Goal: Task Accomplishment & Management: Manage account settings

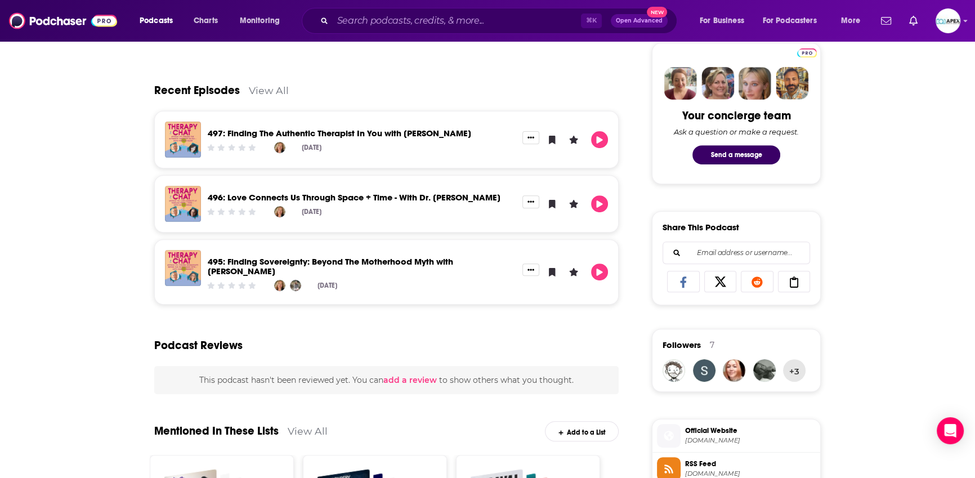
scroll to position [536, 0]
click at [268, 94] on link "View All" at bounding box center [269, 91] width 40 height 12
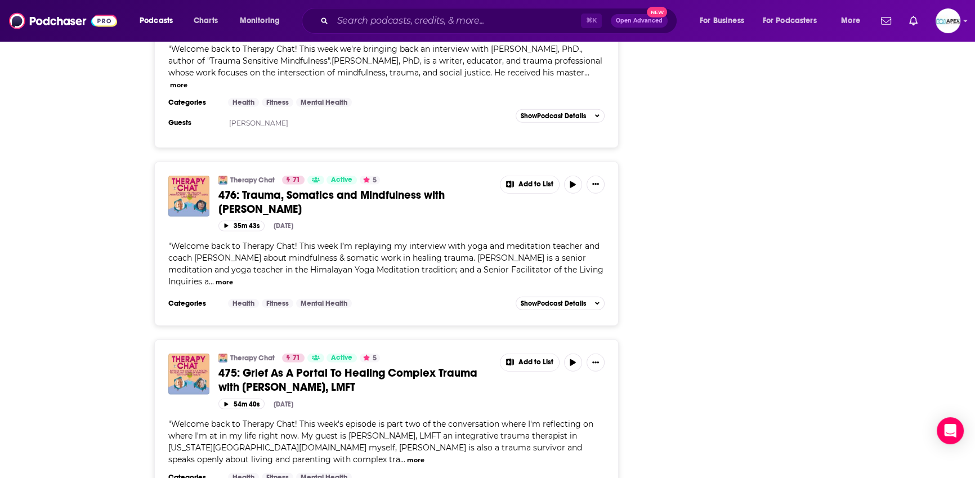
scroll to position [4364, 0]
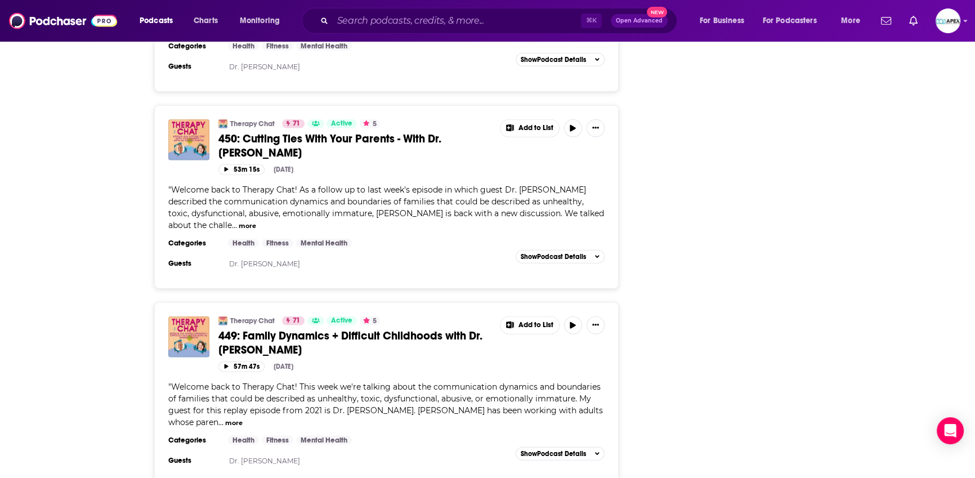
scroll to position [8968, 0]
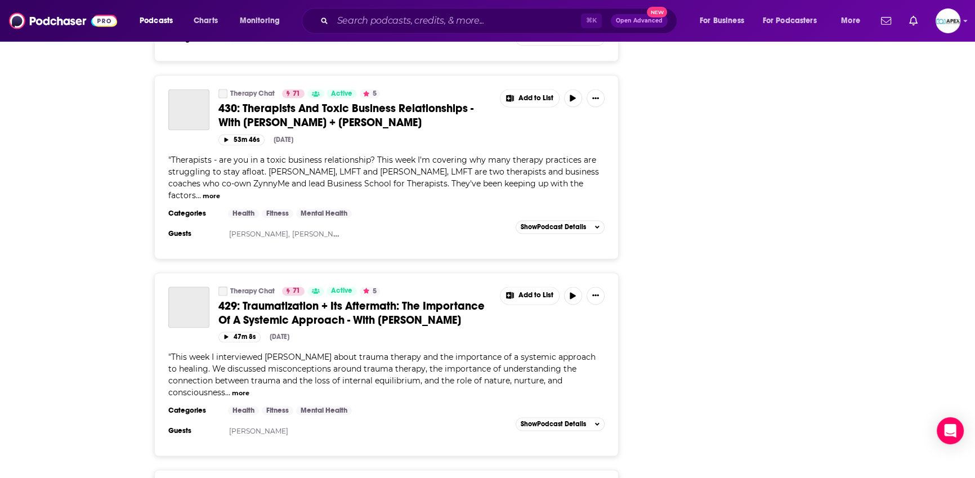
scroll to position [13479, 0]
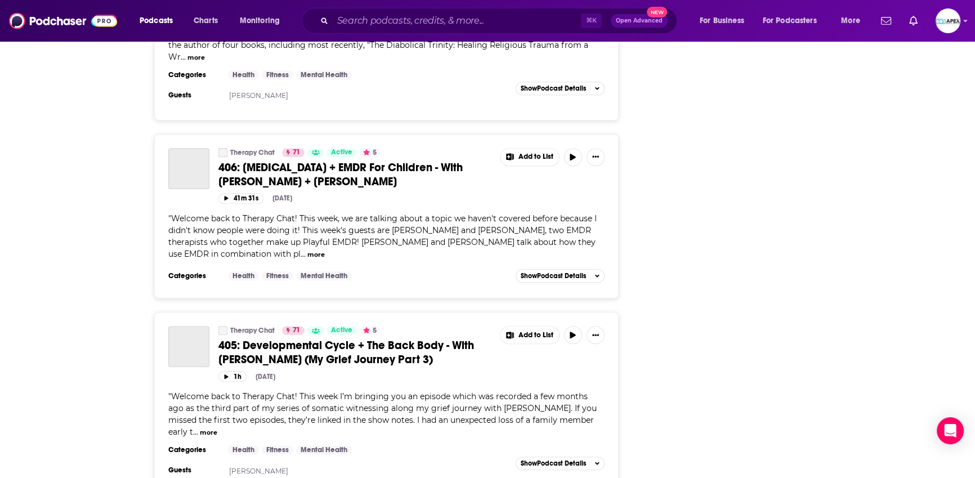
scroll to position [18059, 0]
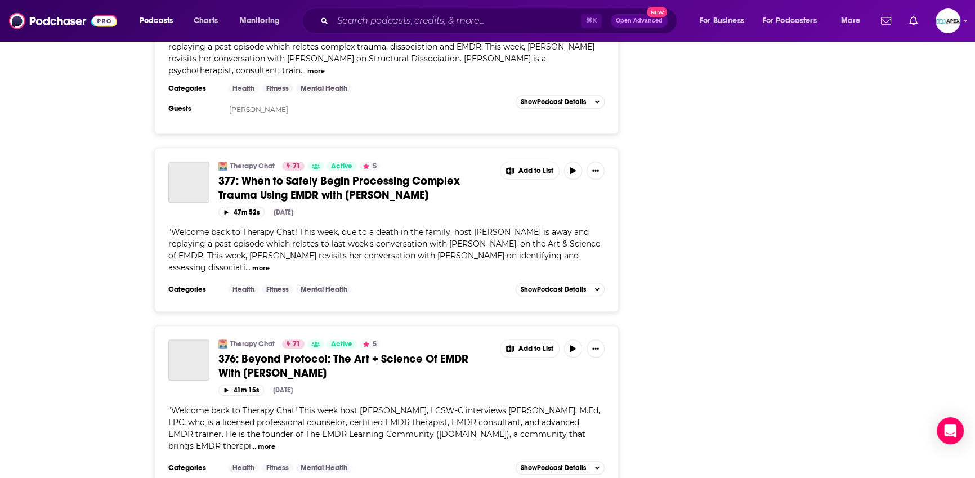
scroll to position [22621, 0]
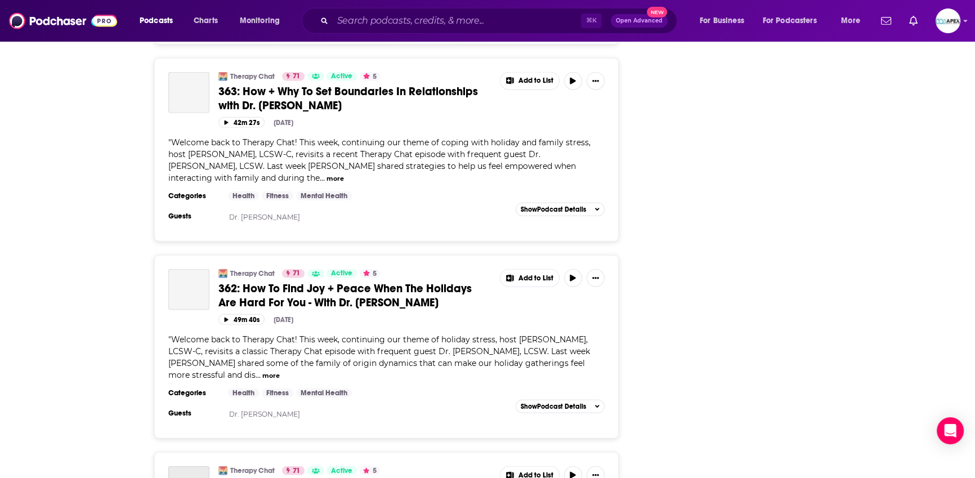
scroll to position [27370, 0]
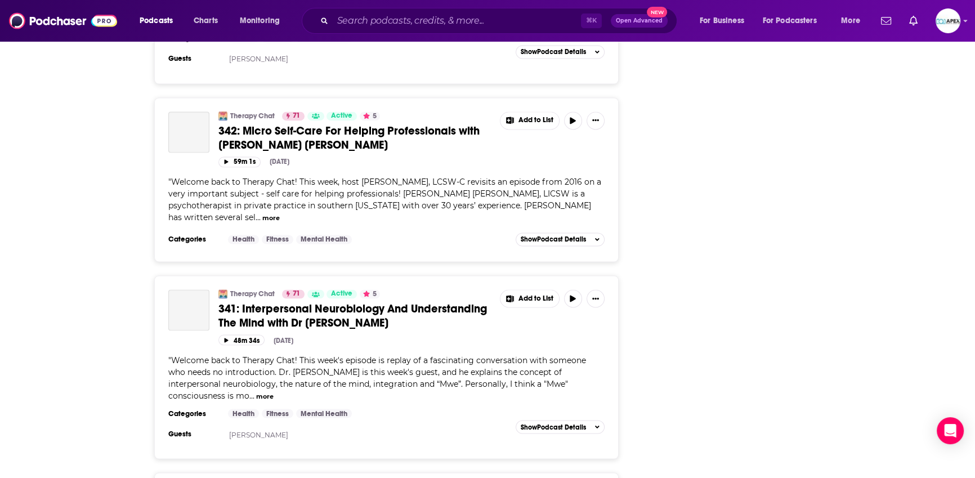
scroll to position [31993, 0]
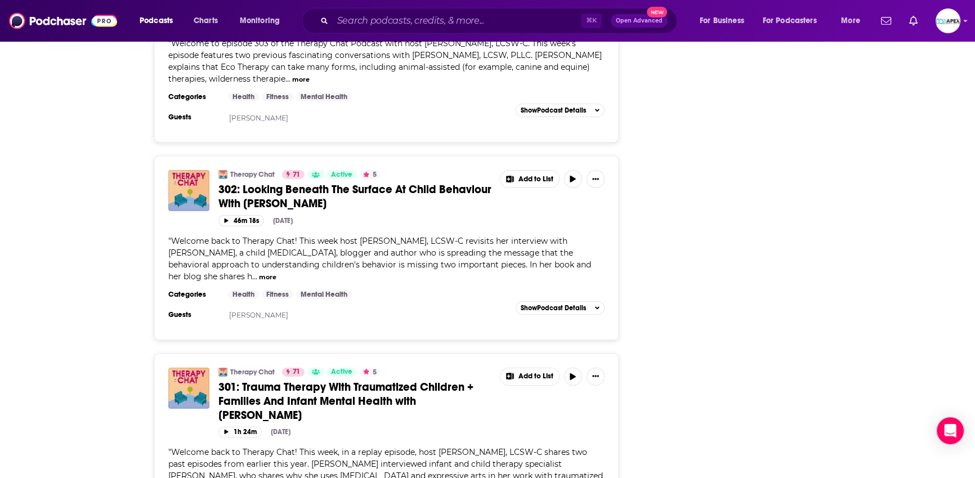
scroll to position [5386, 0]
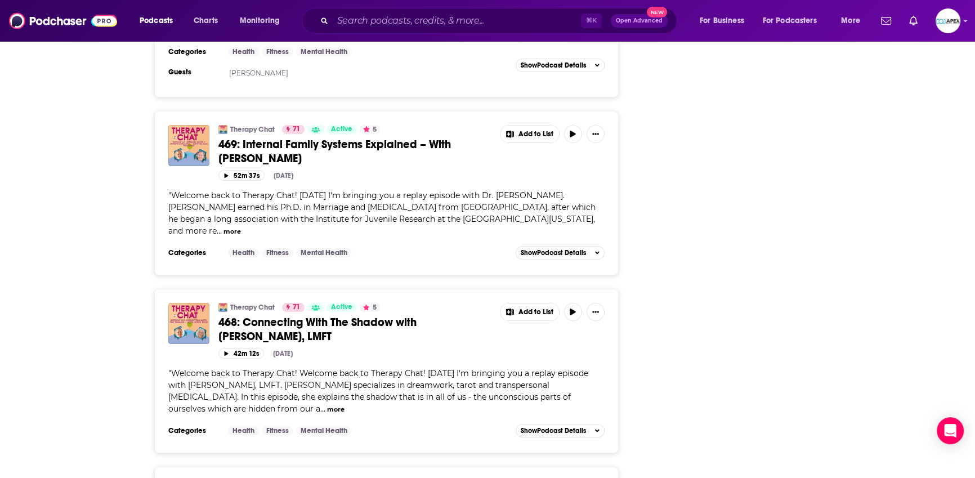
click at [327, 405] on button "more" at bounding box center [335, 410] width 17 height 10
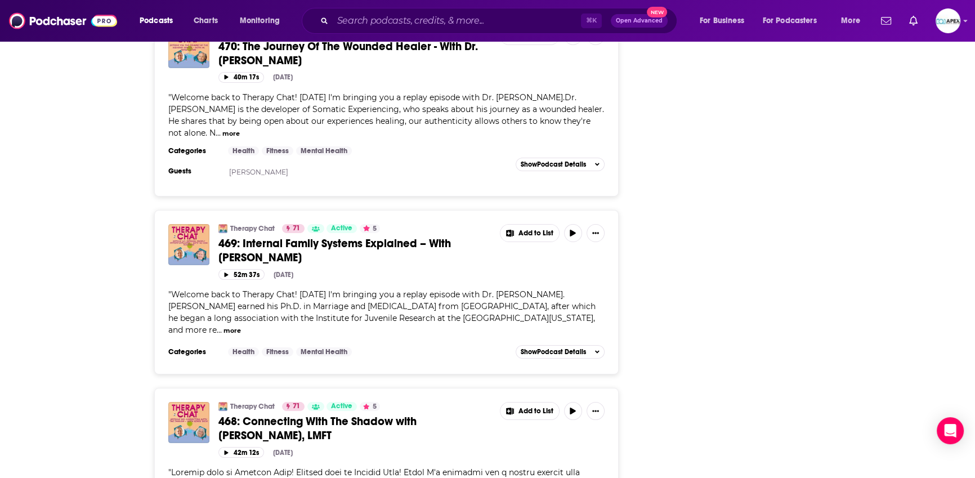
scroll to position [5287, 0]
click at [231, 447] on button "42m 12s" at bounding box center [241, 452] width 46 height 11
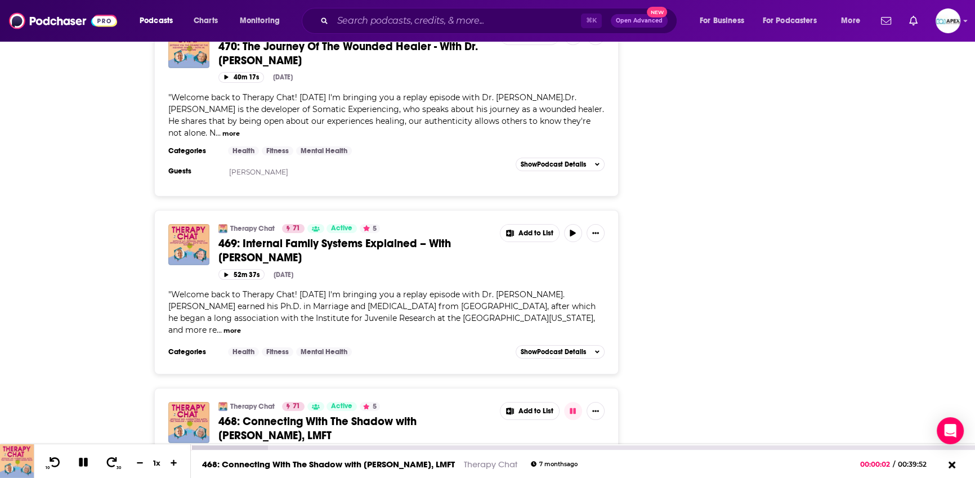
click at [157, 462] on div "1 x" at bounding box center [157, 462] width 19 height 9
click at [157, 463] on div "1 x" at bounding box center [157, 462] width 19 height 9
click at [169, 465] on icon at bounding box center [174, 462] width 10 height 7
click at [173, 466] on icon at bounding box center [174, 462] width 7 height 7
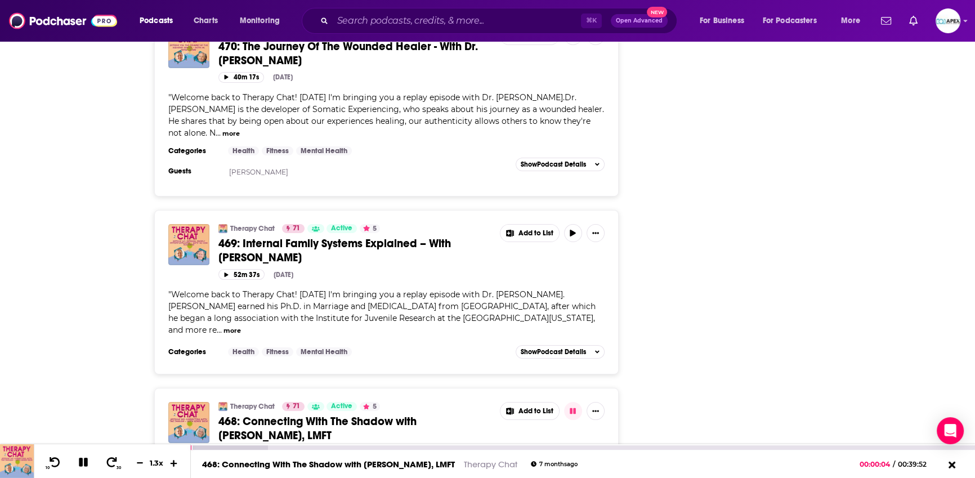
click at [173, 466] on icon at bounding box center [174, 462] width 7 height 7
click at [221, 449] on div at bounding box center [229, 447] width 77 height 5
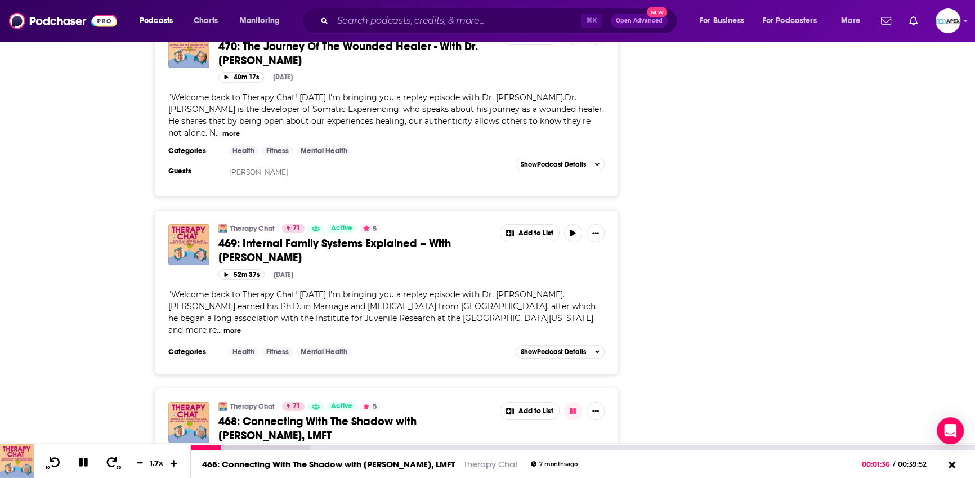
click at [173, 466] on icon at bounding box center [174, 462] width 10 height 7
click at [243, 449] on div at bounding box center [250, 447] width 119 height 5
click at [254, 449] on div at bounding box center [250, 447] width 119 height 5
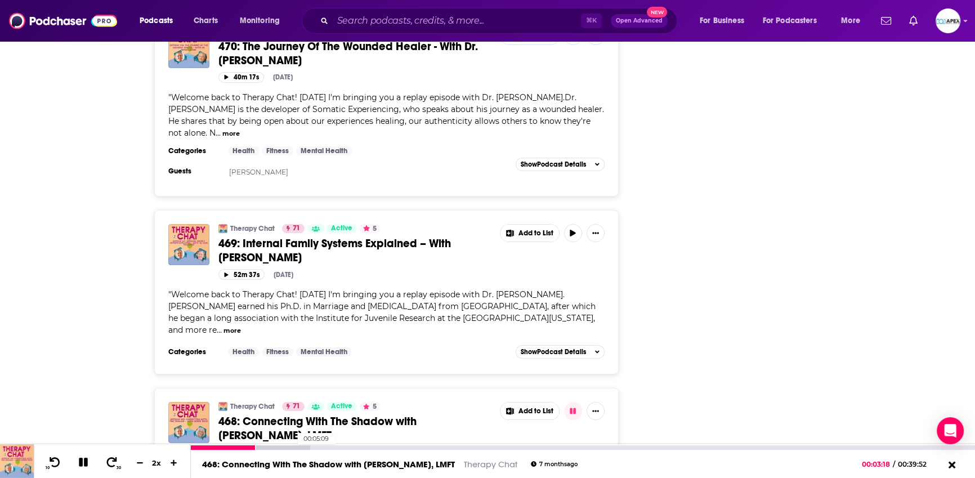
click at [292, 447] on div at bounding box center [250, 447] width 119 height 5
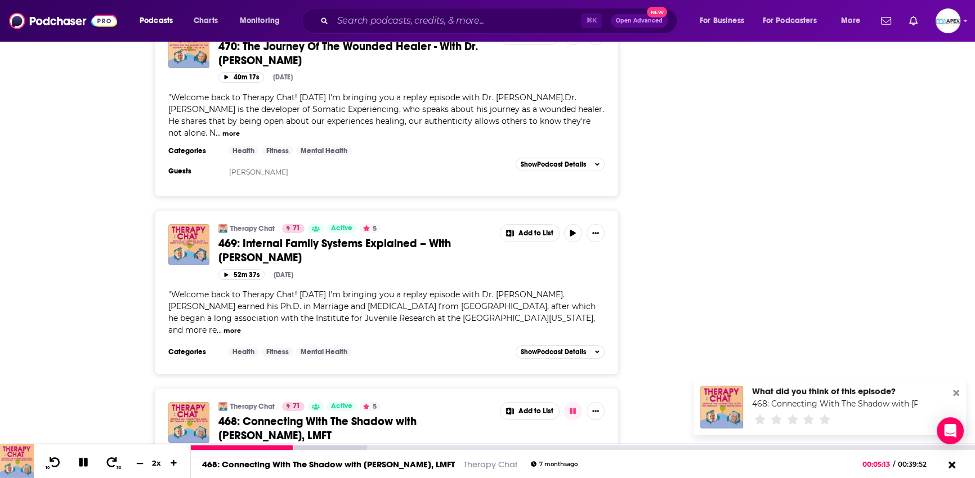
click at [145, 463] on button at bounding box center [139, 463] width 17 height 11
click at [131, 458] on button at bounding box center [139, 463] width 17 height 11
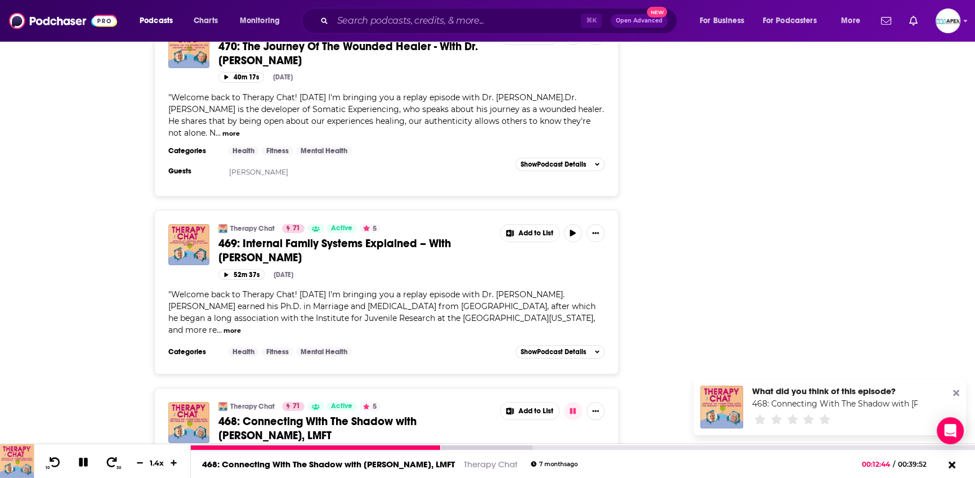
click at [80, 466] on icon at bounding box center [83, 462] width 9 height 9
click at [80, 466] on icon at bounding box center [83, 462] width 10 height 11
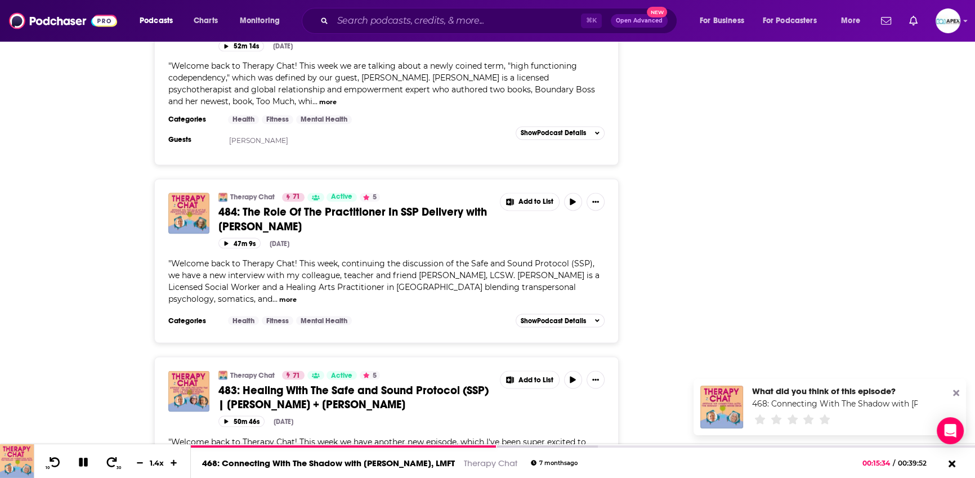
scroll to position [0, 0]
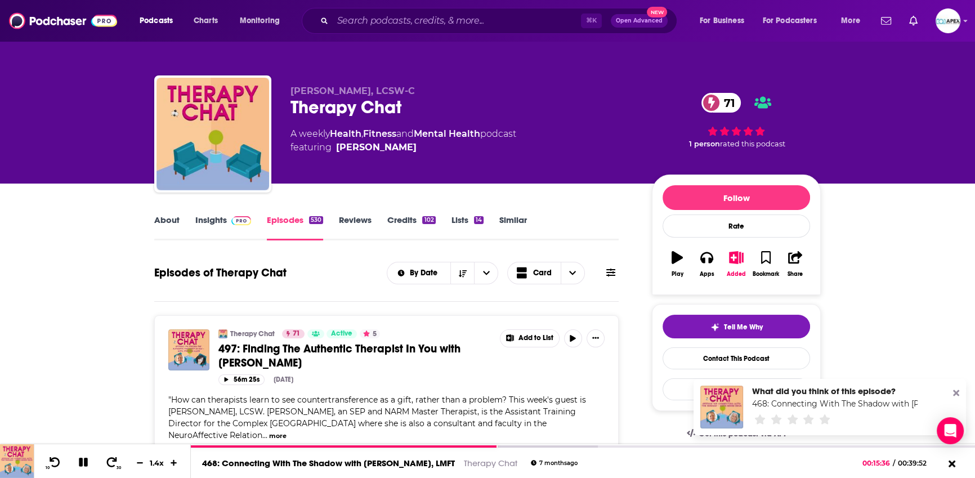
click at [167, 224] on link "About" at bounding box center [166, 228] width 25 height 26
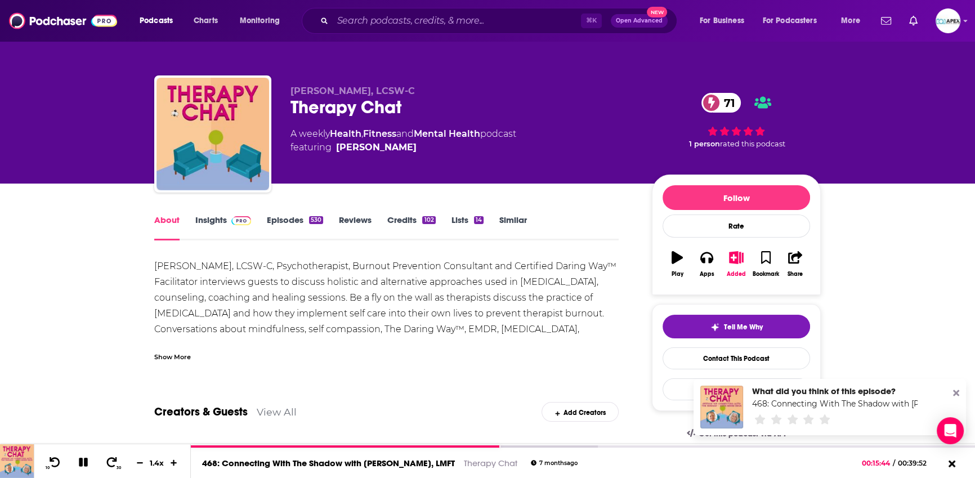
click at [207, 221] on link "Insights" at bounding box center [223, 228] width 56 height 26
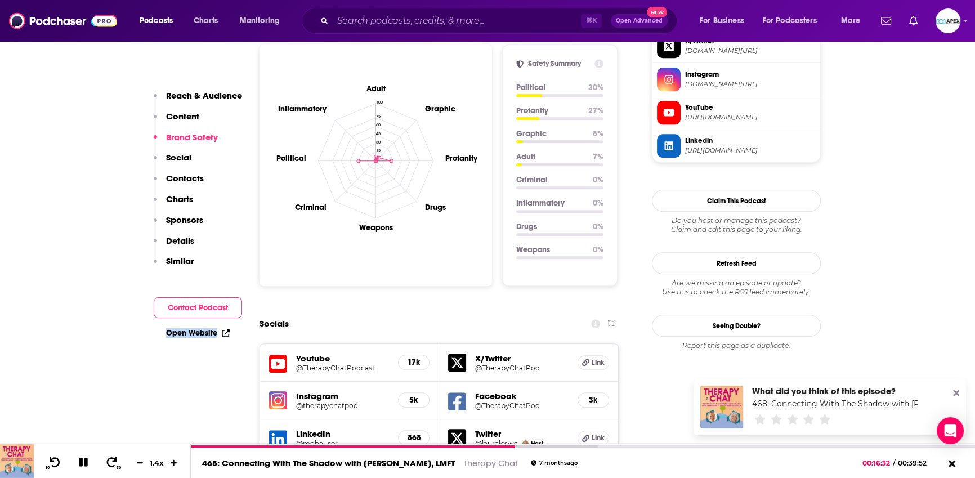
scroll to position [1028, 0]
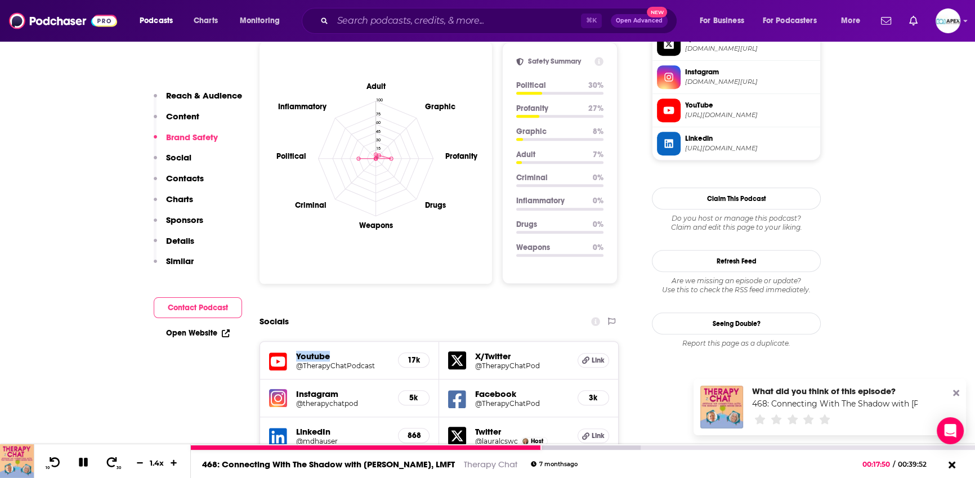
click at [86, 466] on icon at bounding box center [83, 462] width 9 height 9
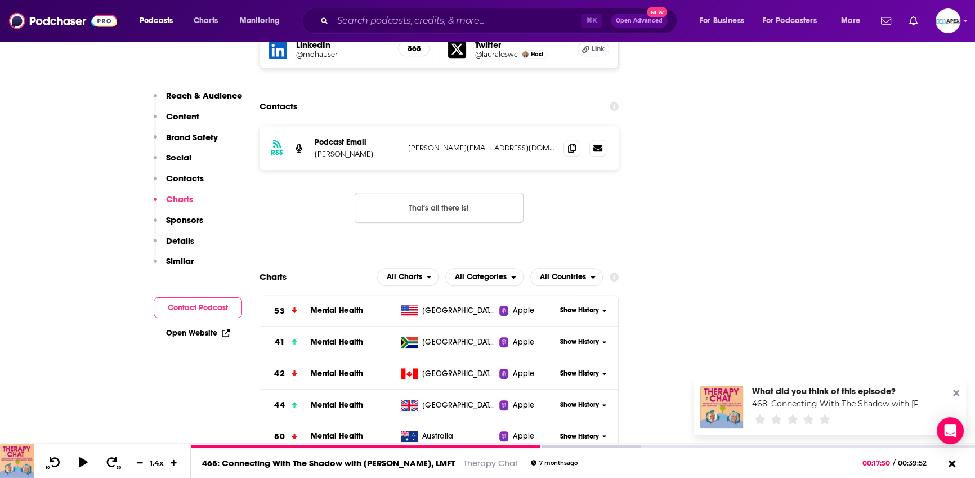
scroll to position [1394, 0]
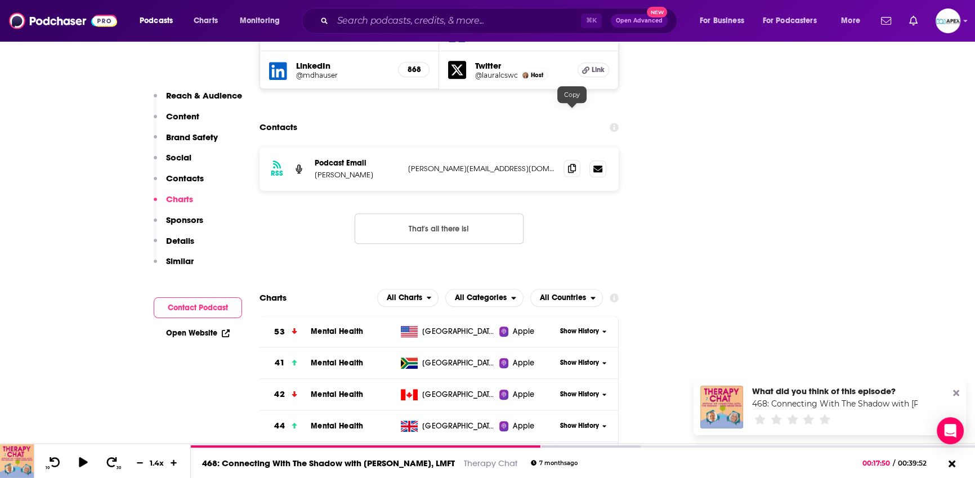
click at [570, 164] on icon at bounding box center [572, 168] width 8 height 9
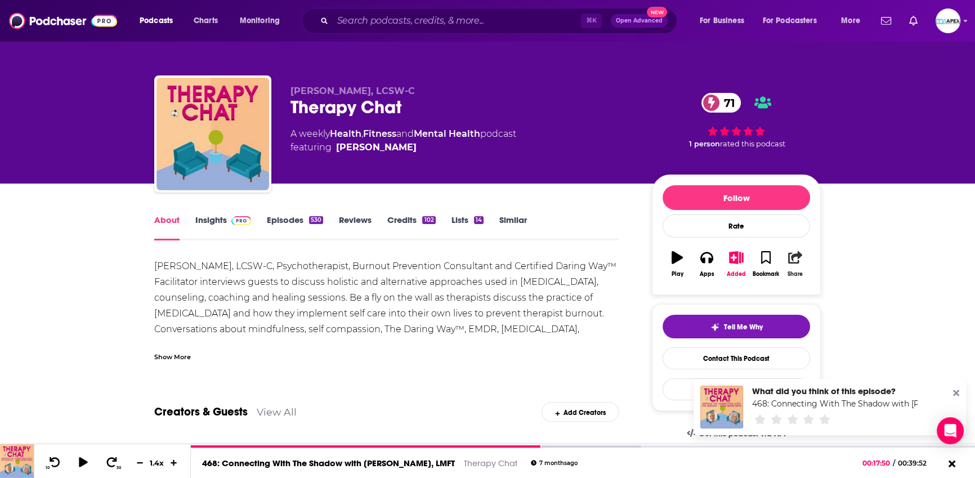
click at [793, 264] on button "Share" at bounding box center [795, 264] width 29 height 41
drag, startPoint x: 684, startPoint y: 287, endPoint x: 771, endPoint y: 230, distance: 104.2
click at [685, 287] on div "Follow Rate Play Apps Added Bookmark Share" at bounding box center [736, 235] width 169 height 120
click at [463, 219] on link "Lists 14" at bounding box center [468, 228] width 32 height 26
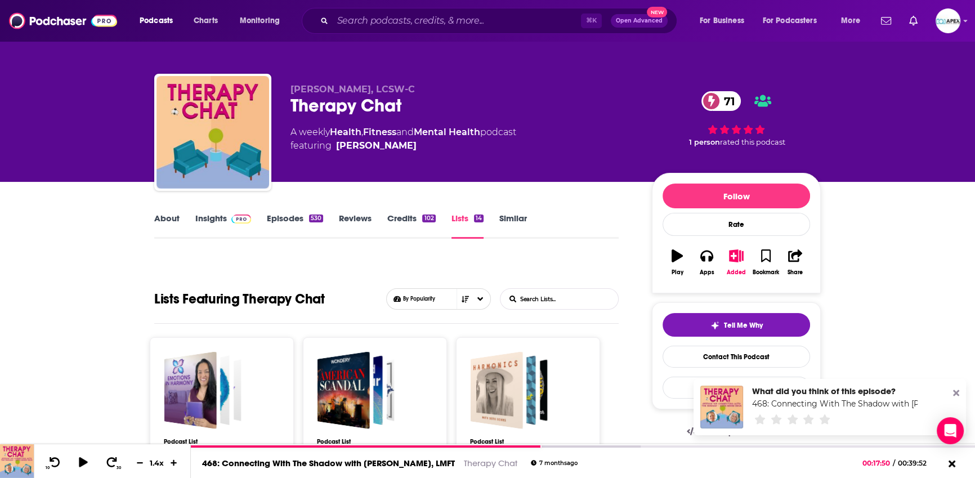
scroll to position [4, 0]
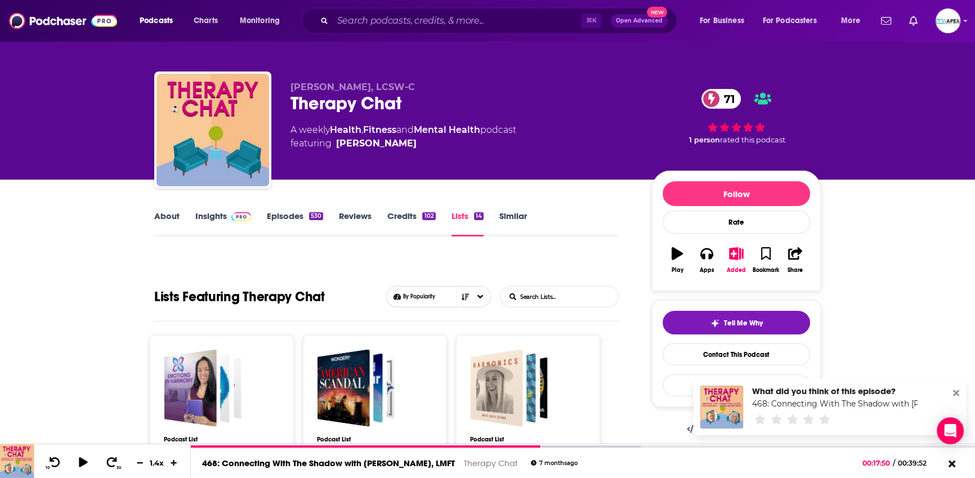
click at [793, 257] on icon "button" at bounding box center [795, 253] width 14 height 12
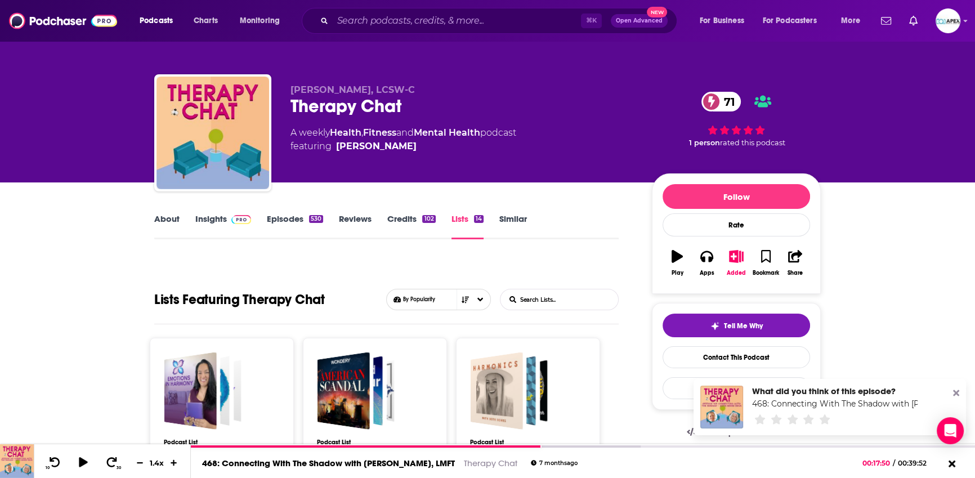
scroll to position [0, 0]
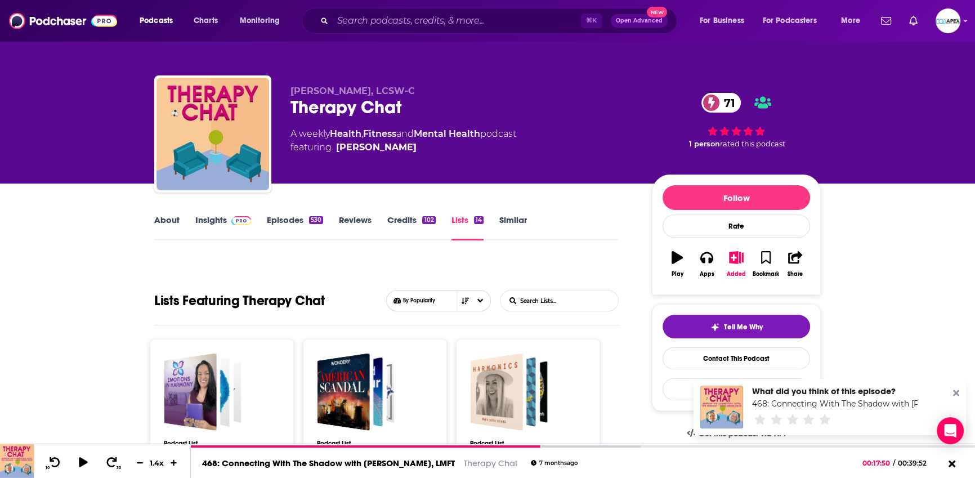
click at [959, 394] on div "What did you think of this episode? 468: Connecting With The Shadow with Renee …" at bounding box center [830, 407] width 273 height 56
click at [957, 394] on icon at bounding box center [956, 393] width 6 height 6
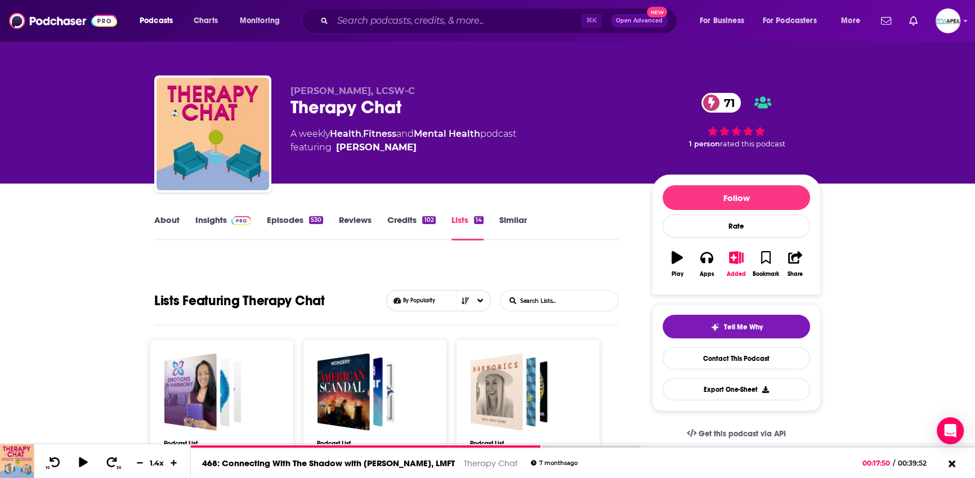
click at [749, 198] on button "Follow" at bounding box center [737, 197] width 148 height 25
click at [713, 369] on div "Tell Me Why Contact This Podcast Export One-Sheet" at bounding box center [737, 358] width 148 height 86
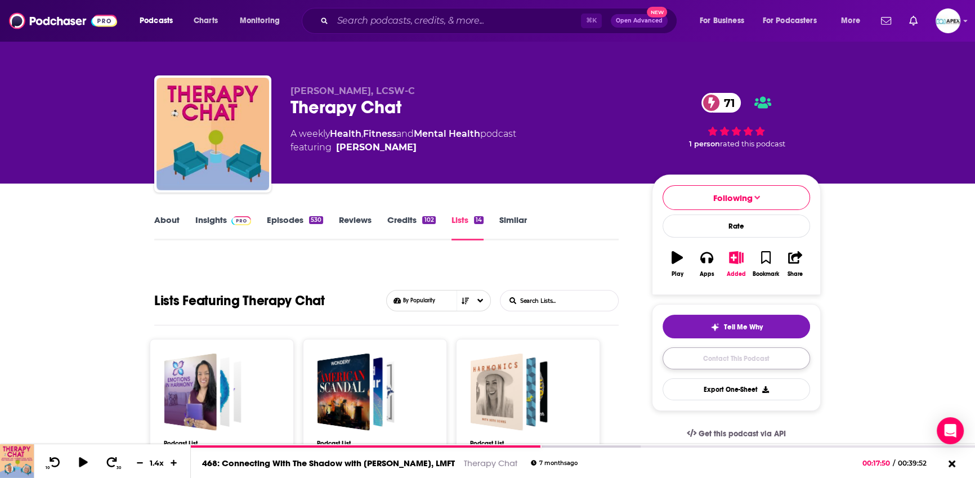
click at [715, 359] on link "Contact This Podcast" at bounding box center [737, 358] width 148 height 22
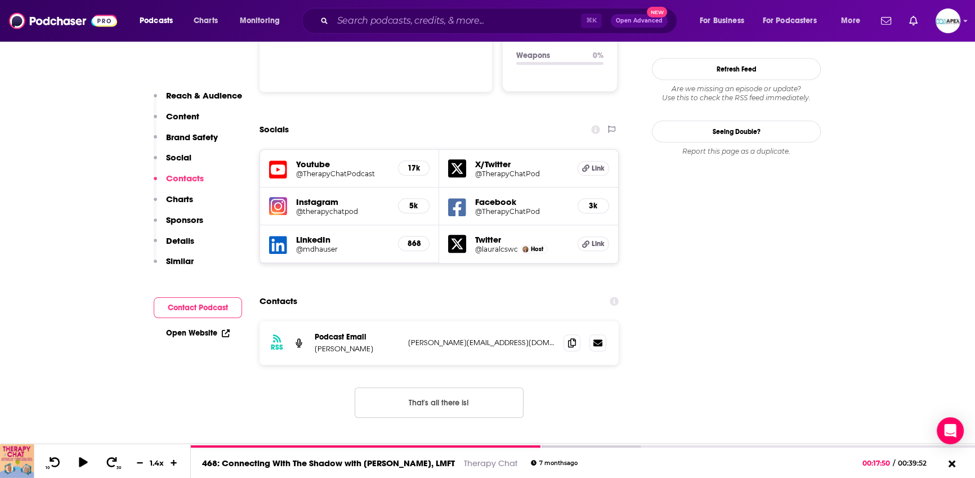
scroll to position [1218, 0]
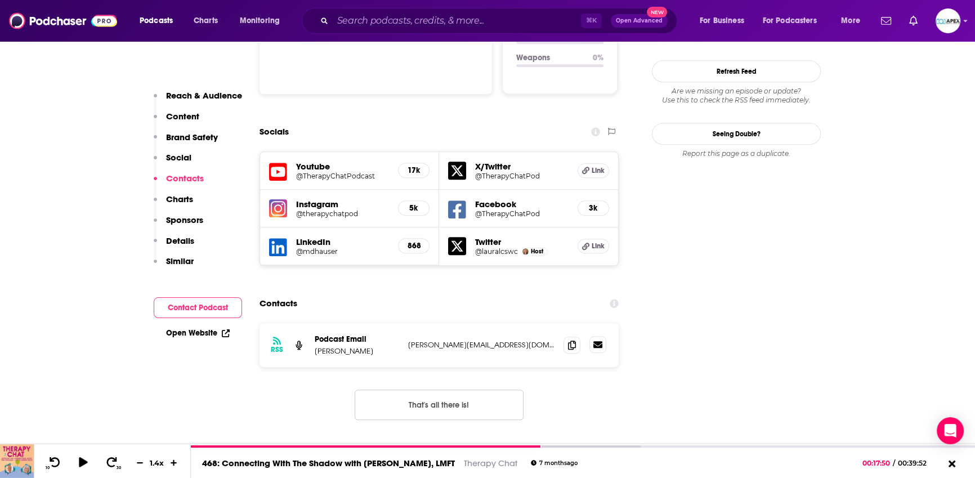
click at [600, 340] on icon at bounding box center [597, 344] width 9 height 9
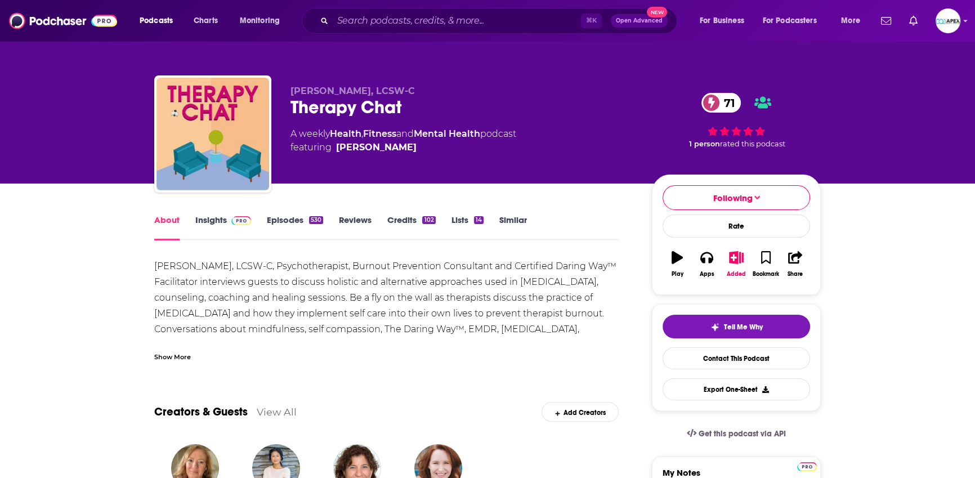
click at [961, 20] on div "Podcasts Charts Monitoring ⌘ K Open Advanced New For Business For Podcasters Mo…" at bounding box center [487, 21] width 975 height 42
click at [964, 23] on icon "Show profile menu" at bounding box center [965, 20] width 5 height 7
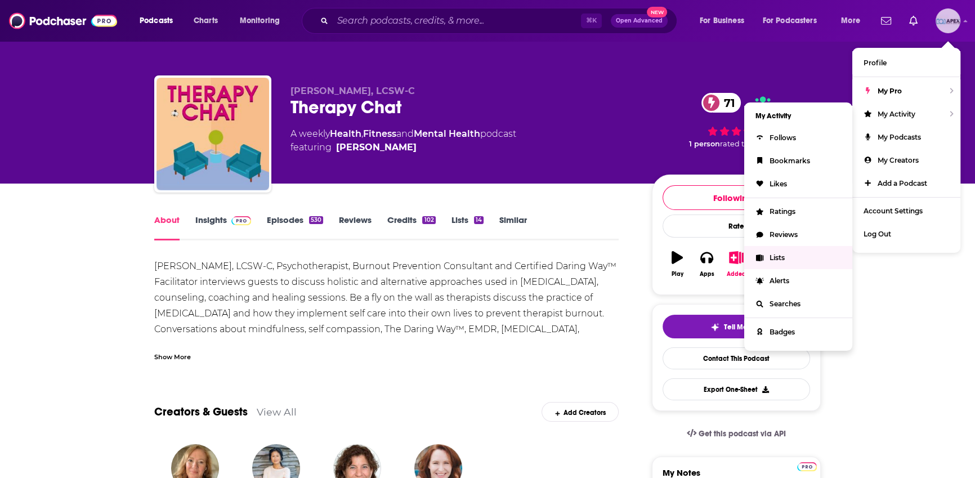
click at [787, 256] on link "Lists" at bounding box center [798, 257] width 108 height 23
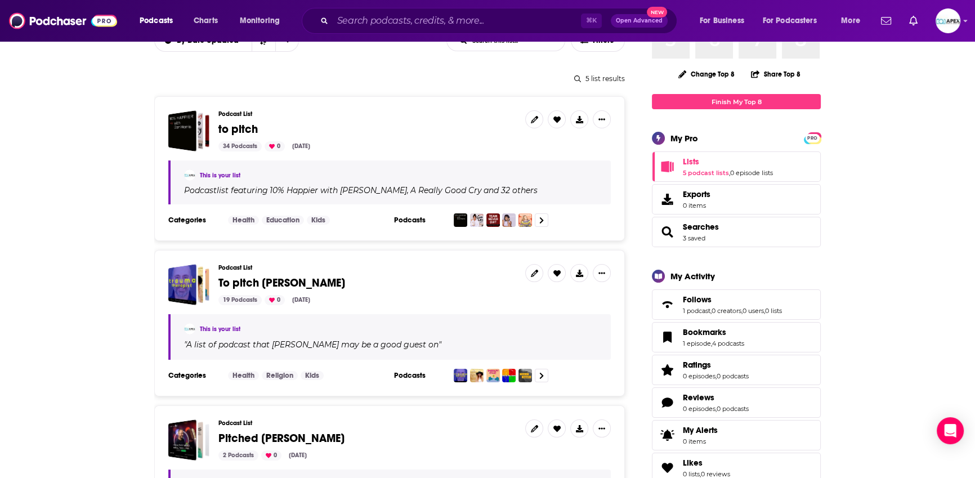
scroll to position [150, 0]
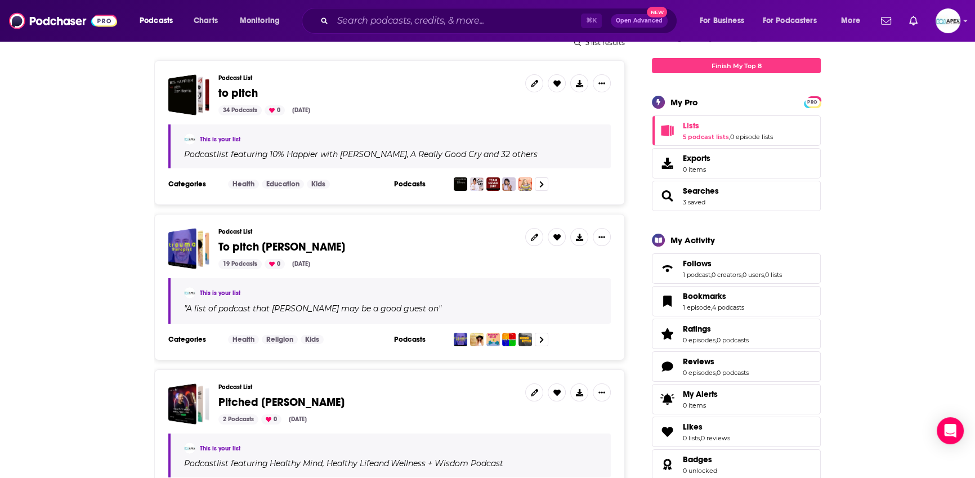
click at [457, 263] on div "19 Podcasts 0 Aug 14, 2025" at bounding box center [367, 264] width 298 height 10
click at [530, 240] on link at bounding box center [534, 237] width 18 height 18
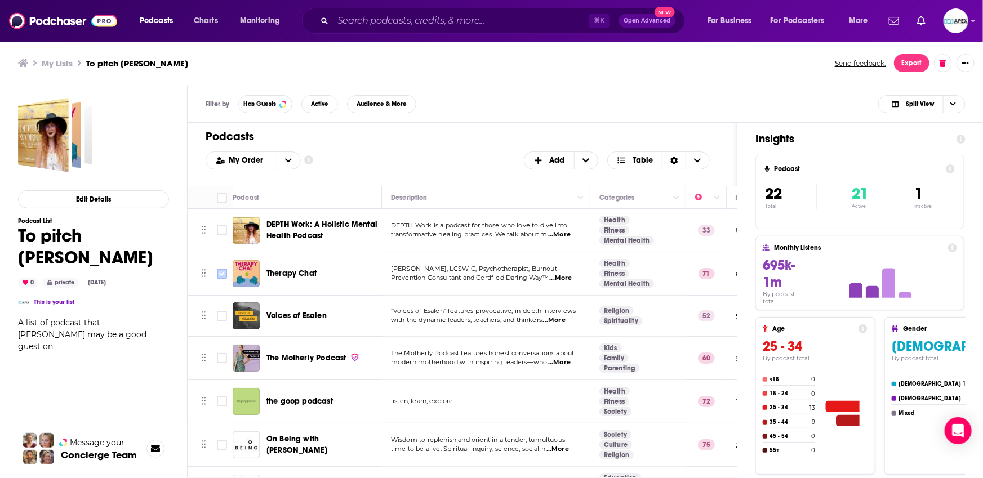
click at [221, 274] on input "Toggle select row" at bounding box center [222, 274] width 10 height 10
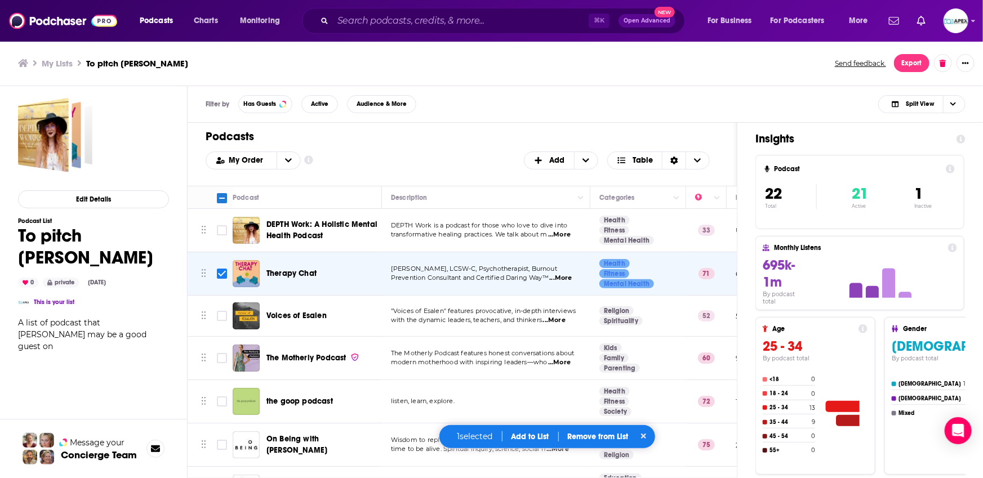
click at [541, 435] on button "Add to List" at bounding box center [530, 437] width 56 height 10
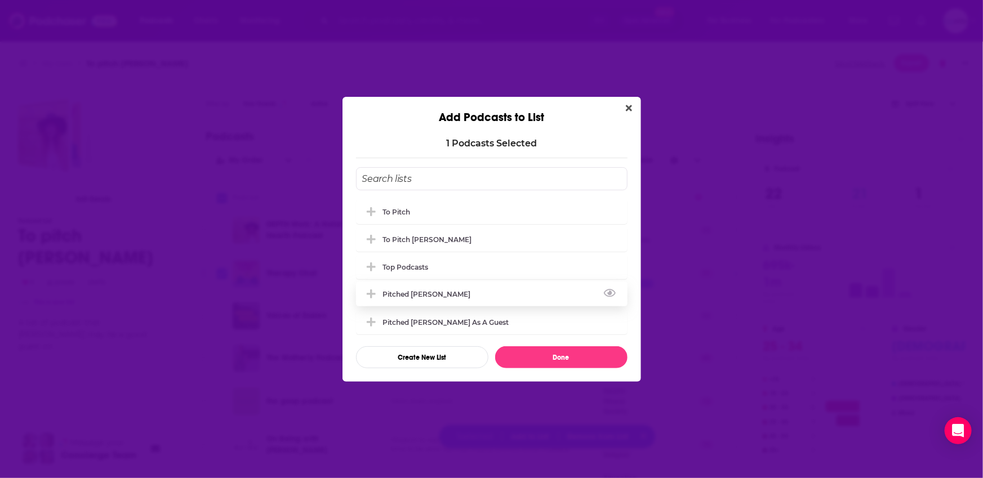
click at [412, 287] on div "Pitched Loren" at bounding box center [491, 294] width 271 height 25
click at [581, 351] on button "Done" at bounding box center [561, 357] width 132 height 22
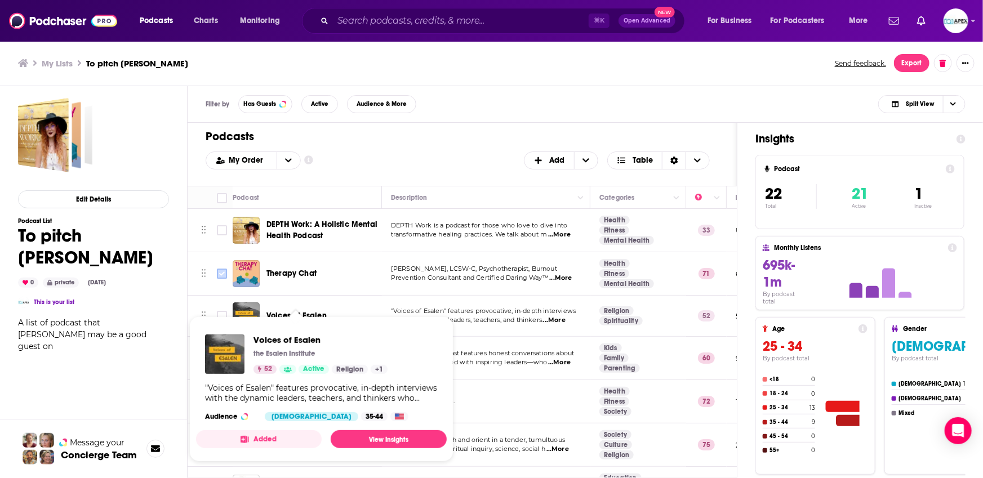
click at [221, 274] on input "Toggle select row" at bounding box center [222, 274] width 10 height 10
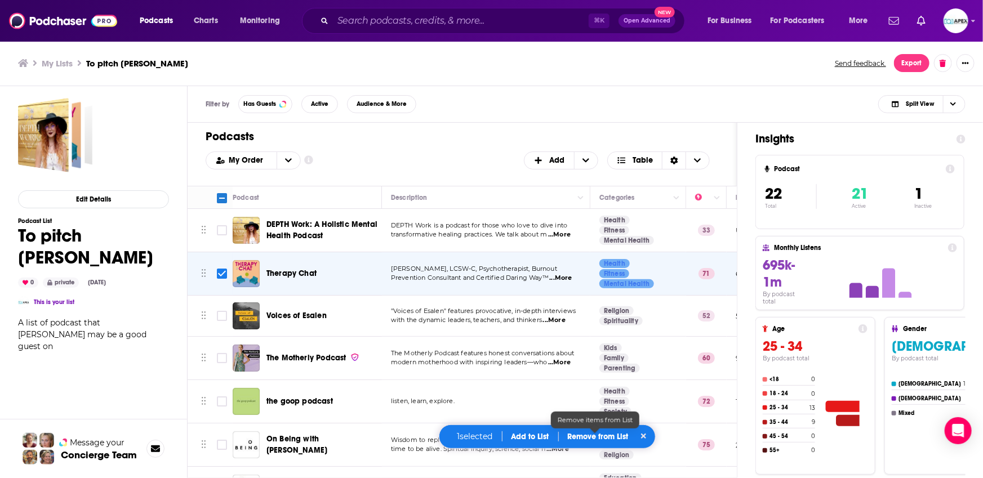
click at [596, 440] on p "Remove from List" at bounding box center [598, 437] width 61 height 10
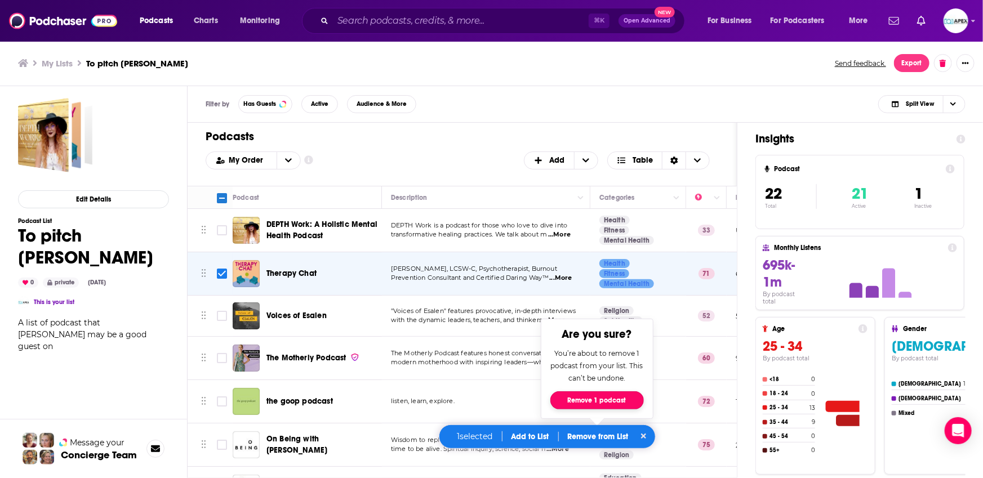
click at [608, 399] on button "Remove 1 podcast" at bounding box center [596, 400] width 93 height 18
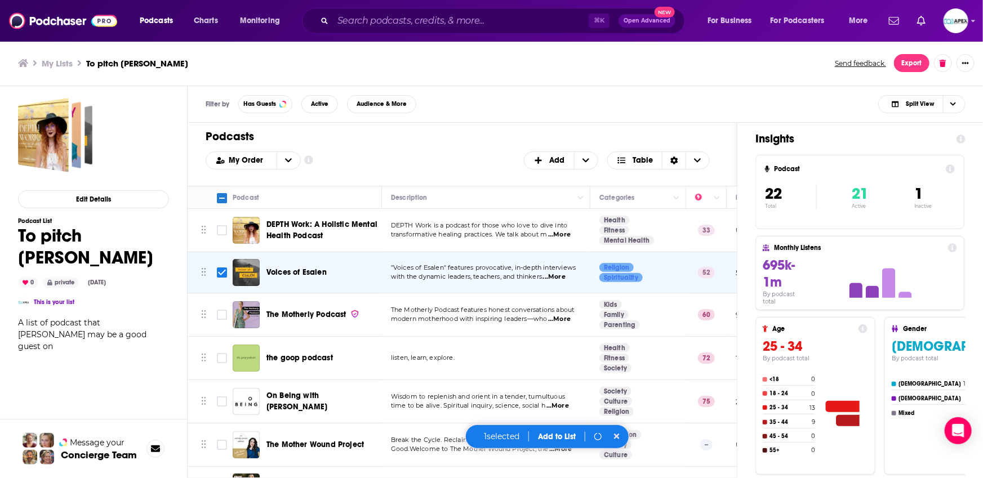
checkbox input "false"
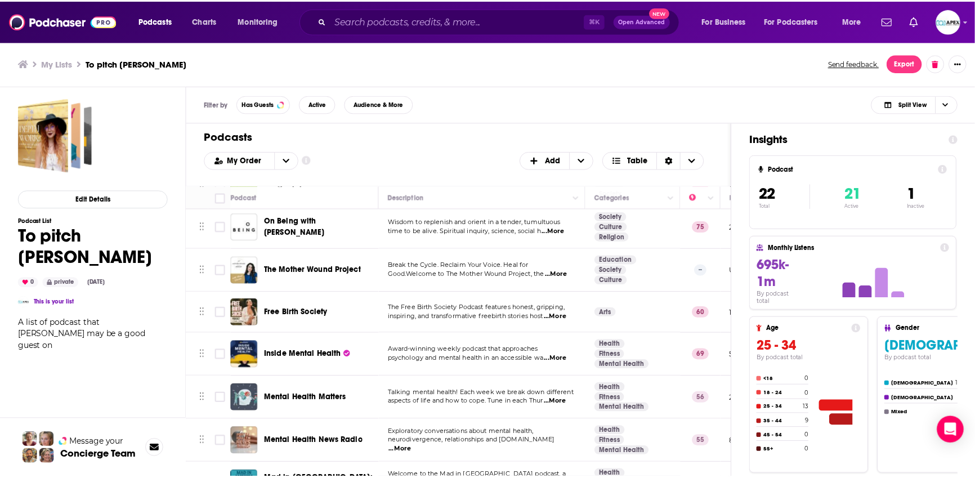
scroll to position [177, 0]
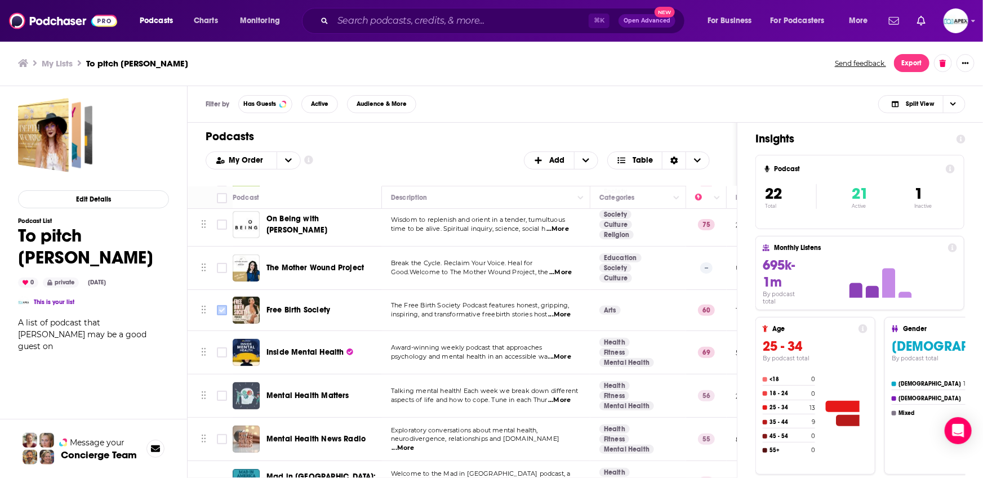
click at [221, 310] on input "Toggle select row" at bounding box center [222, 310] width 10 height 10
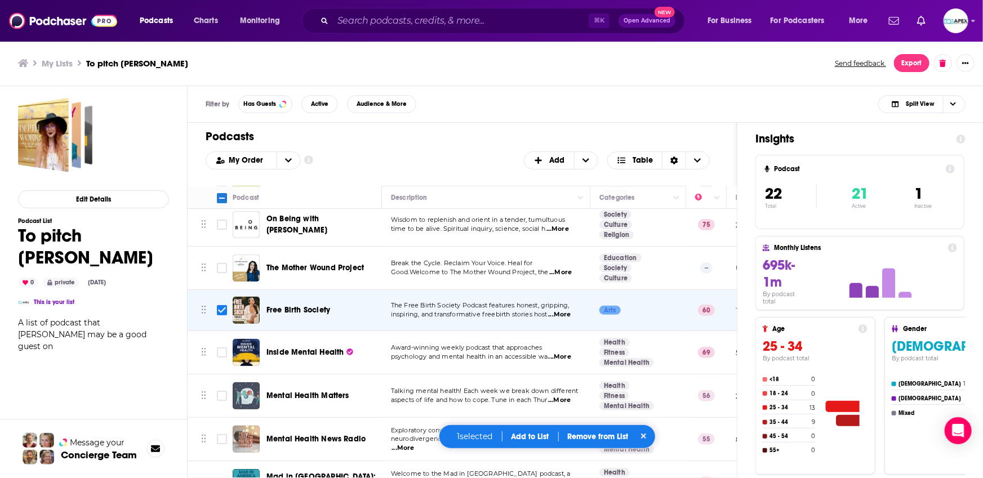
click at [597, 443] on div "1 selected Add to List Remove from List" at bounding box center [547, 437] width 217 height 24
click at [596, 440] on p "Remove from List" at bounding box center [598, 437] width 61 height 10
click at [590, 402] on button "Remove 1 podcast" at bounding box center [596, 400] width 93 height 18
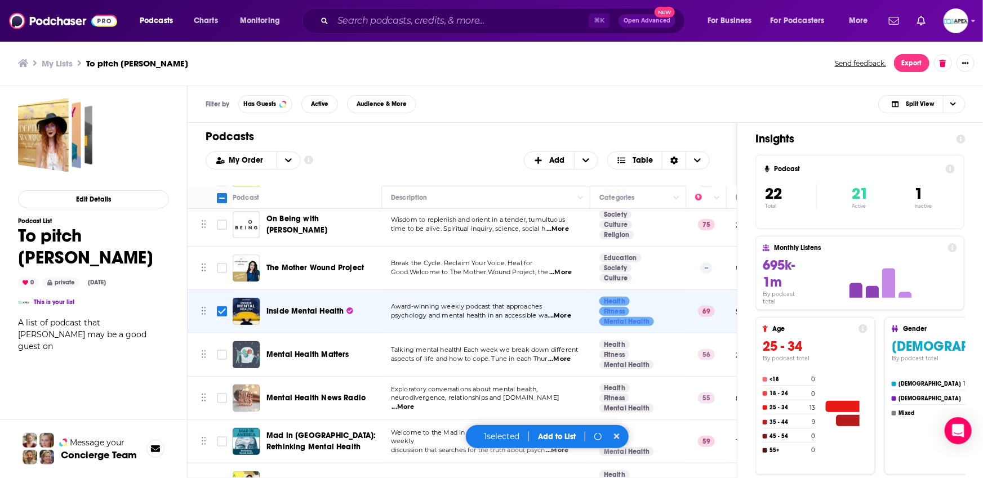
checkbox input "false"
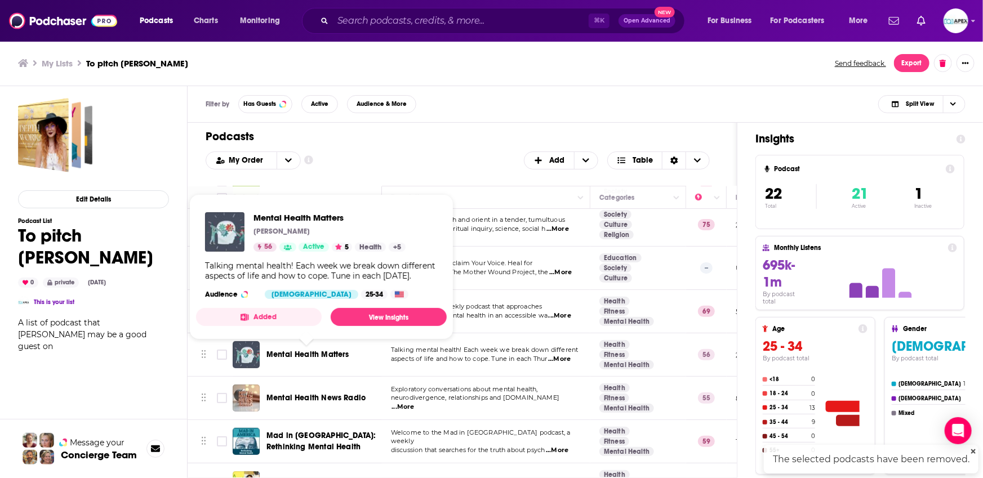
click at [329, 352] on span "Mental Health Matters" at bounding box center [307, 355] width 83 height 10
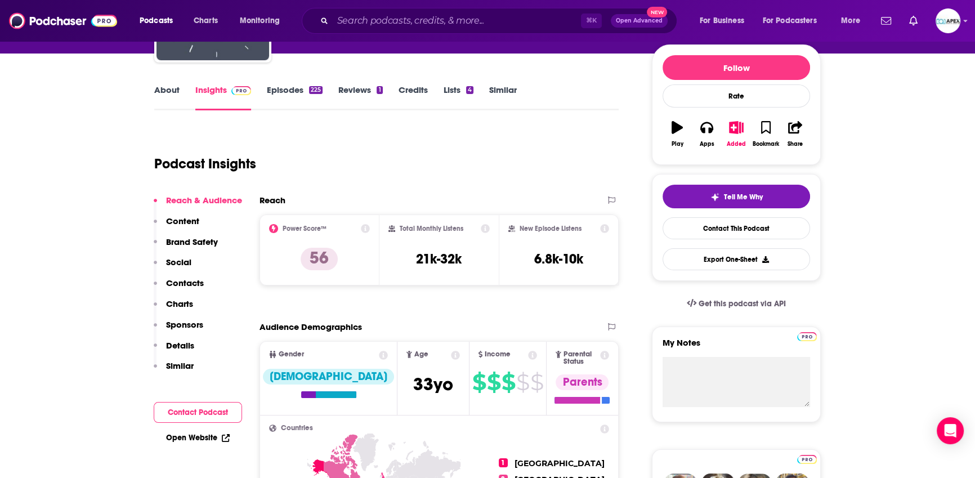
scroll to position [107, 0]
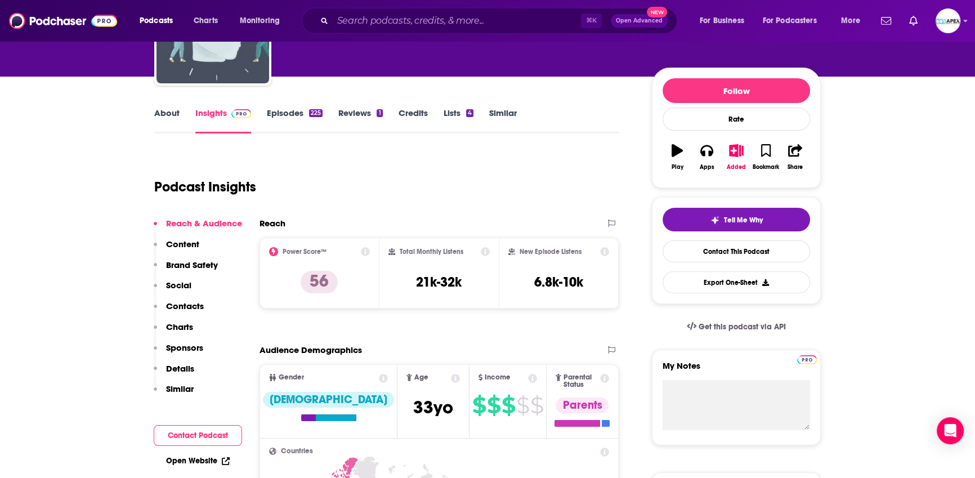
click at [173, 123] on link "About" at bounding box center [166, 121] width 25 height 26
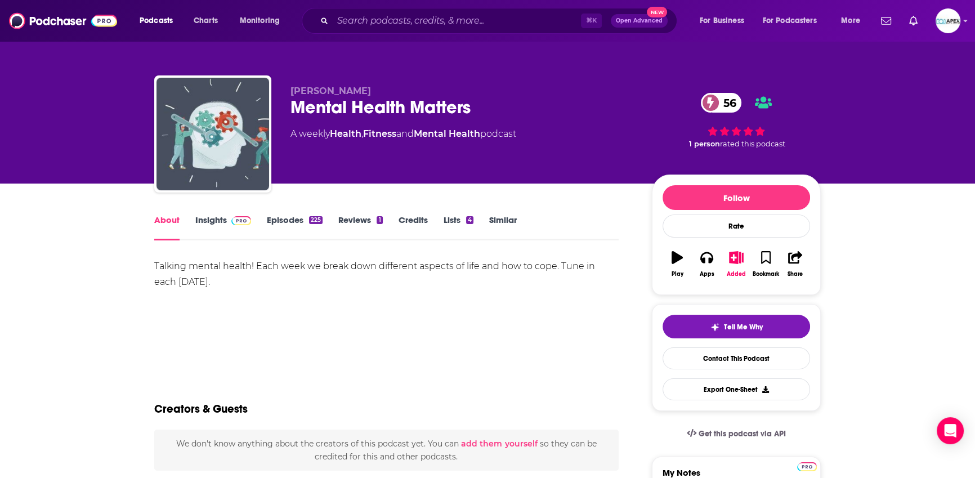
click at [292, 215] on link "Episodes 225" at bounding box center [295, 228] width 56 height 26
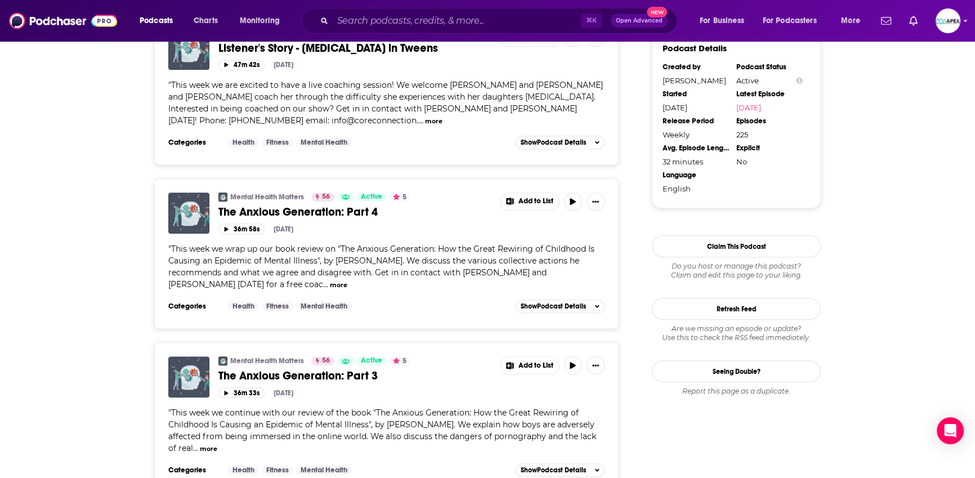
scroll to position [1122, 0]
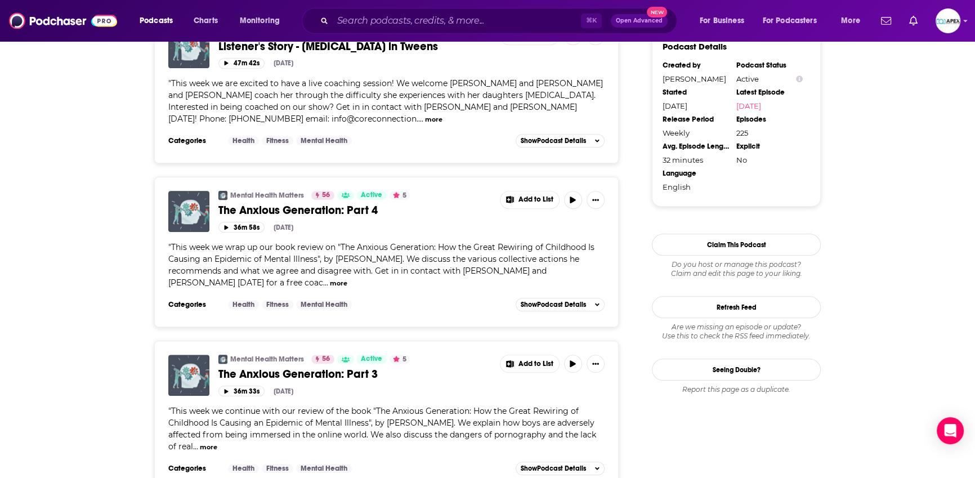
click at [330, 279] on button "more" at bounding box center [338, 284] width 17 height 10
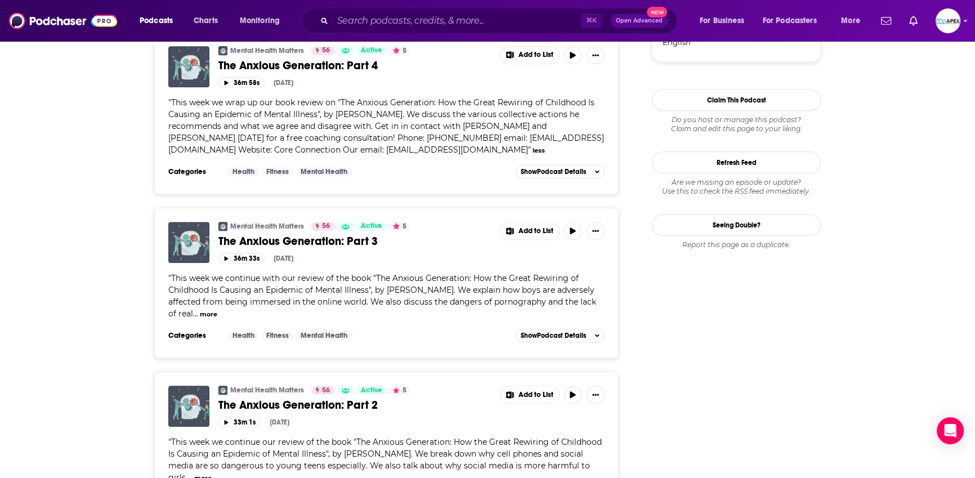
scroll to position [1316, 0]
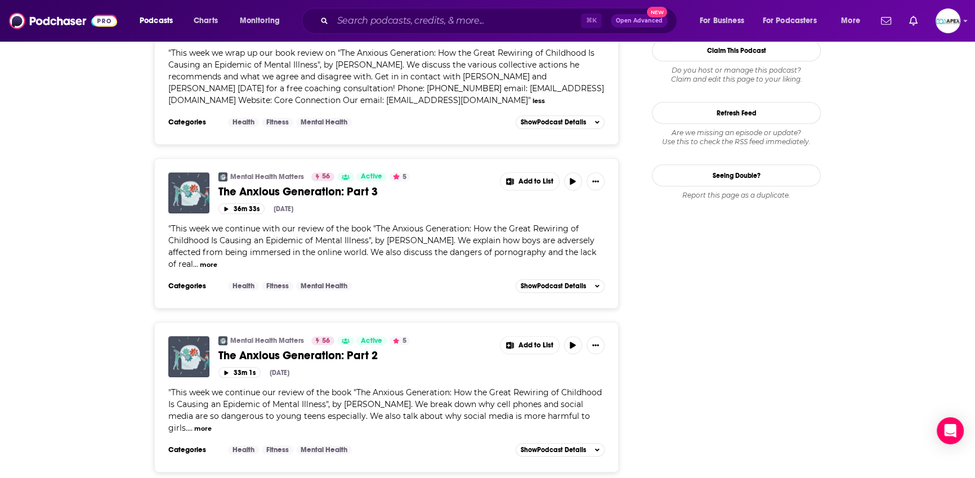
click at [203, 260] on button "more" at bounding box center [208, 265] width 17 height 10
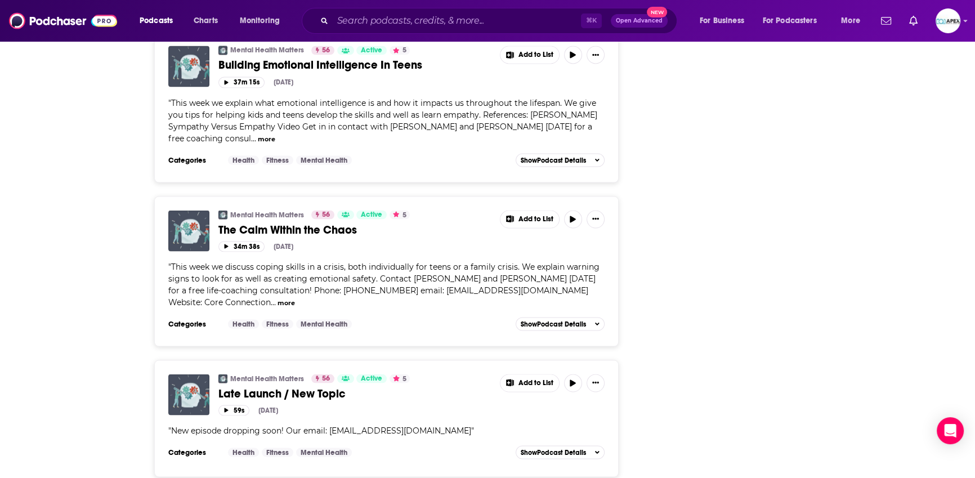
scroll to position [3896, 0]
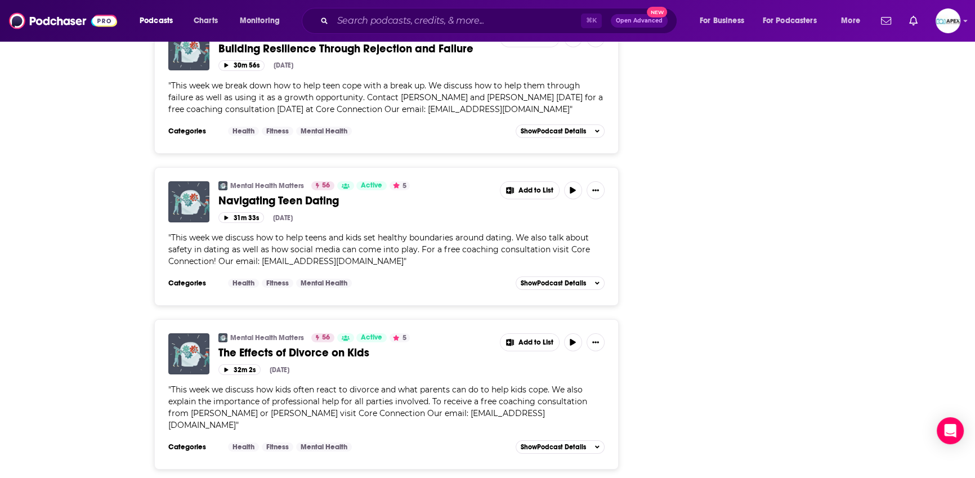
scroll to position [0, 0]
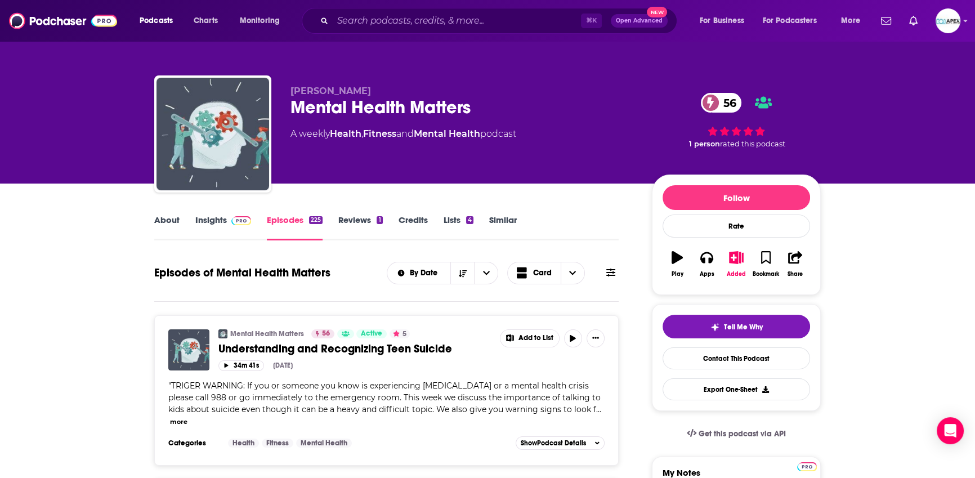
click at [213, 225] on link "Insights" at bounding box center [223, 228] width 56 height 26
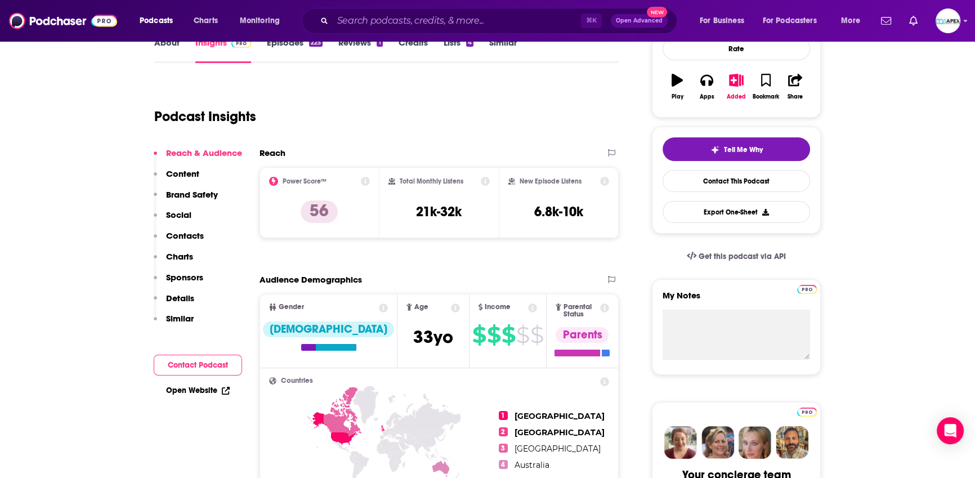
scroll to position [180, 0]
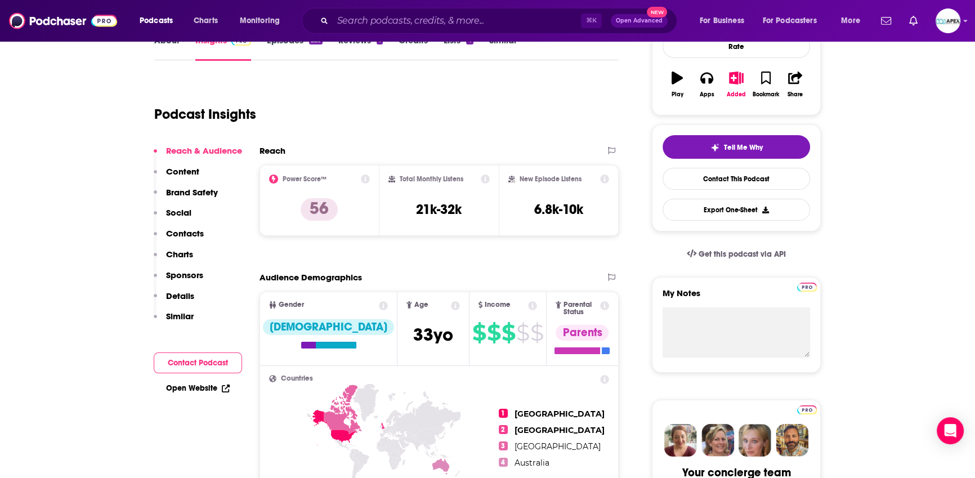
click at [217, 389] on link "Open Website" at bounding box center [198, 388] width 64 height 10
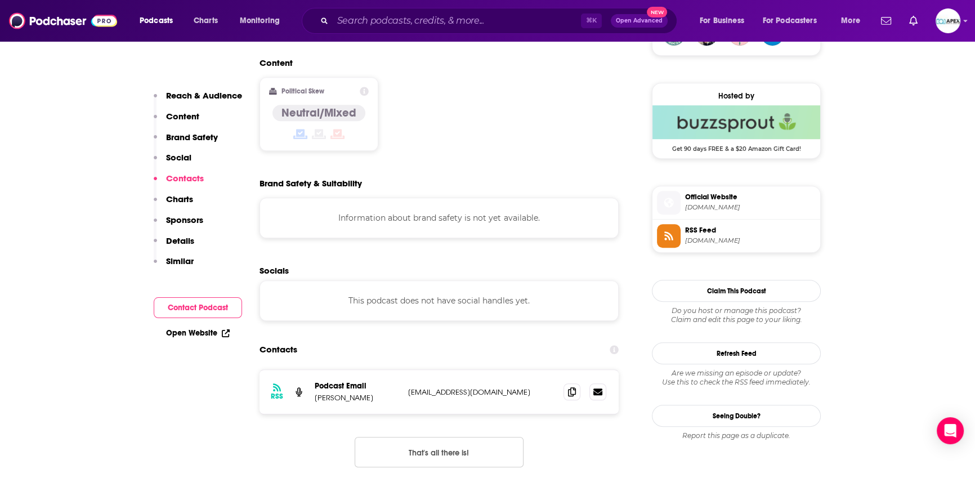
scroll to position [1026, 0]
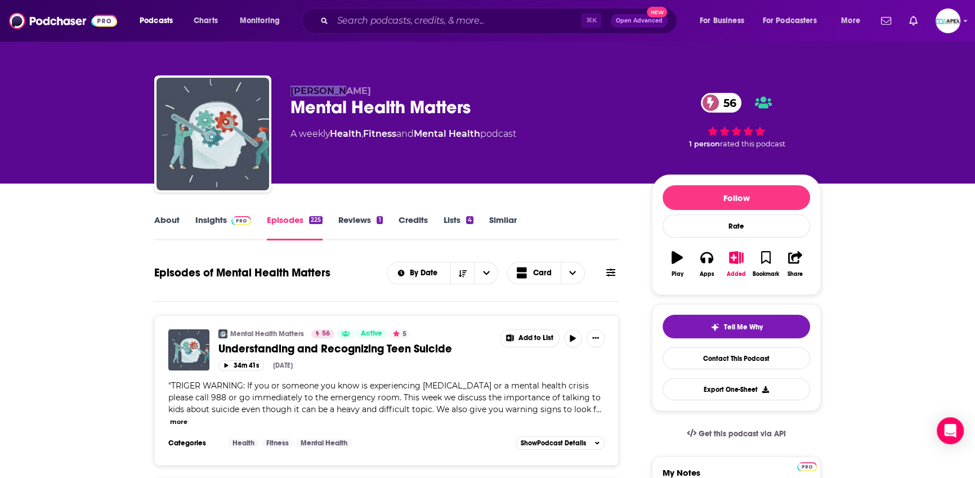
drag, startPoint x: 289, startPoint y: 93, endPoint x: 338, endPoint y: 91, distance: 49.6
click at [338, 91] on div "Liz Lange Mental Health Matters 56 A weekly Health , Fitness and Mental Health …" at bounding box center [487, 136] width 667 height 122
copy span "Liz Lange"
drag, startPoint x: 483, startPoint y: 111, endPoint x: 277, endPoint y: 102, distance: 205.7
click at [277, 102] on div "Liz Lange Mental Health Matters 56 A weekly Health , Fitness and Mental Health …" at bounding box center [487, 136] width 667 height 122
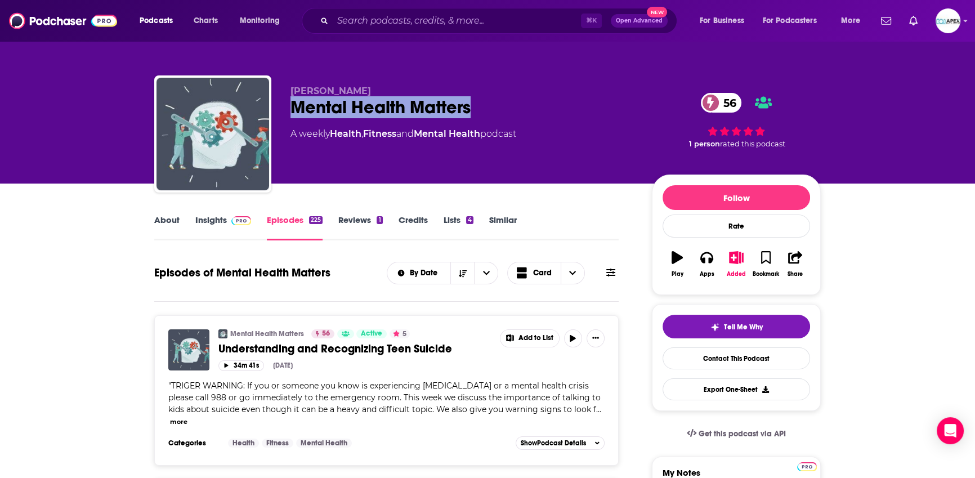
copy h2 "Mental Health Matters"
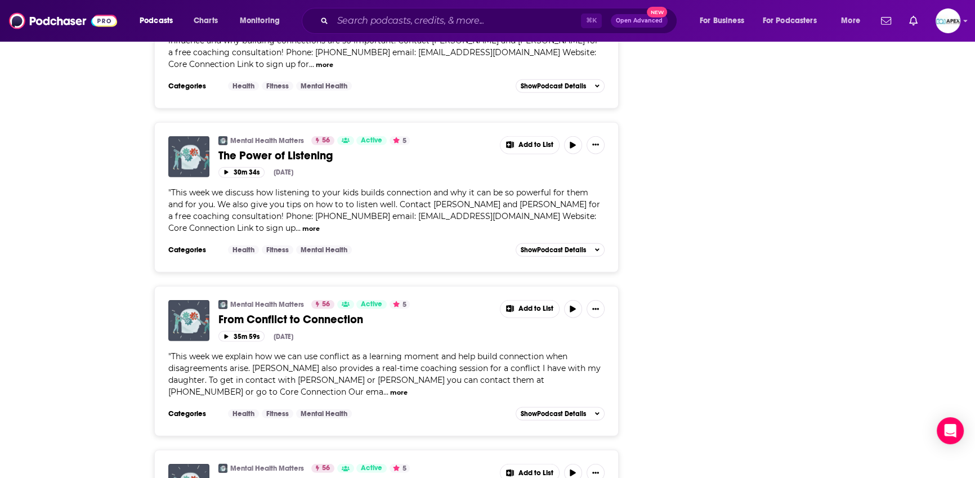
scroll to position [3797, 0]
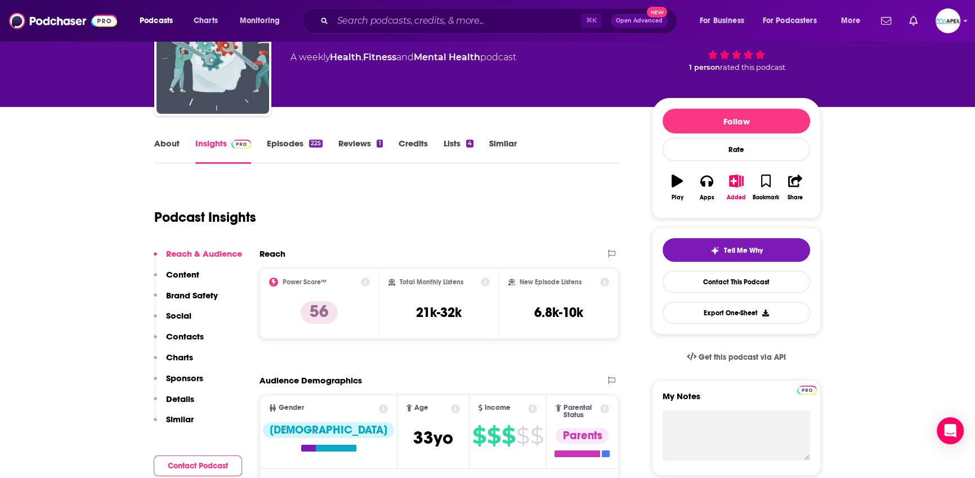
scroll to position [79, 0]
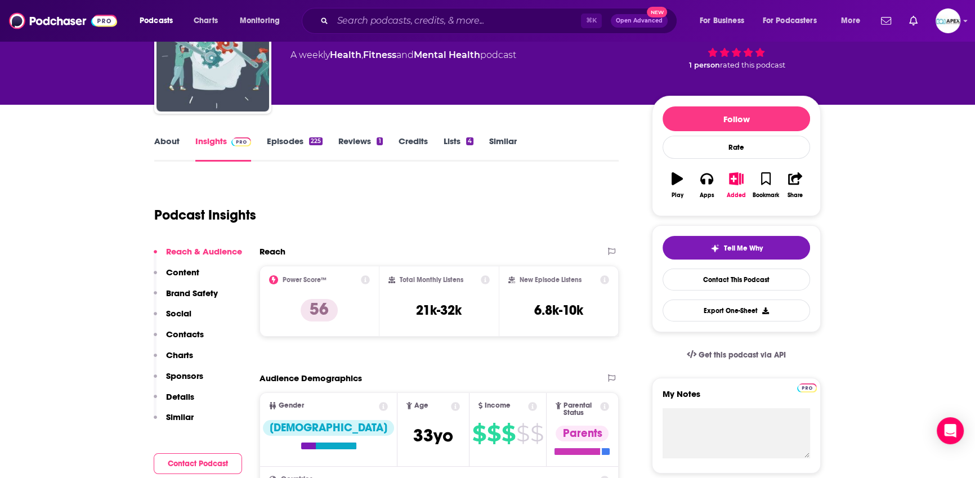
click at [491, 139] on link "Similar" at bounding box center [503, 149] width 28 height 26
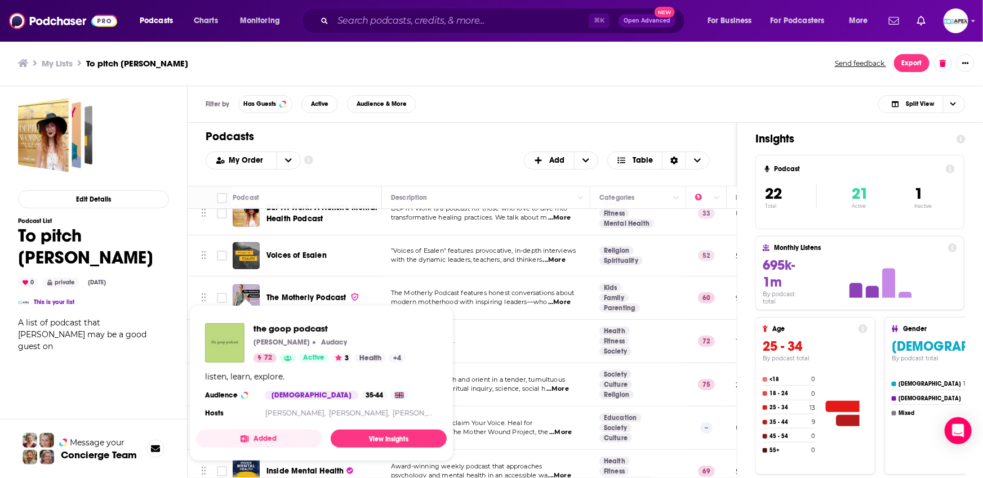
scroll to position [41, 0]
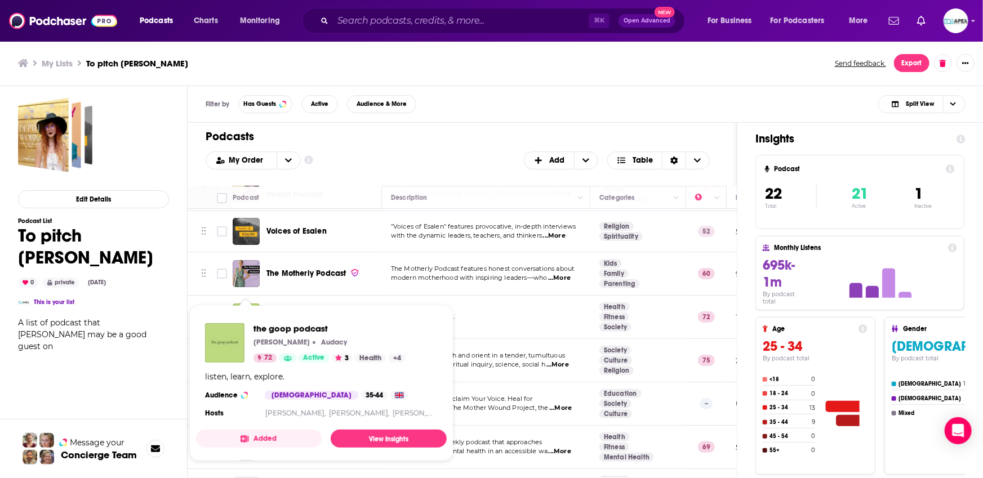
click at [399, 164] on div "My Order Customize Your List Order Select the “My Order” sort and remove all fi…" at bounding box center [462, 160] width 513 height 18
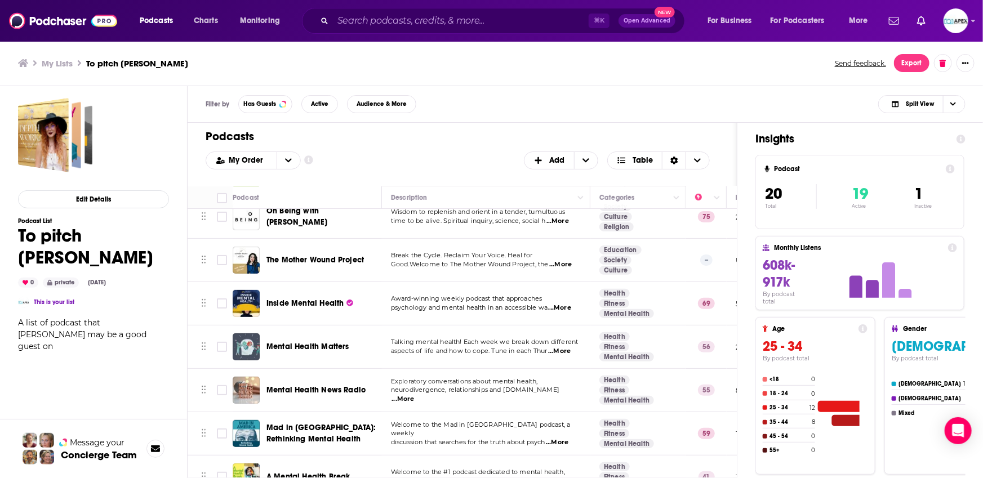
scroll to position [186, 0]
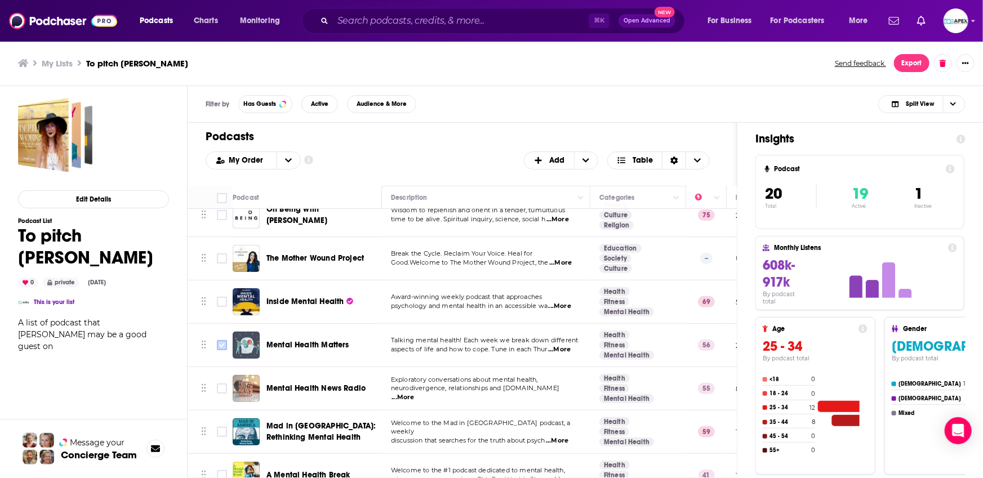
click at [222, 349] on input "Toggle select row" at bounding box center [222, 345] width 10 height 10
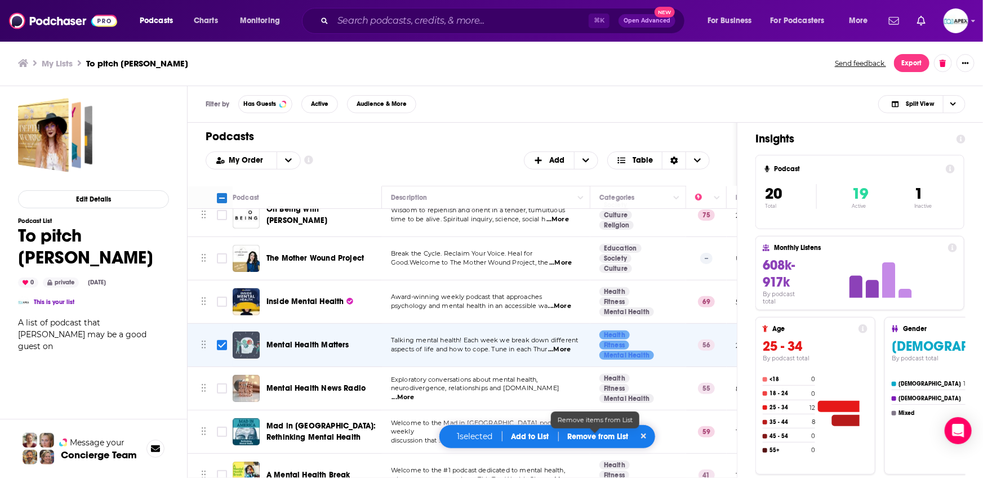
click at [532, 435] on button "Add to List" at bounding box center [530, 437] width 56 height 10
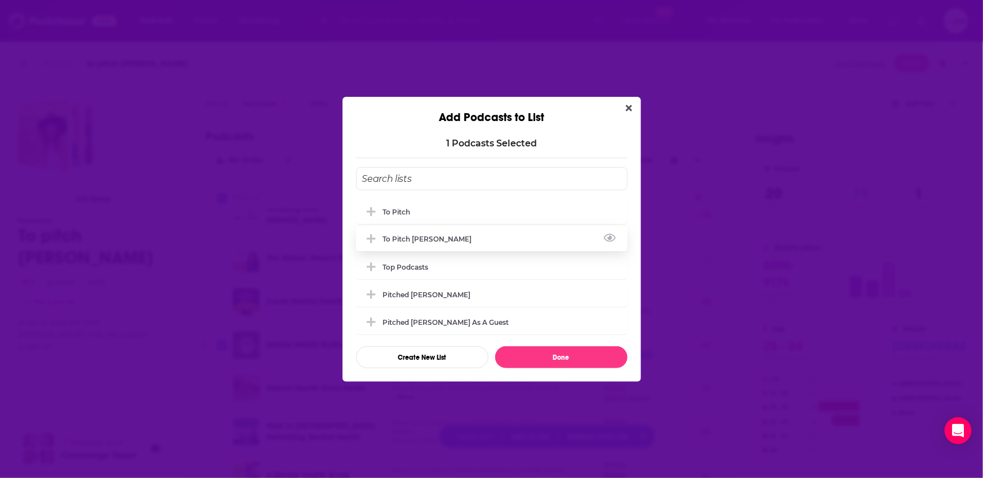
click at [410, 233] on div "To pitch Loren" at bounding box center [491, 238] width 271 height 25
click at [392, 291] on div "Pitched Loren" at bounding box center [427, 295] width 88 height 8
click at [372, 236] on icon "Add Podcast To List" at bounding box center [371, 239] width 8 height 10
click at [372, 239] on icon "Add Podcast To List" at bounding box center [371, 239] width 8 height 2
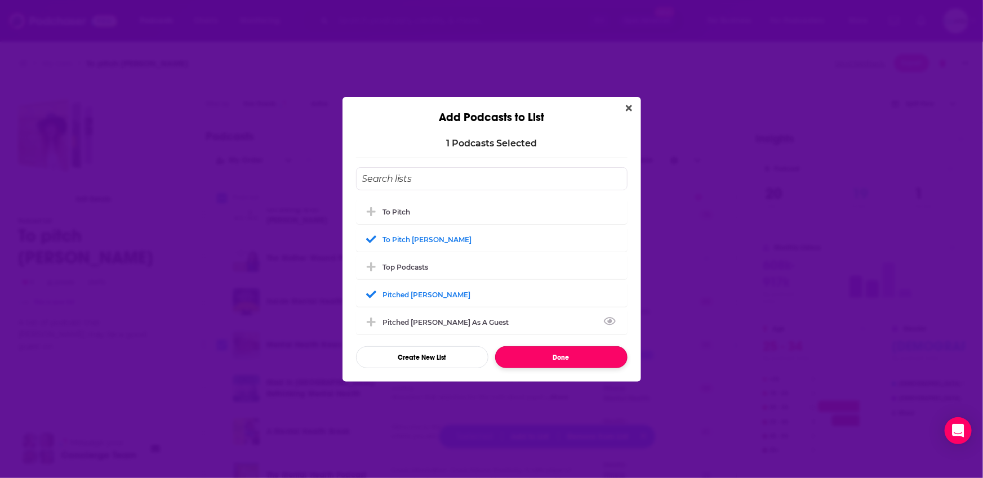
click at [535, 358] on button "Done" at bounding box center [561, 357] width 132 height 22
checkbox input "false"
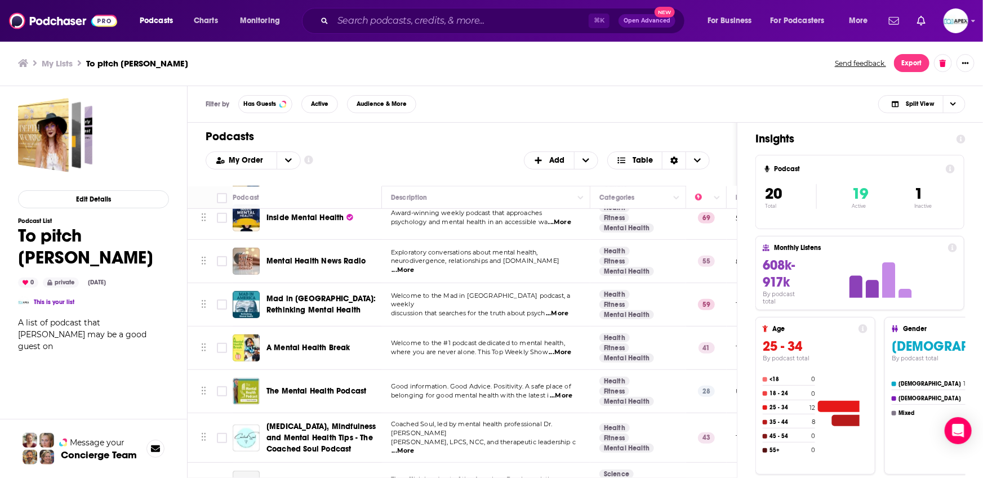
scroll to position [613, 0]
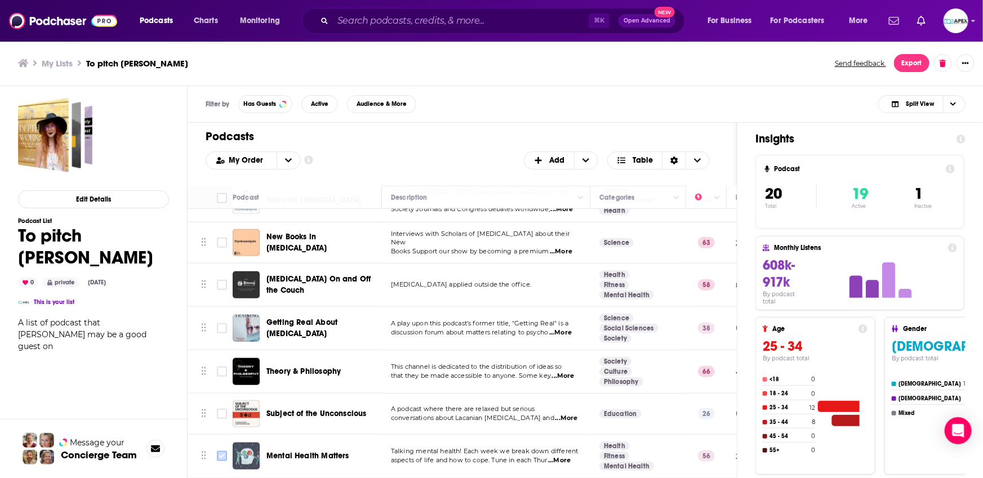
click at [225, 451] on input "Toggle select row" at bounding box center [222, 456] width 10 height 10
checkbox input "true"
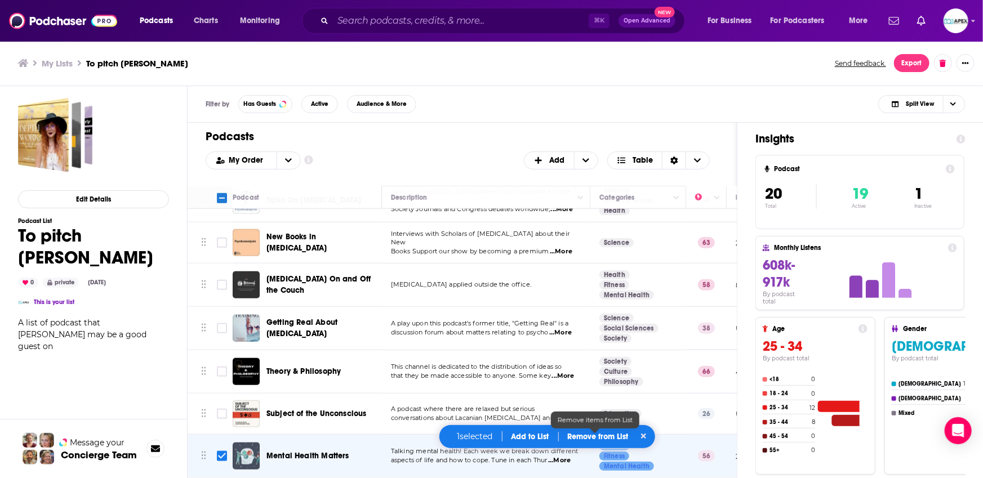
click at [591, 440] on p "Remove from List" at bounding box center [598, 437] width 61 height 10
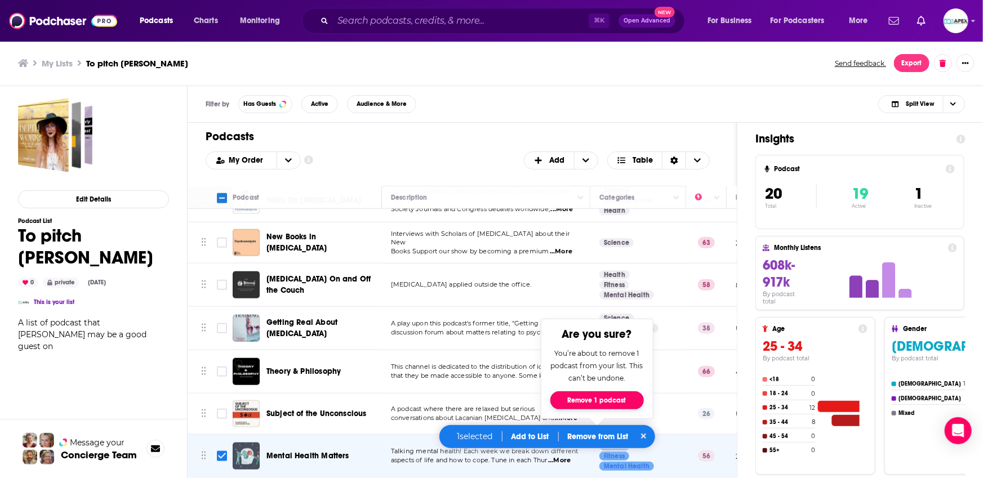
click at [598, 398] on button "Remove 1 podcast" at bounding box center [596, 400] width 93 height 18
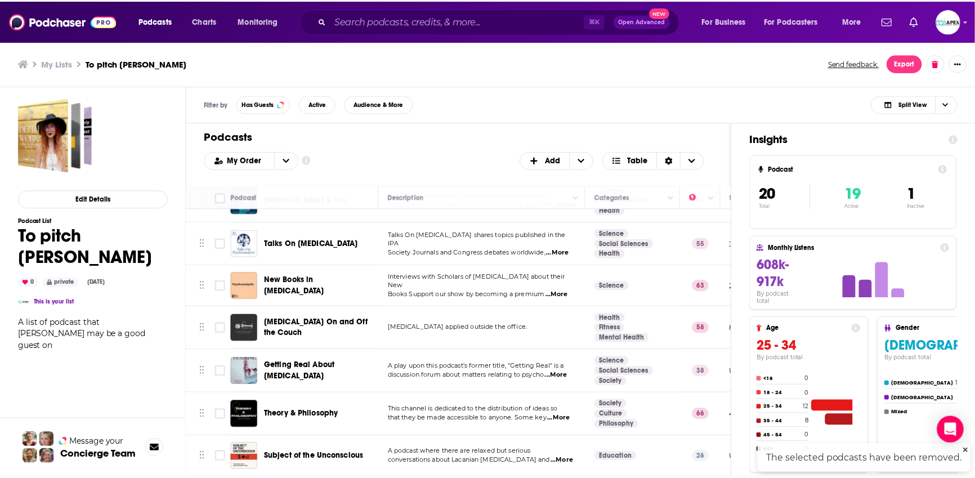
scroll to position [569, 0]
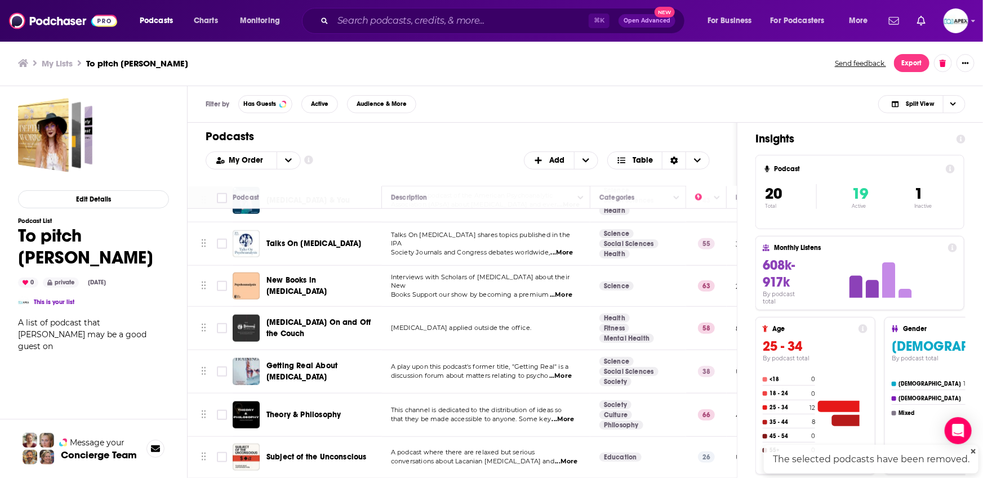
click at [403, 448] on span "A podcast where there are relaxed but serious" at bounding box center [463, 452] width 144 height 8
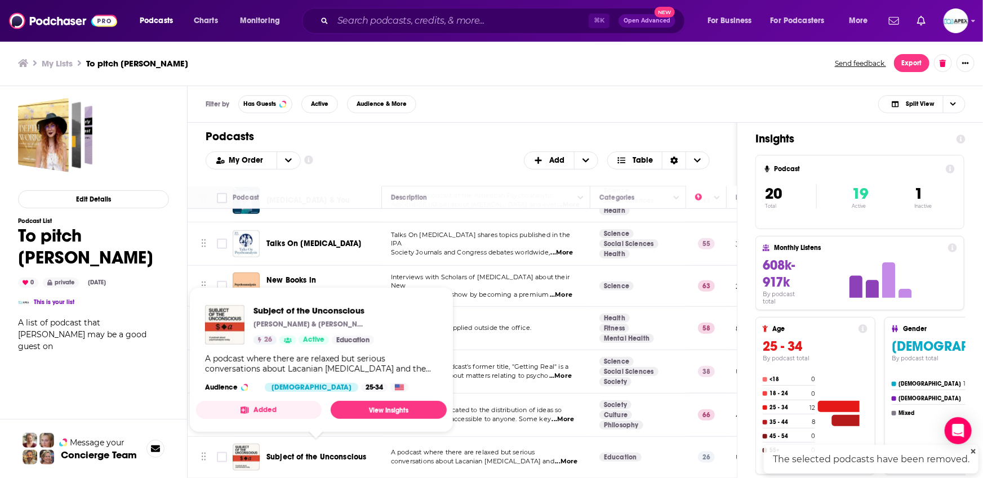
click at [363, 452] on span "Subject of the Unconscious" at bounding box center [316, 457] width 100 height 10
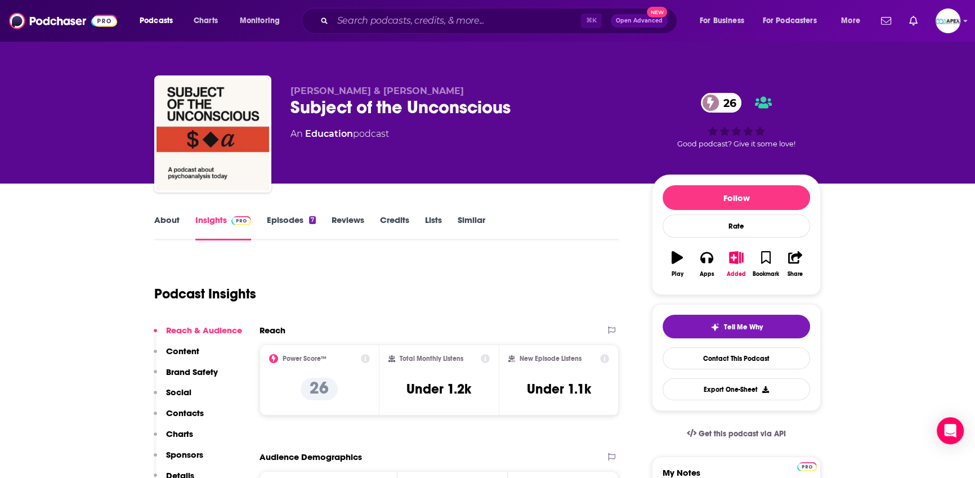
click at [302, 221] on link "Episodes 7" at bounding box center [291, 228] width 49 height 26
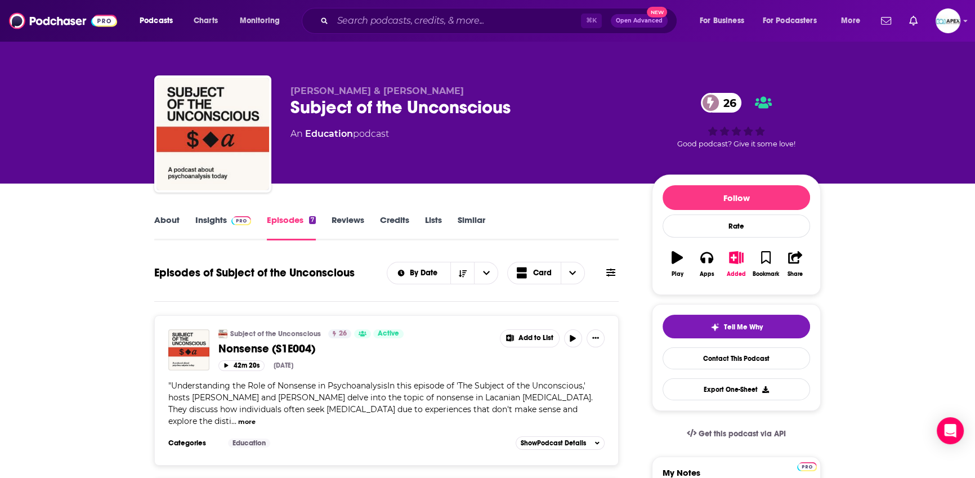
click at [205, 217] on link "Insights" at bounding box center [223, 228] width 56 height 26
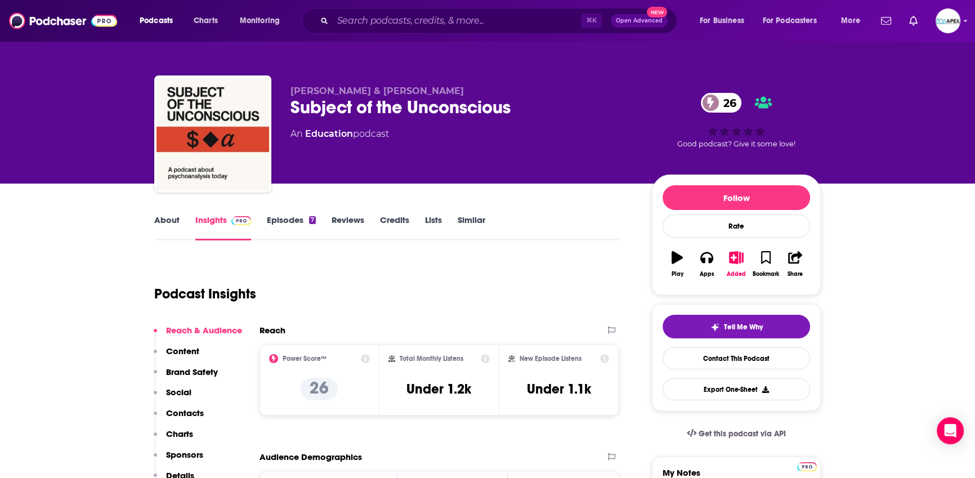
click at [217, 221] on link "Insights" at bounding box center [223, 228] width 56 height 26
click at [157, 220] on link "About" at bounding box center [166, 228] width 25 height 26
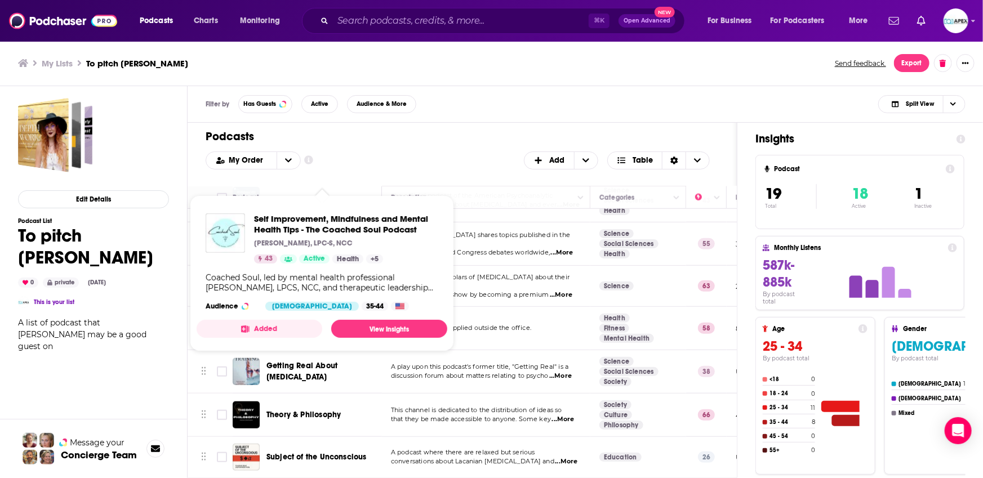
scroll to position [569, 0]
click at [155, 391] on div "Edit Details Podcast List To pitch Loren 0 private Sep 12th, 2025 This is your …" at bounding box center [93, 334] width 151 height 472
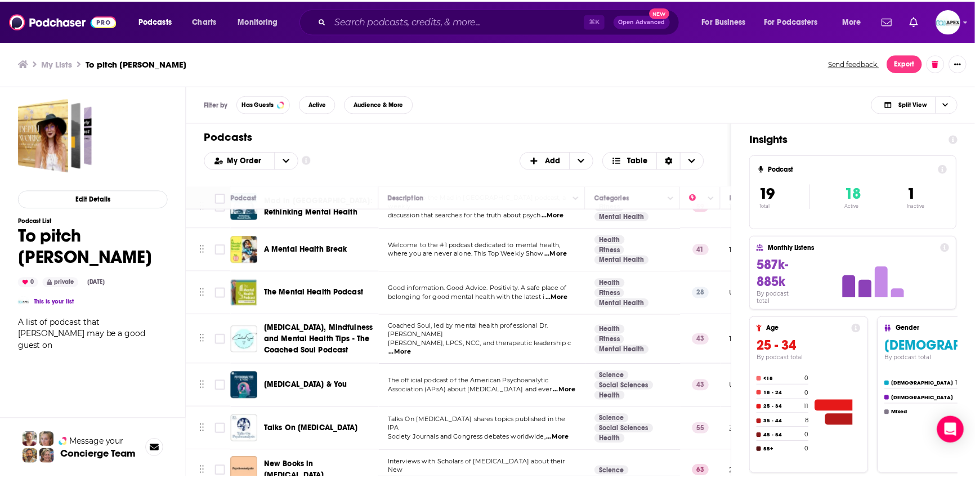
scroll to position [370, 0]
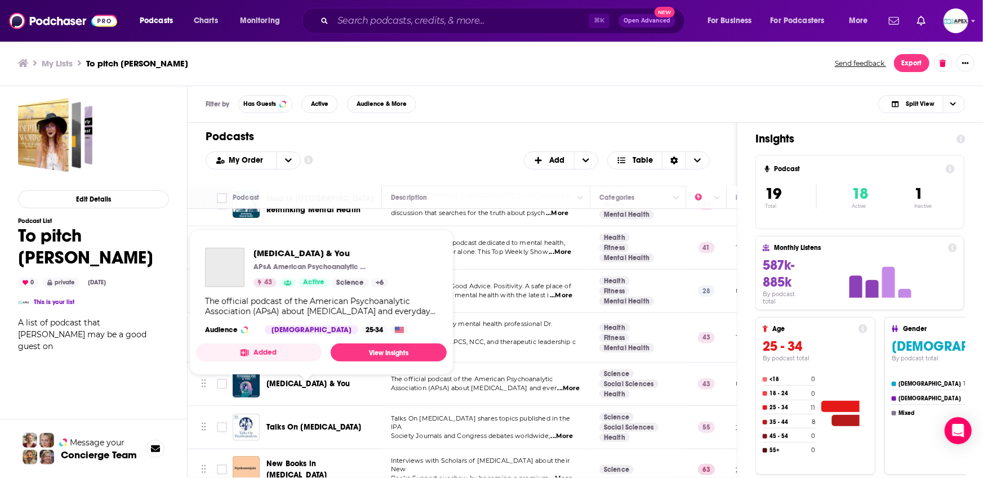
click at [297, 387] on span "Psychoanalysis & You" at bounding box center [307, 384] width 83 height 10
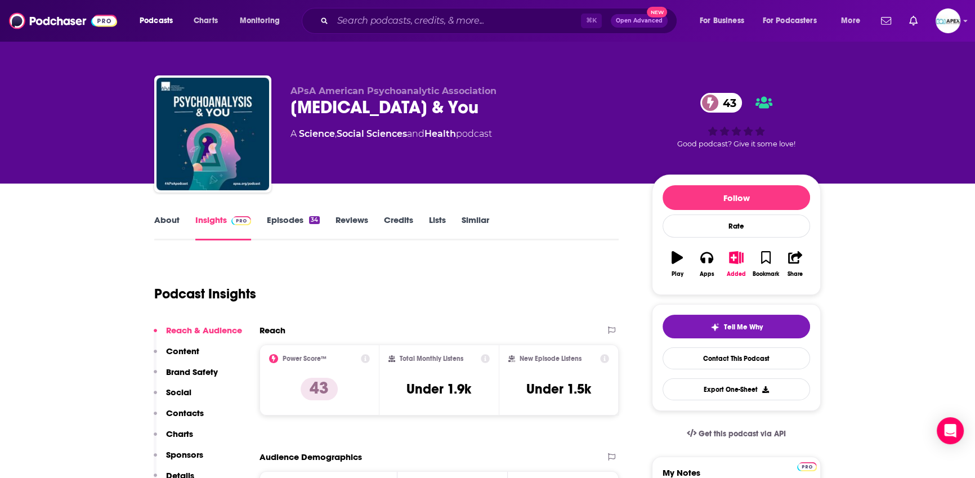
click at [169, 222] on link "About" at bounding box center [166, 228] width 25 height 26
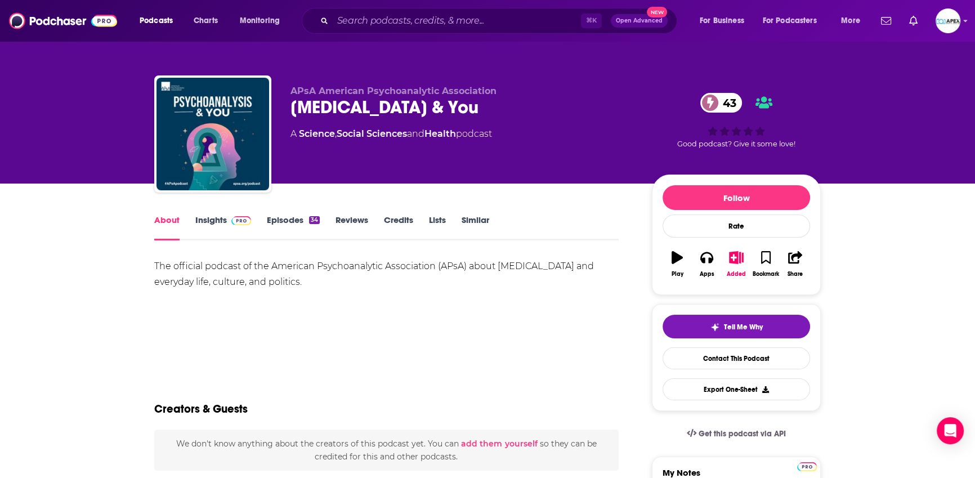
click at [195, 224] on link "Insights" at bounding box center [223, 228] width 56 height 26
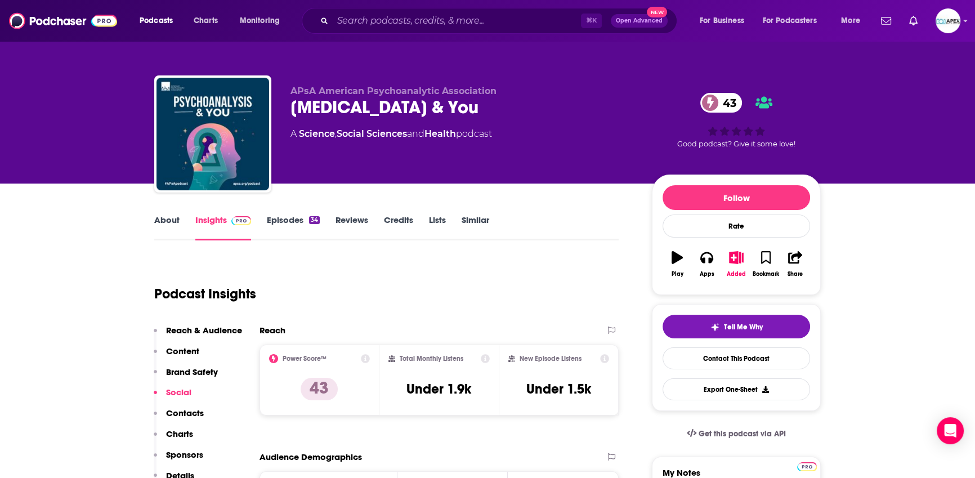
click at [284, 229] on link "Episodes 34" at bounding box center [293, 228] width 53 height 26
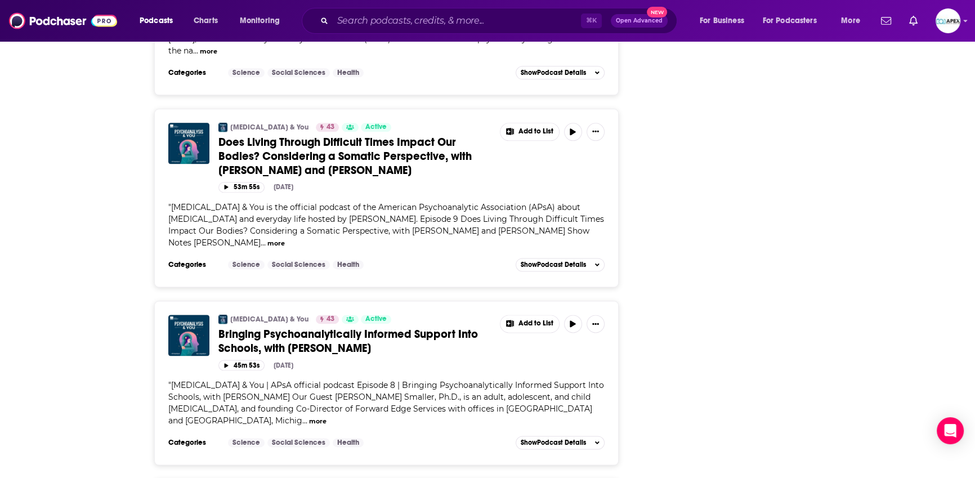
scroll to position [1810, 0]
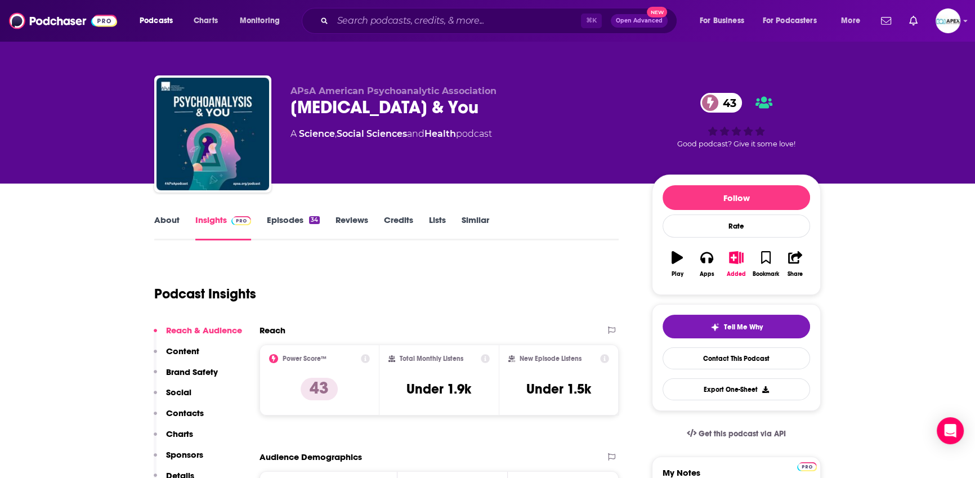
click at [176, 221] on link "About" at bounding box center [166, 228] width 25 height 26
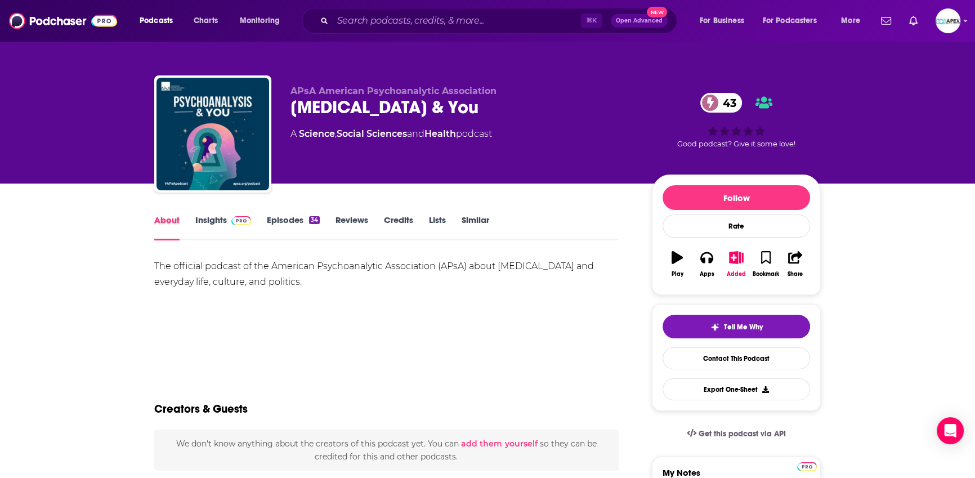
click at [193, 220] on div "About" at bounding box center [174, 228] width 41 height 26
click at [197, 220] on link "Insights" at bounding box center [223, 228] width 56 height 26
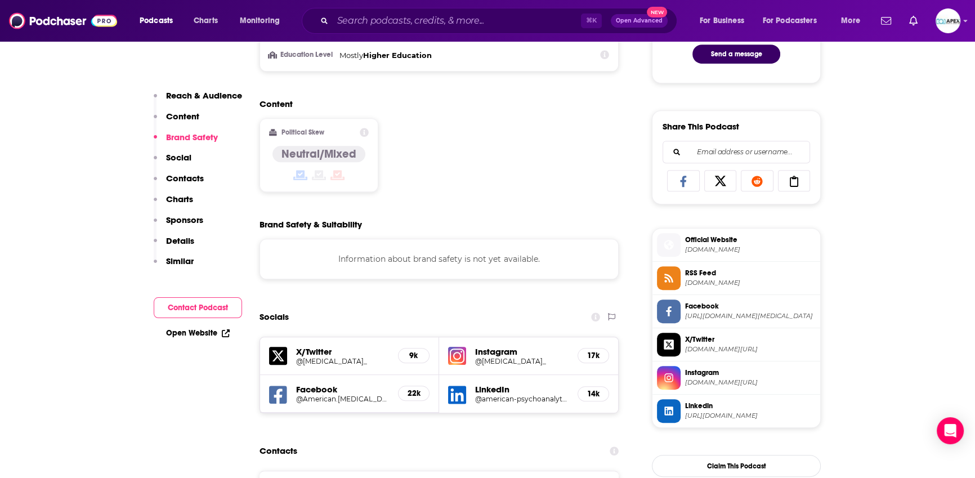
scroll to position [659, 0]
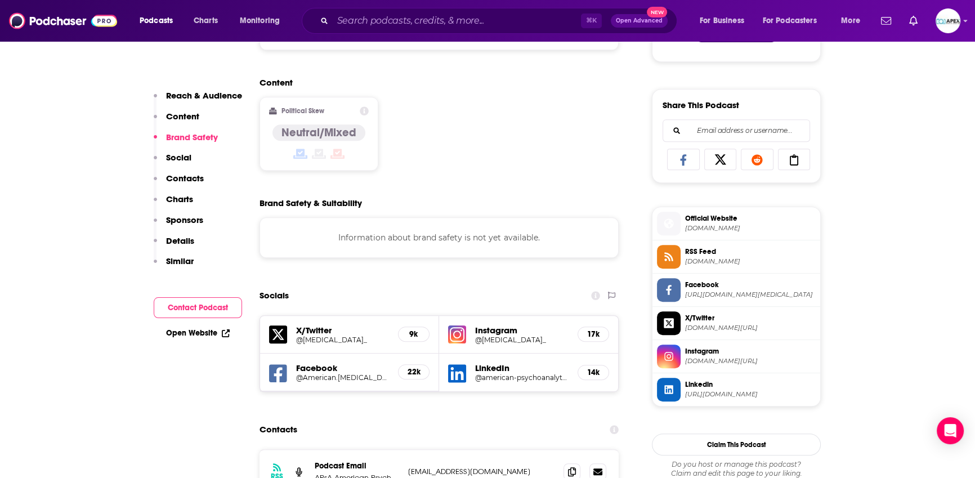
click at [714, 221] on span "Official Website" at bounding box center [750, 218] width 131 height 10
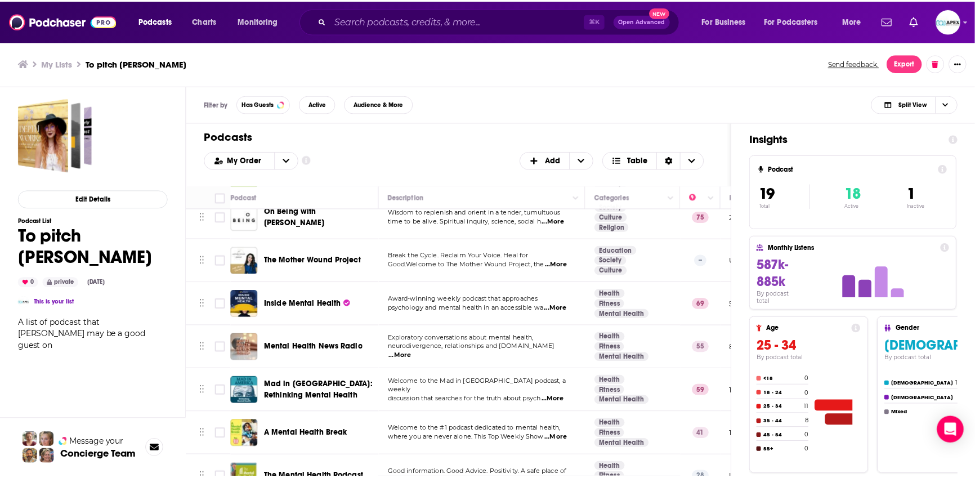
scroll to position [183, 0]
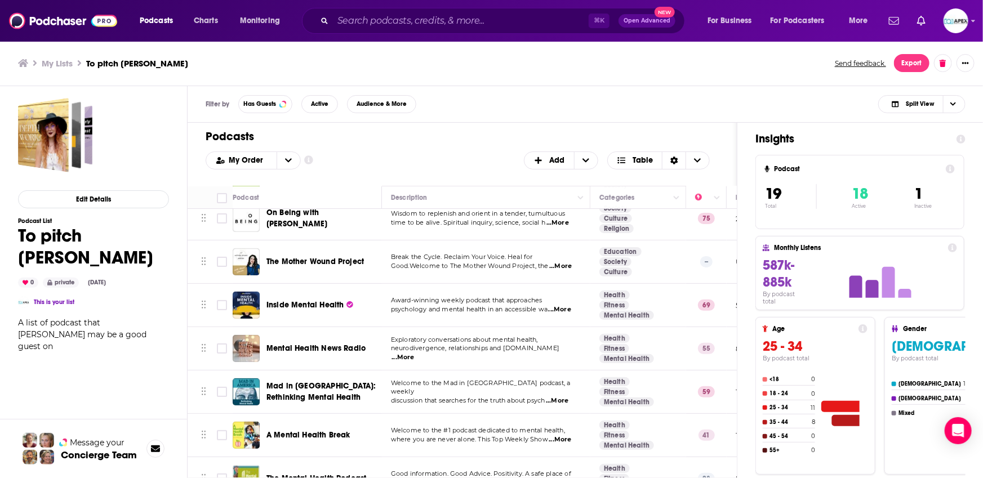
click at [299, 302] on span "Inside Mental Health" at bounding box center [304, 305] width 77 height 10
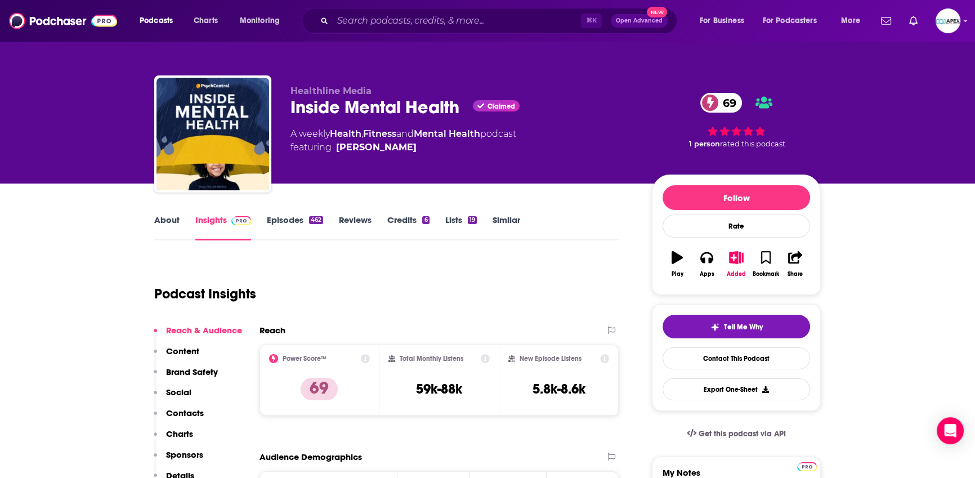
click at [163, 215] on link "About" at bounding box center [166, 228] width 25 height 26
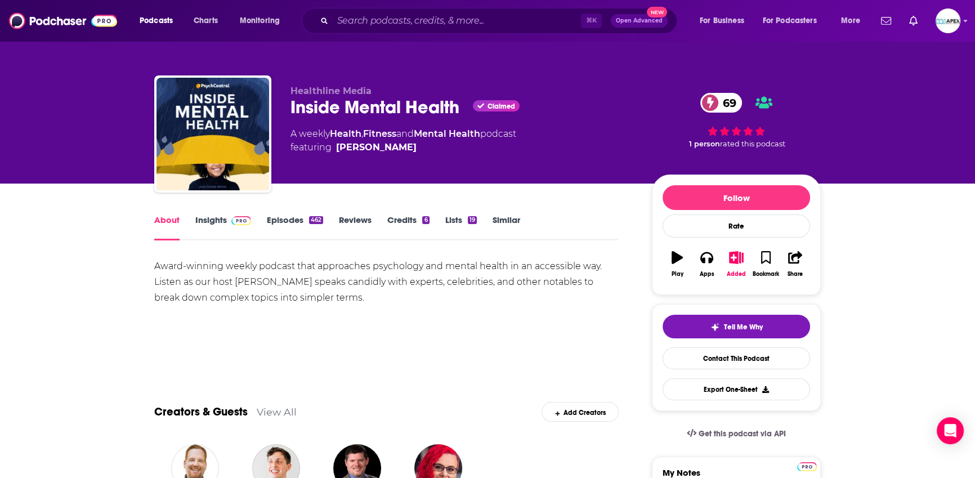
click at [220, 217] on link "Insights" at bounding box center [223, 228] width 56 height 26
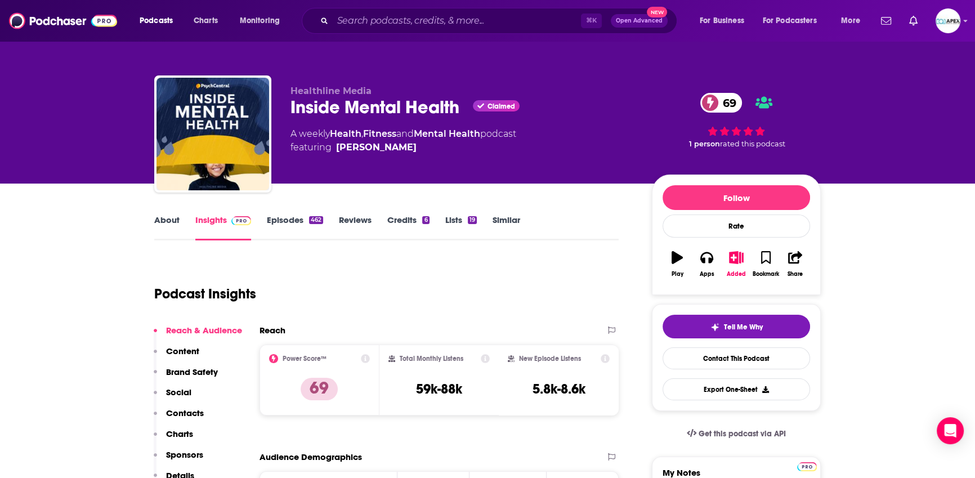
click at [294, 225] on link "Episodes 462" at bounding box center [295, 228] width 56 height 26
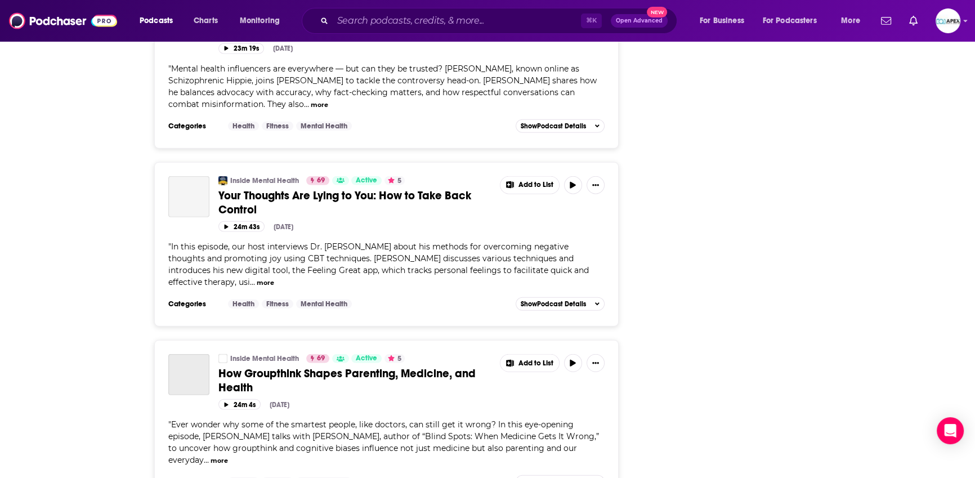
scroll to position [4153, 0]
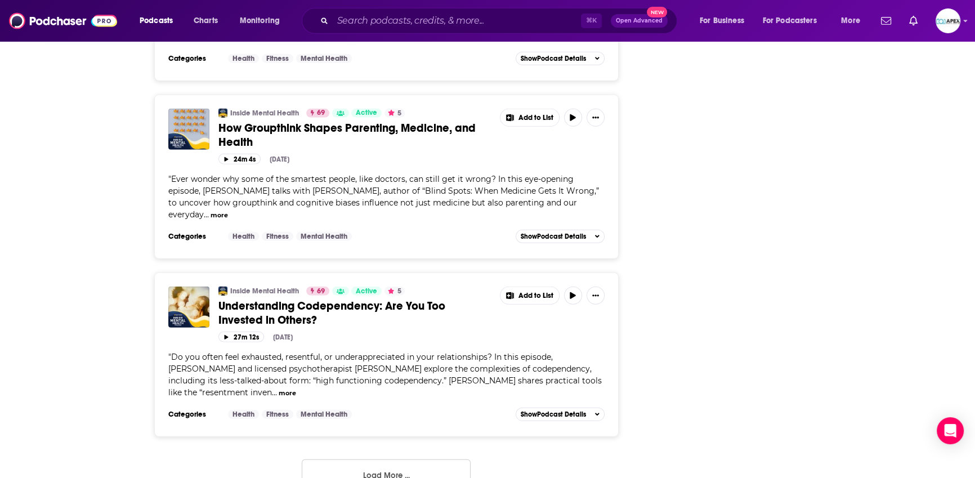
click at [394, 459] on button "Load More ..." at bounding box center [386, 474] width 169 height 30
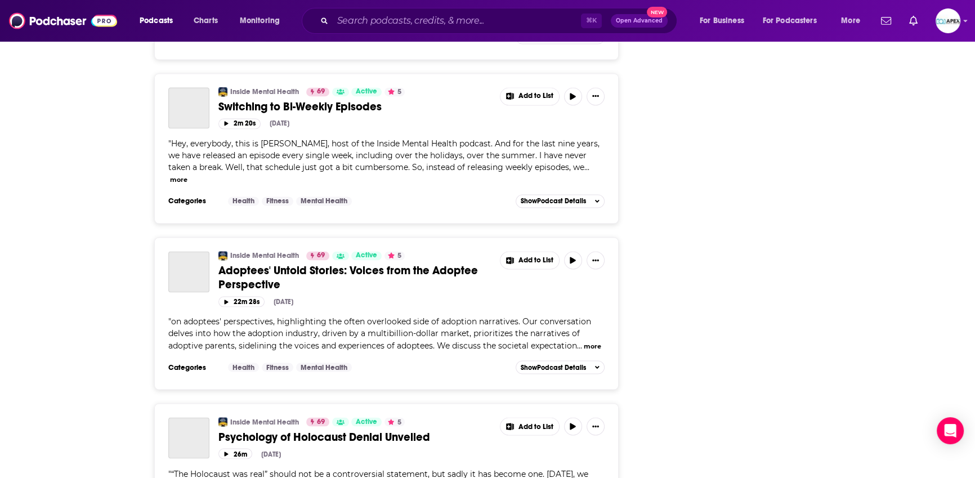
scroll to position [8449, 0]
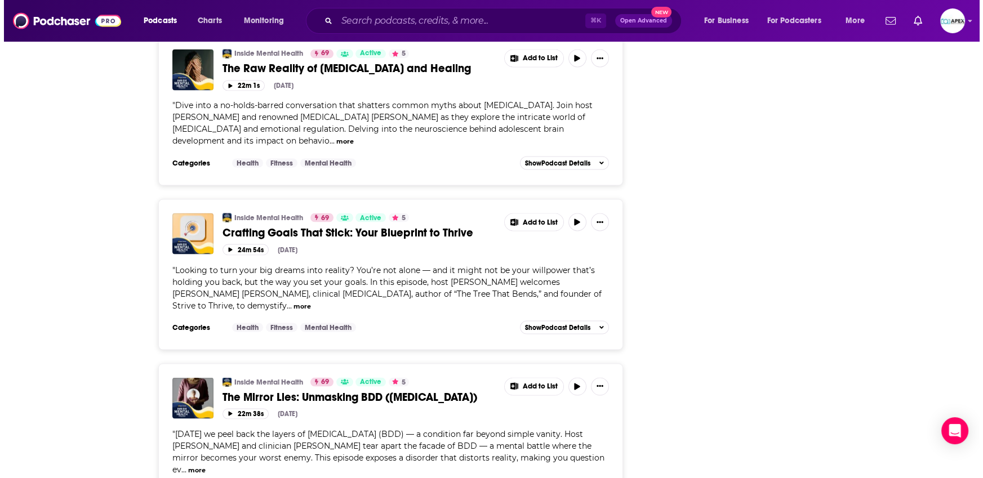
scroll to position [0, 0]
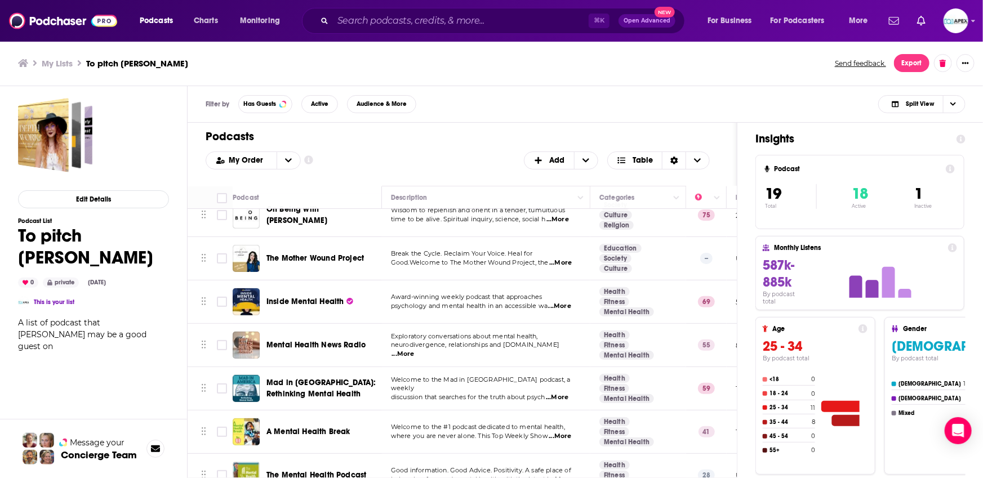
scroll to position [185, 0]
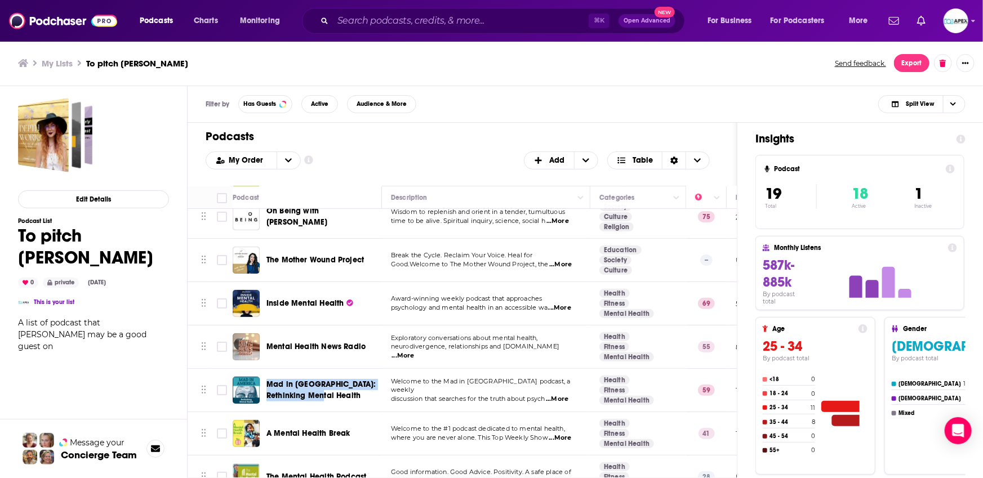
click at [177, 425] on button "Message your Concierge Team" at bounding box center [93, 448] width 187 height 59
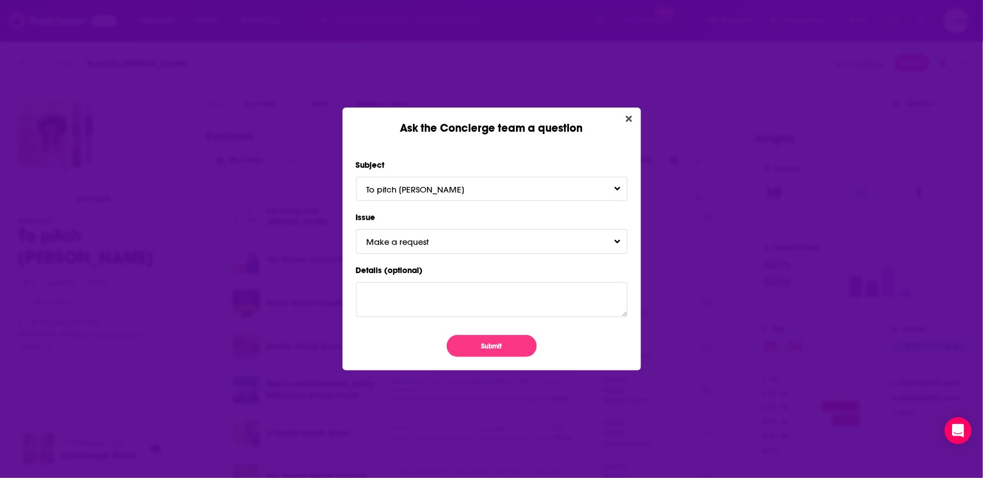
click at [158, 124] on div "Ask the Concierge team a question Subject To pitch Loren Issue Make a request D…" at bounding box center [491, 239] width 983 height 478
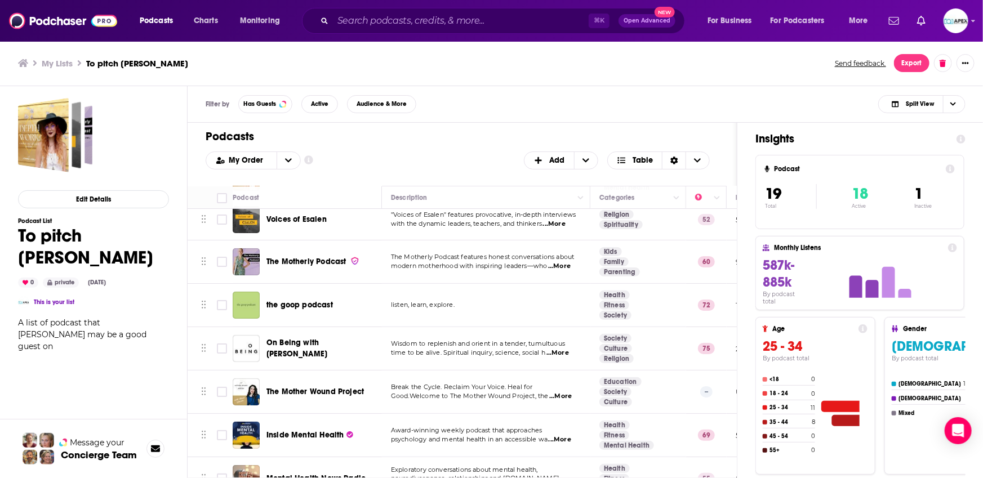
scroll to position [9, 0]
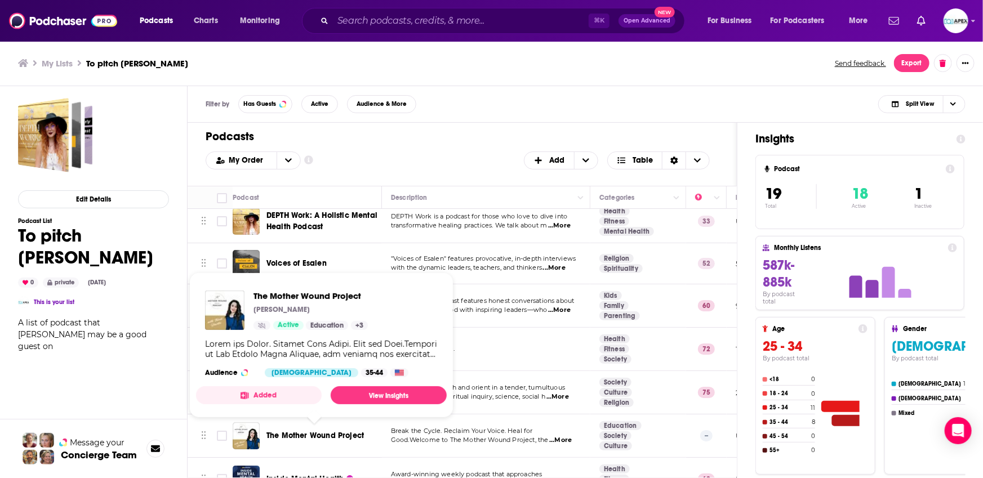
click at [157, 377] on div "Edit Details Podcast List To pitch Loren 0 private Sep 12th, 2025 This is your …" at bounding box center [93, 334] width 151 height 472
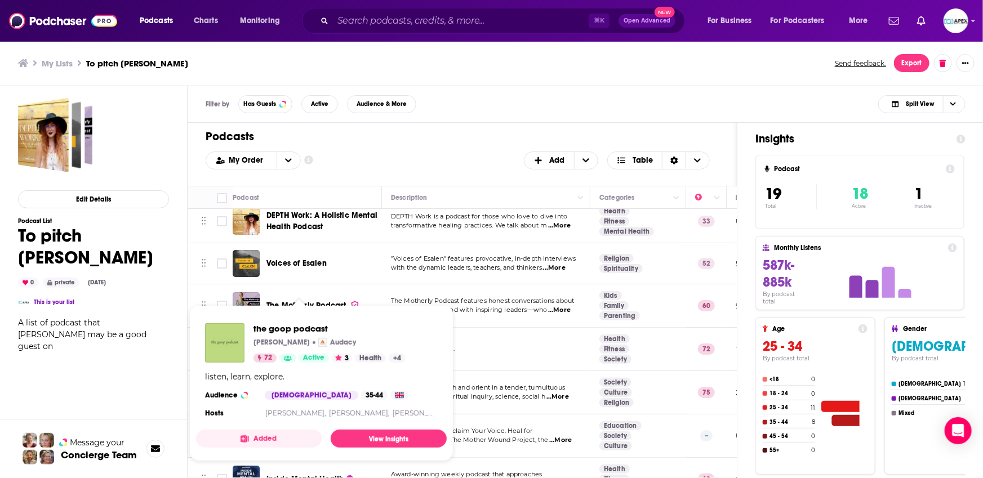
click at [164, 339] on div "Edit Details Podcast List To pitch Loren 0 private Sep 12th, 2025 This is your …" at bounding box center [93, 334] width 151 height 472
click at [166, 362] on div "Edit Details Podcast List To pitch Loren 0 private Sep 12th, 2025 This is your …" at bounding box center [93, 334] width 151 height 472
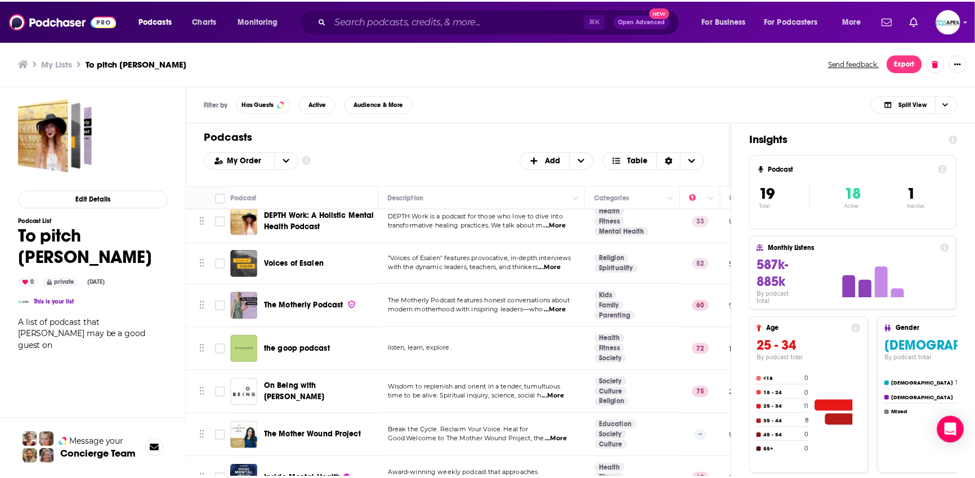
scroll to position [0, 0]
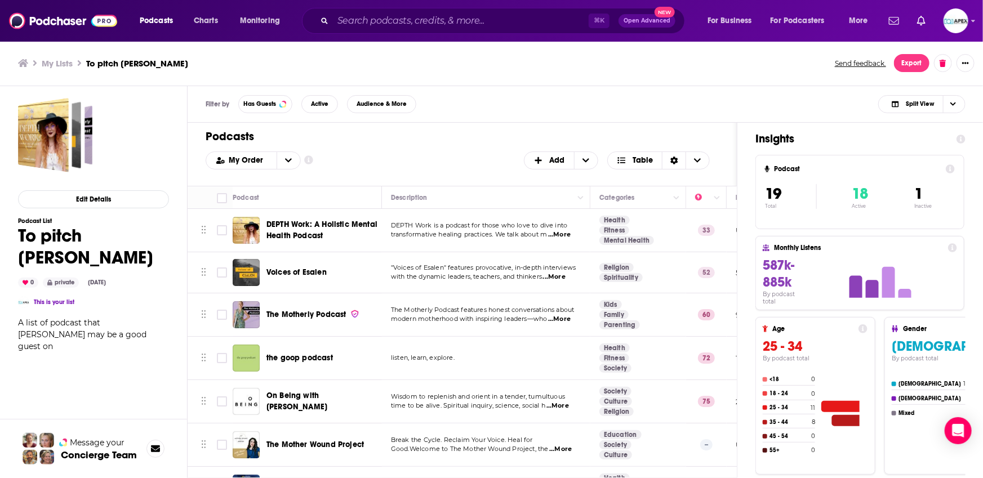
click at [132, 346] on div "Edit Details Podcast List To pitch Loren 0 private Sep 12th, 2025 This is your …" at bounding box center [93, 334] width 151 height 472
click at [57, 66] on h3 "My Lists" at bounding box center [57, 63] width 31 height 11
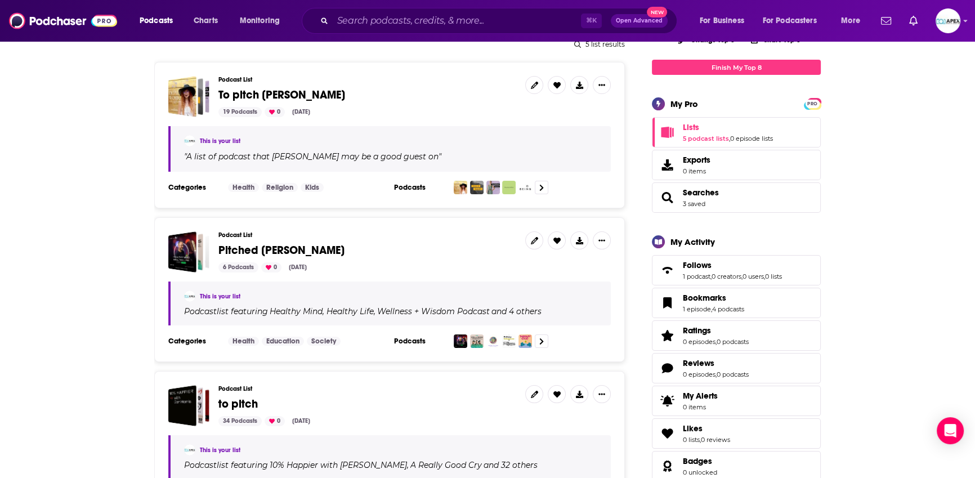
scroll to position [150, 0]
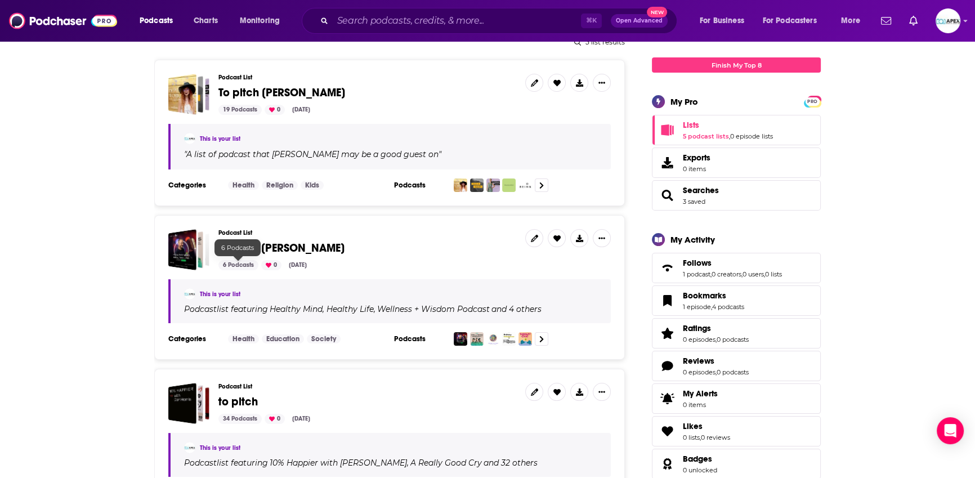
click at [281, 244] on span "Pitched Loren" at bounding box center [281, 248] width 126 height 14
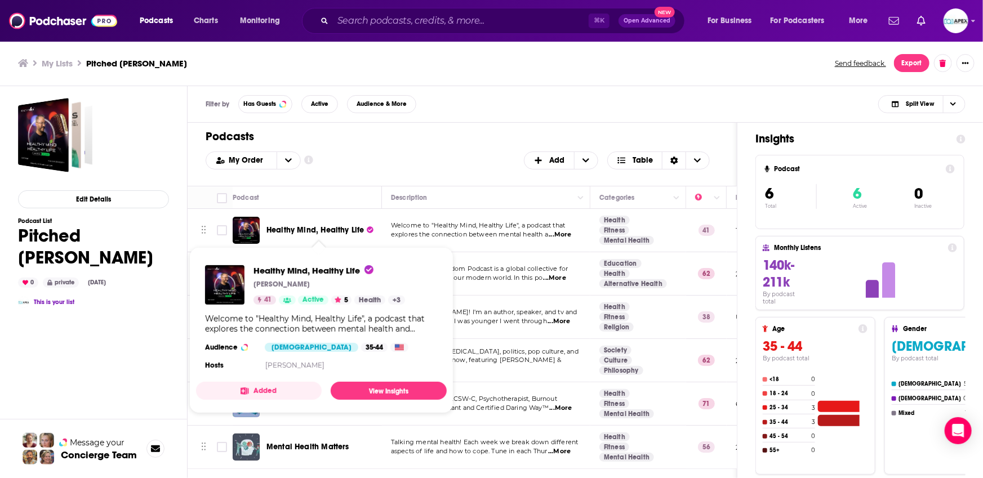
click at [133, 291] on div "Edit Details Podcast List Pitched Loren 0 private Sep 12th, 2025 This is your l…" at bounding box center [93, 334] width 151 height 472
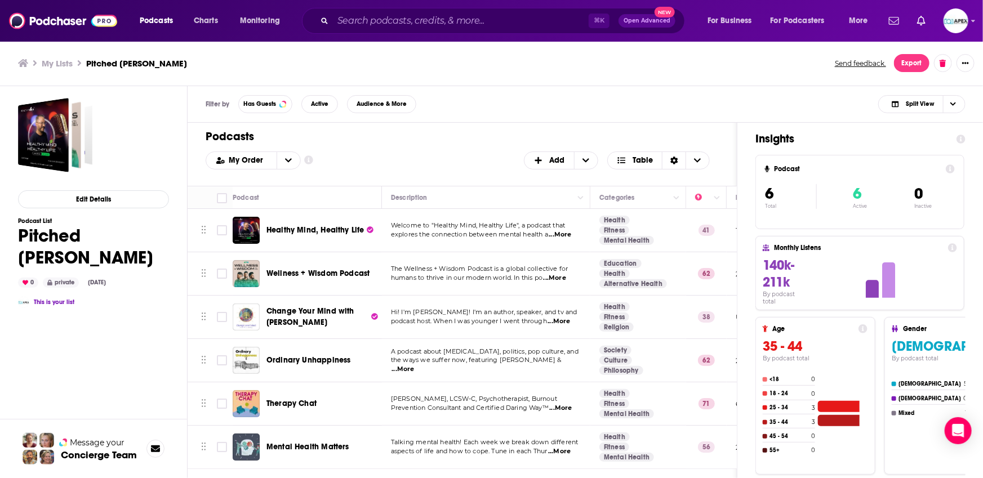
click at [298, 400] on span "Therapy Chat" at bounding box center [291, 404] width 50 height 10
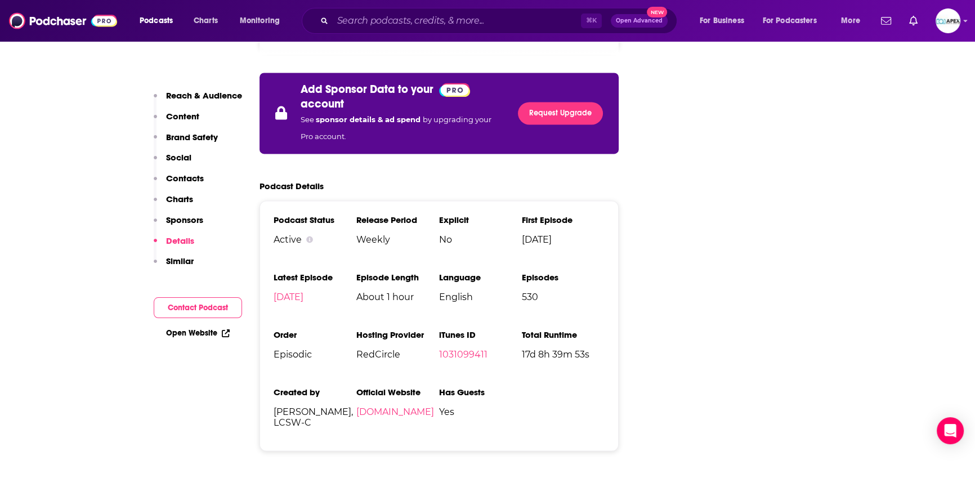
scroll to position [2377, 0]
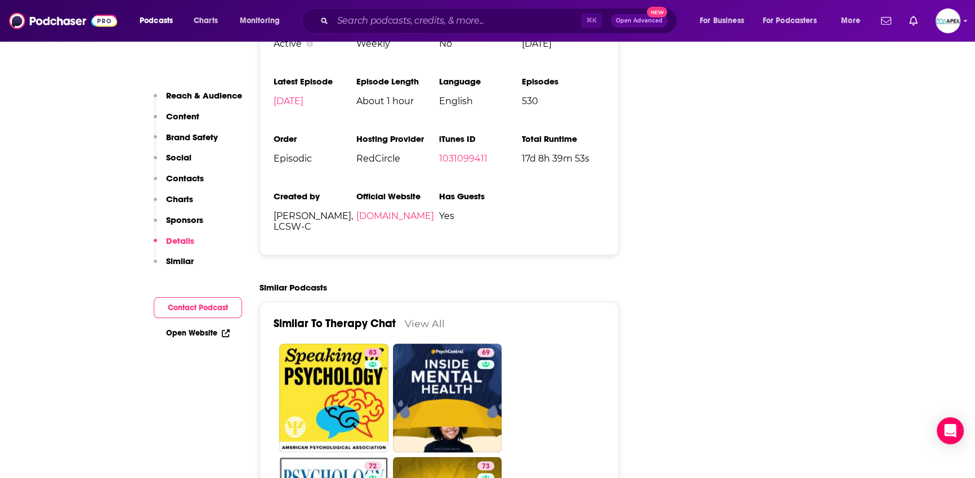
click at [429, 317] on link "View All" at bounding box center [425, 323] width 40 height 12
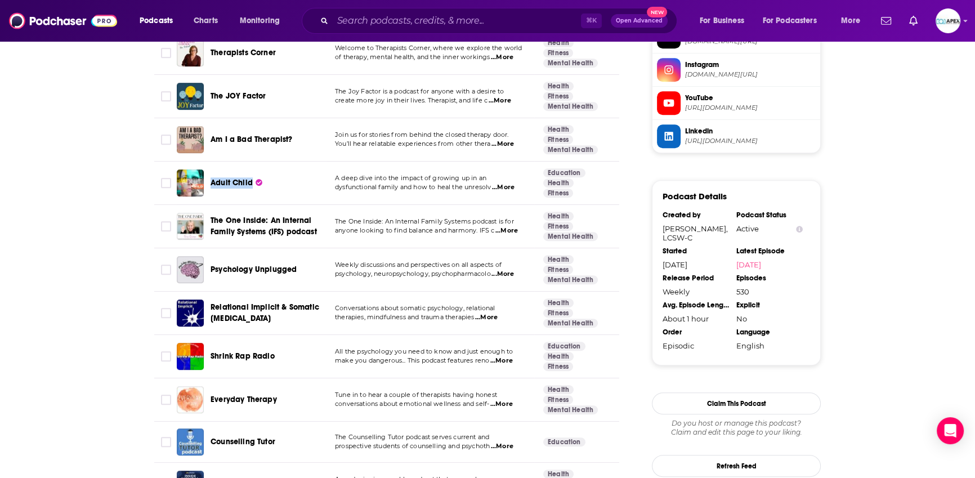
scroll to position [1068, 0]
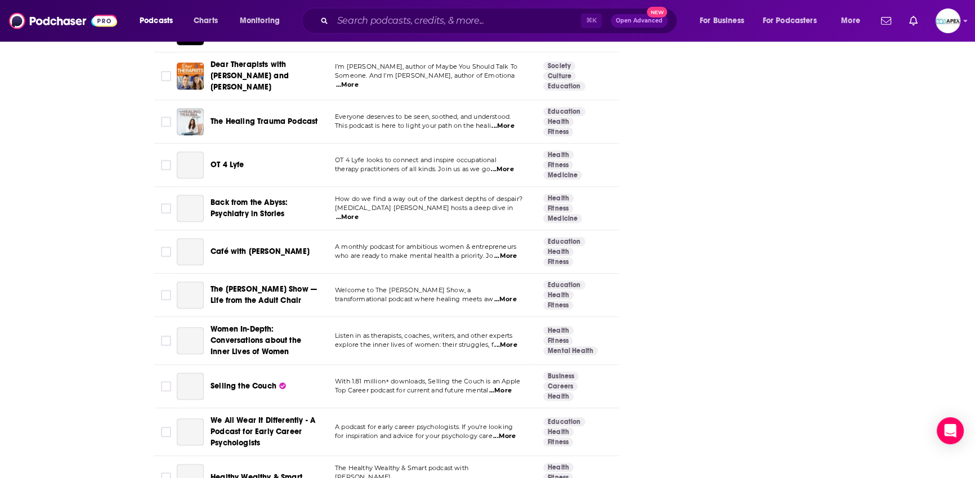
scroll to position [1760, 0]
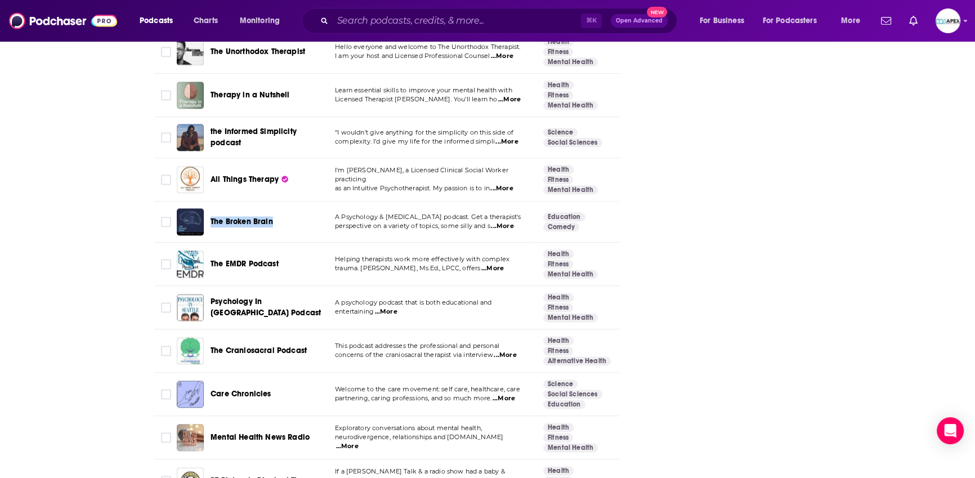
scroll to position [2175, 0]
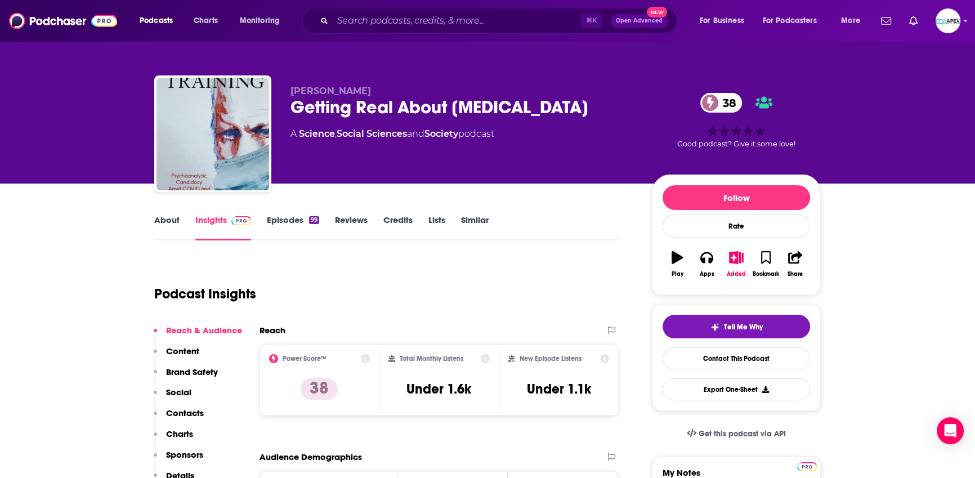
click at [173, 224] on link "About" at bounding box center [166, 228] width 25 height 26
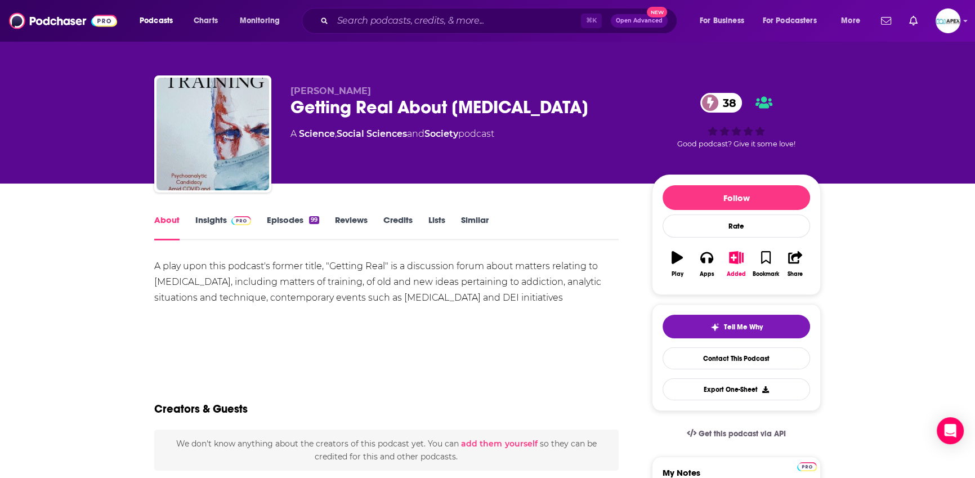
click at [293, 218] on link "Episodes 99" at bounding box center [293, 228] width 52 height 26
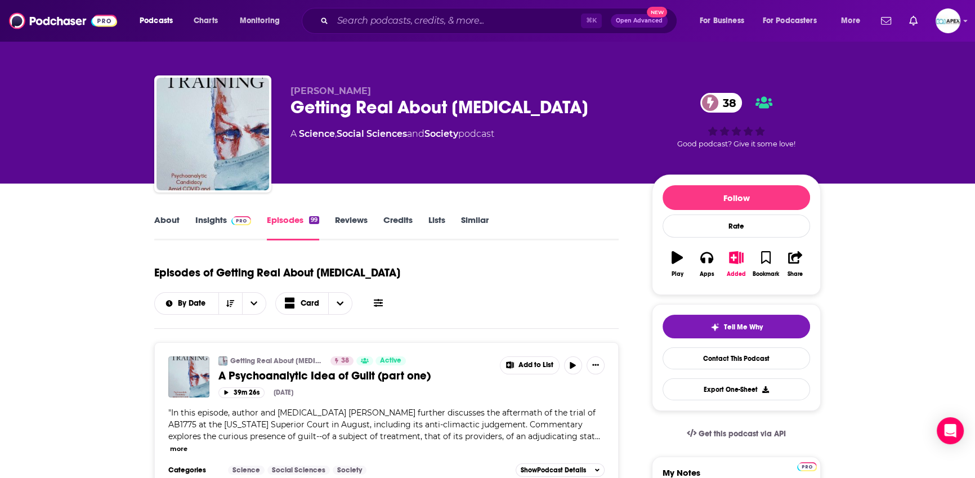
click at [212, 222] on link "Insights" at bounding box center [223, 228] width 56 height 26
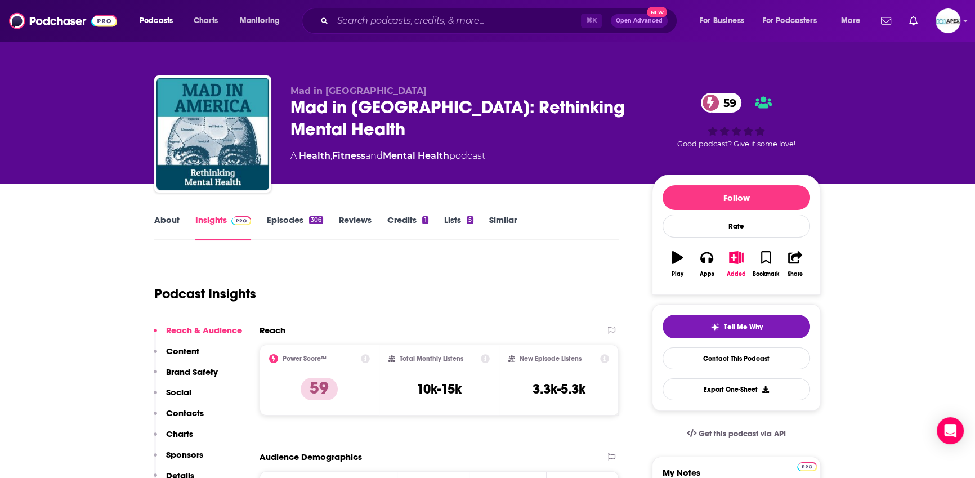
click at [169, 220] on link "About" at bounding box center [166, 228] width 25 height 26
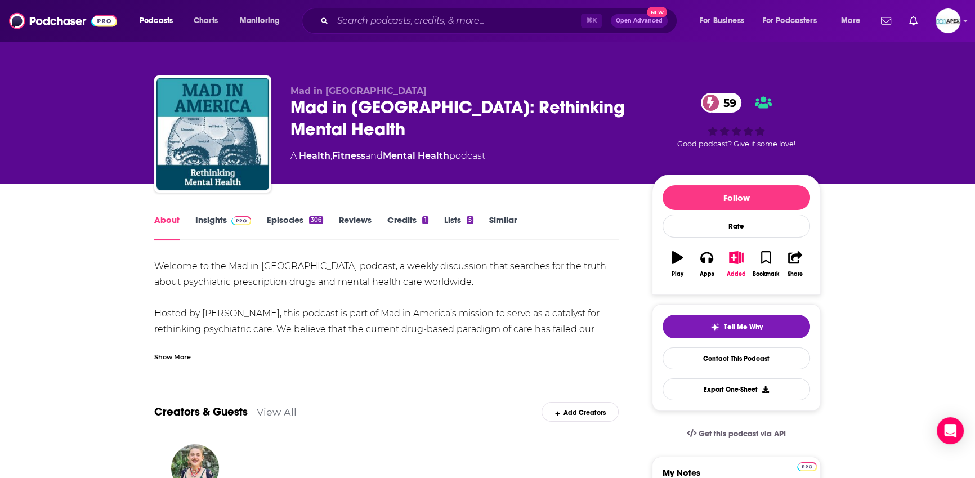
click at [169, 355] on div "Show More" at bounding box center [172, 356] width 37 height 11
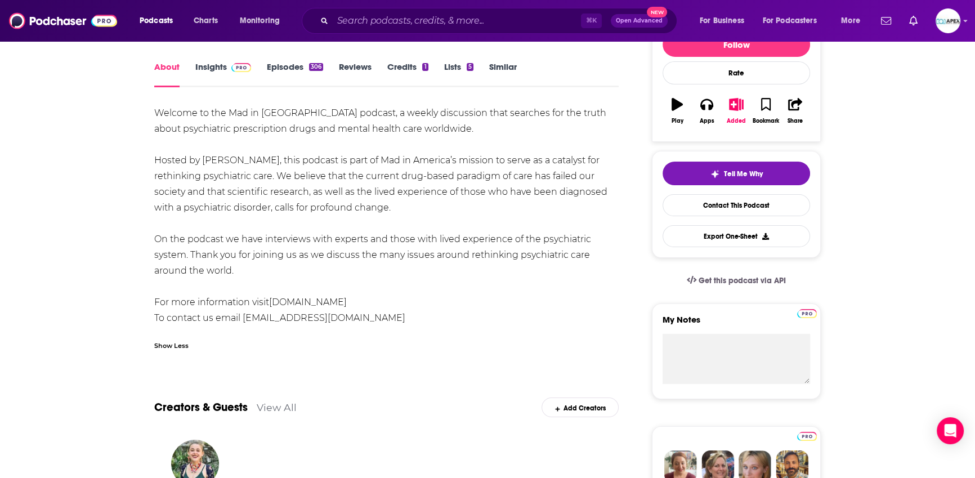
scroll to position [109, 0]
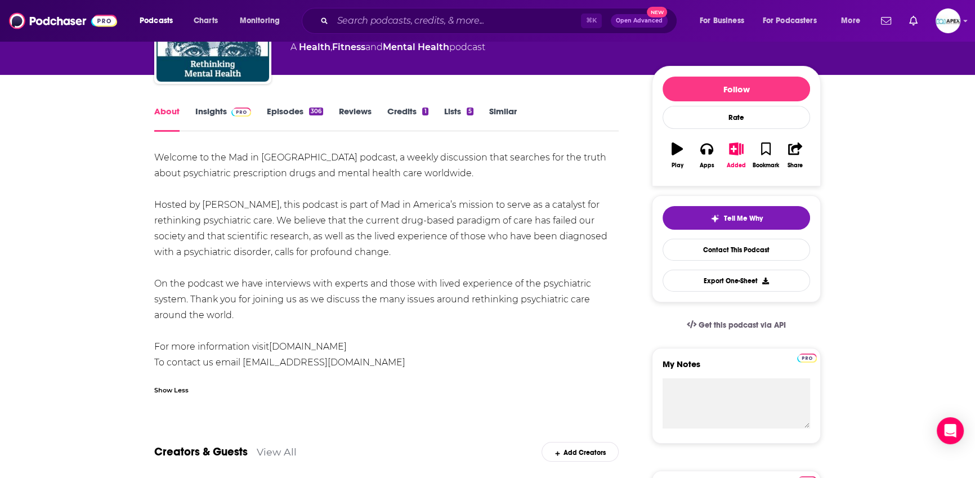
drag, startPoint x: 237, startPoint y: 312, endPoint x: 149, endPoint y: 156, distance: 179.8
copy div "Welcome to the Mad in [GEOGRAPHIC_DATA] podcast, a weekly discussion that searc…"
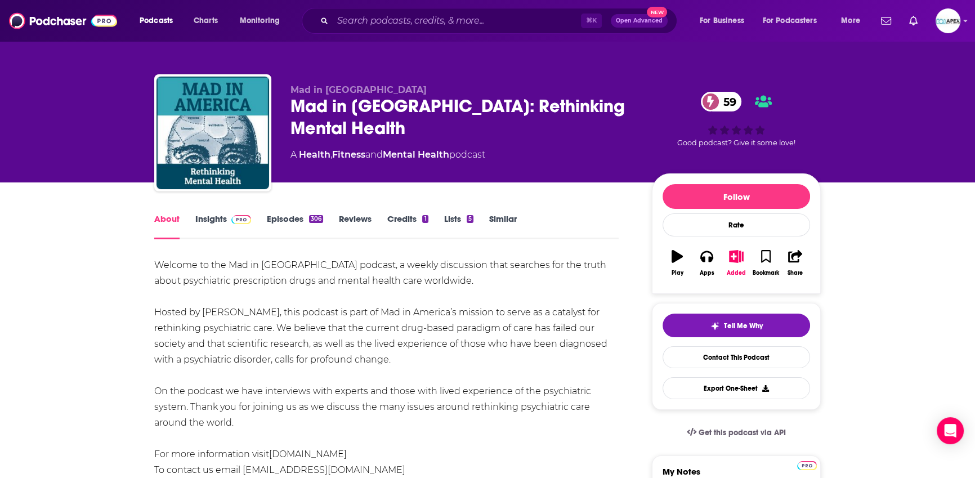
scroll to position [0, 0]
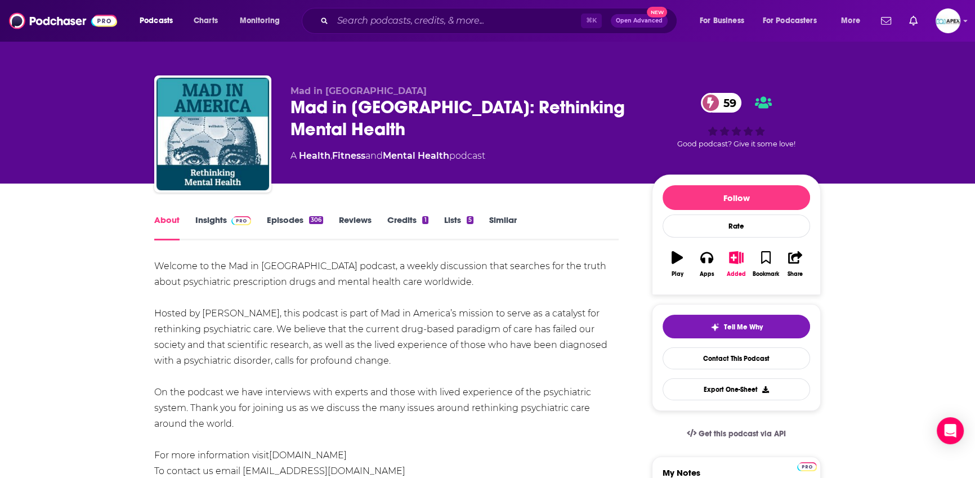
click at [224, 219] on link "Insights" at bounding box center [223, 228] width 56 height 26
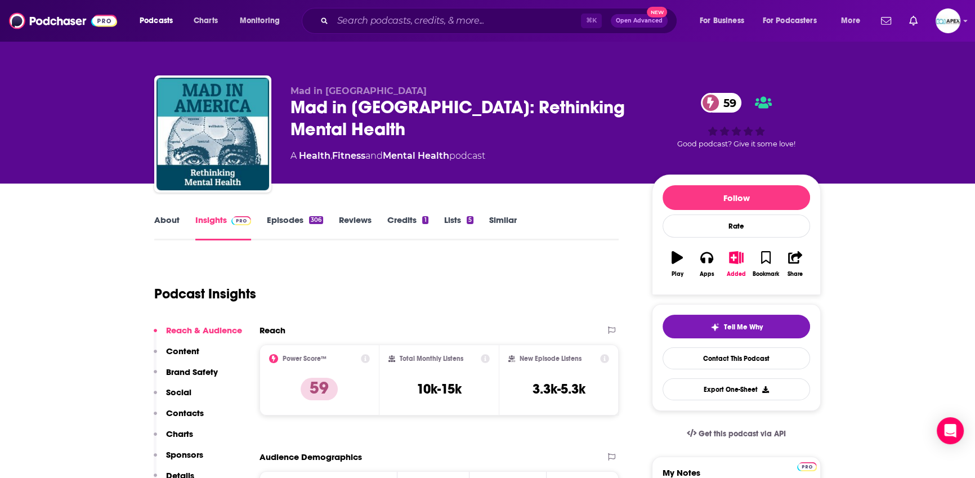
click at [300, 222] on link "Episodes 306" at bounding box center [295, 228] width 56 height 26
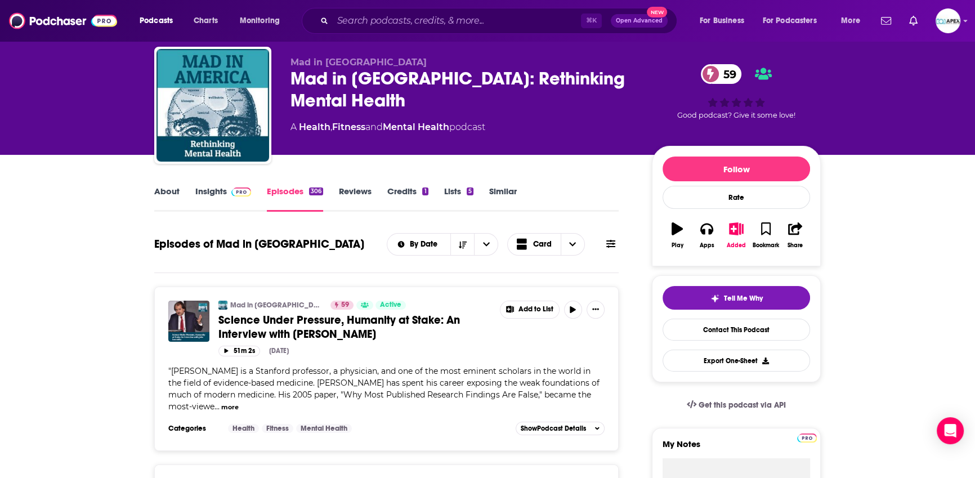
scroll to position [161, 0]
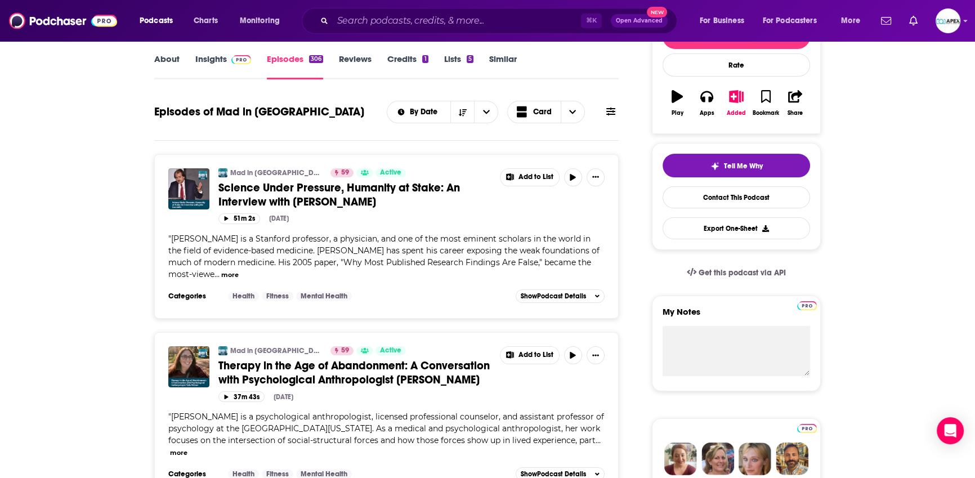
click at [312, 199] on span "Science Under Pressure, Humanity at Stake: An Interview with [PERSON_NAME]" at bounding box center [339, 195] width 242 height 28
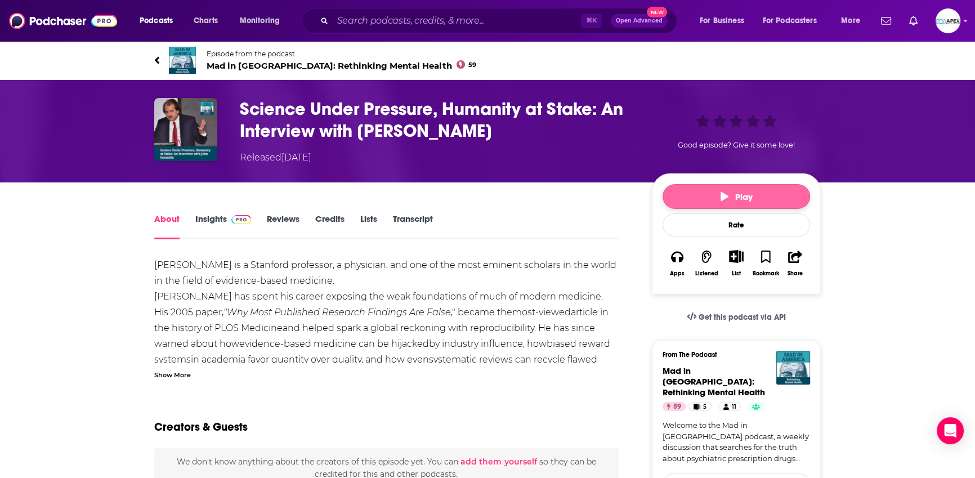
click at [708, 190] on button "Play" at bounding box center [737, 196] width 148 height 25
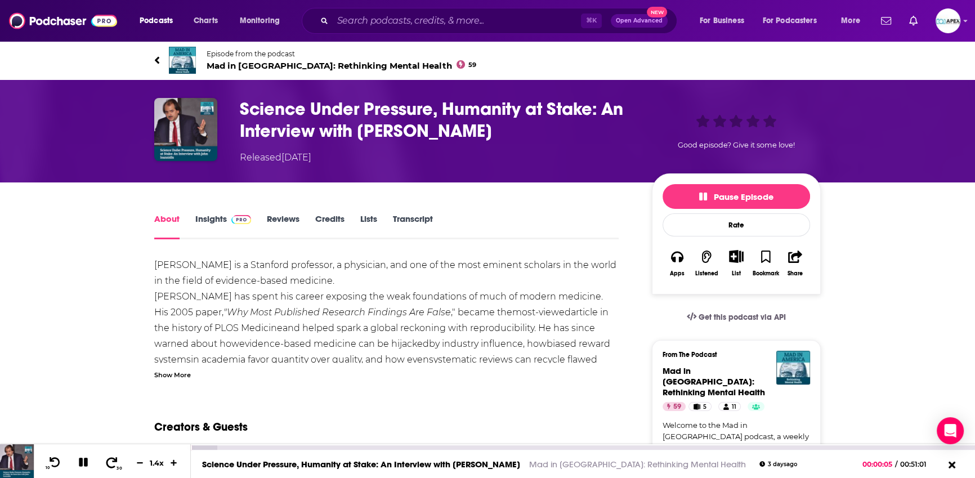
click at [115, 464] on icon at bounding box center [112, 462] width 14 height 11
click at [56, 465] on icon at bounding box center [55, 462] width 14 height 11
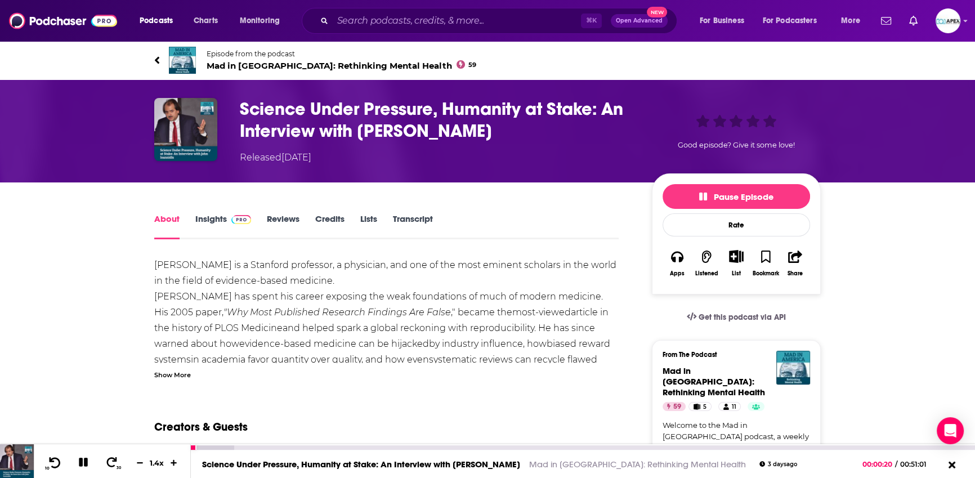
click at [56, 465] on icon at bounding box center [55, 462] width 14 height 11
click at [139, 462] on icon at bounding box center [140, 462] width 10 height 7
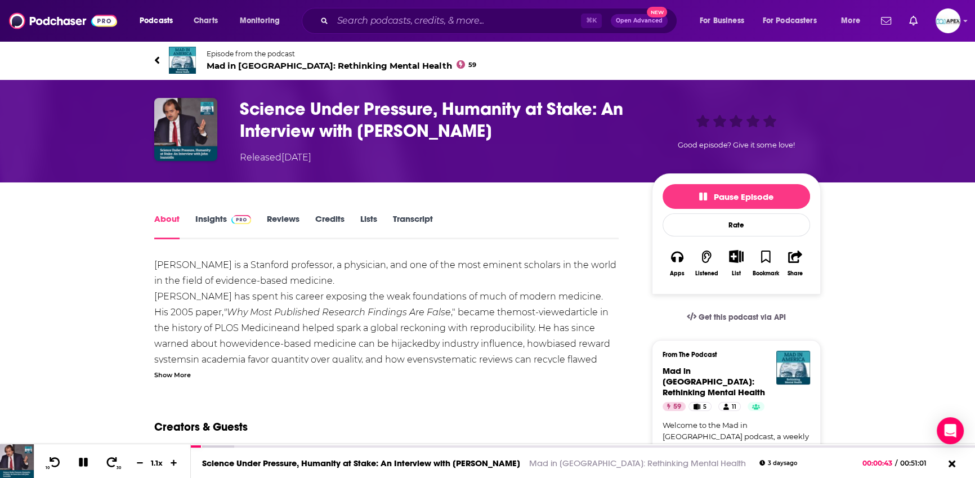
click at [218, 216] on link "Insights" at bounding box center [223, 226] width 56 height 26
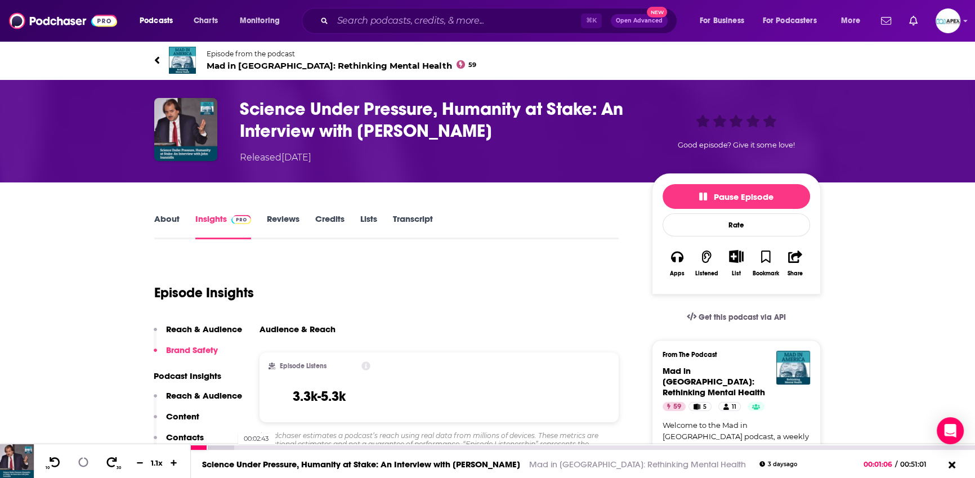
click at [233, 448] on div at bounding box center [212, 447] width 43 height 5
click at [172, 221] on link "About" at bounding box center [166, 226] width 25 height 26
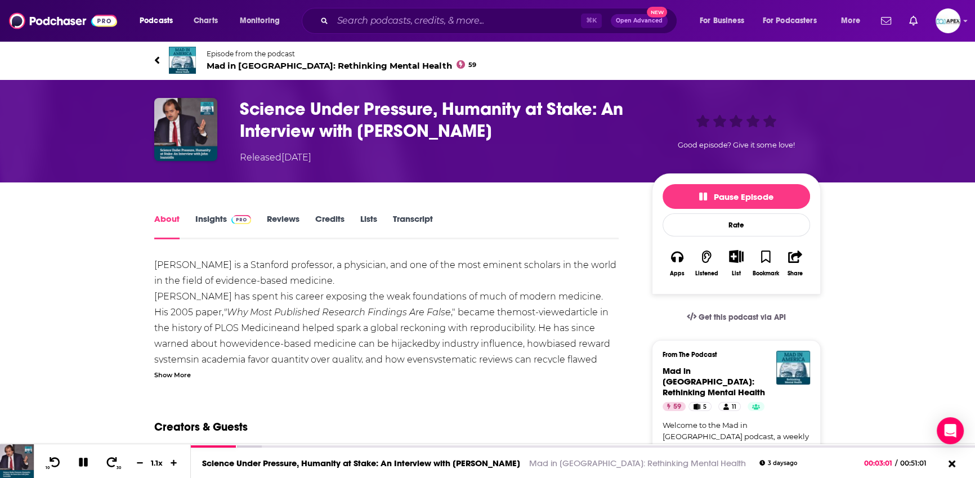
click at [157, 64] on icon at bounding box center [157, 60] width 6 height 11
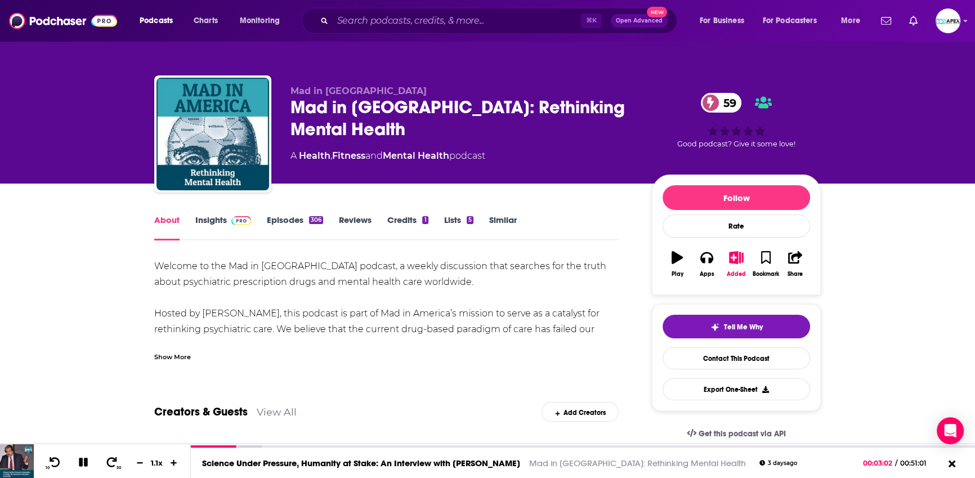
click at [285, 222] on link "Episodes 306" at bounding box center [295, 228] width 56 height 26
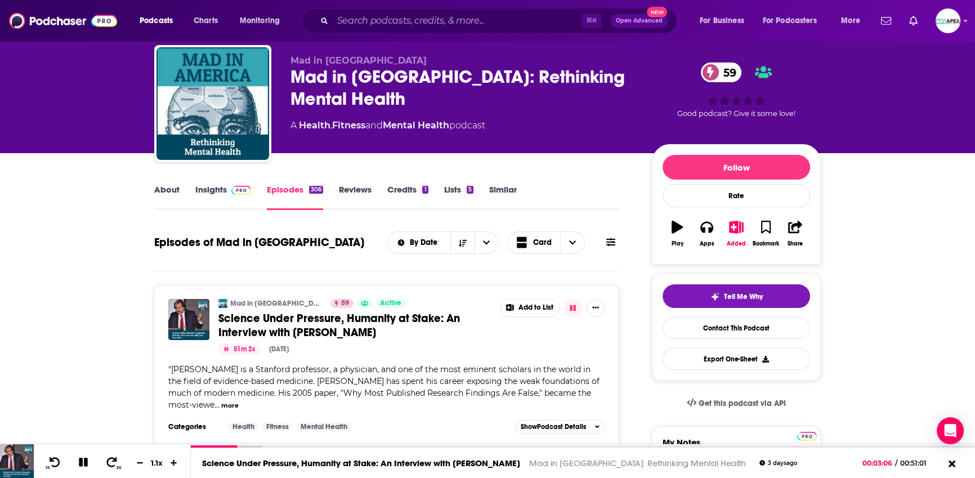
scroll to position [1, 0]
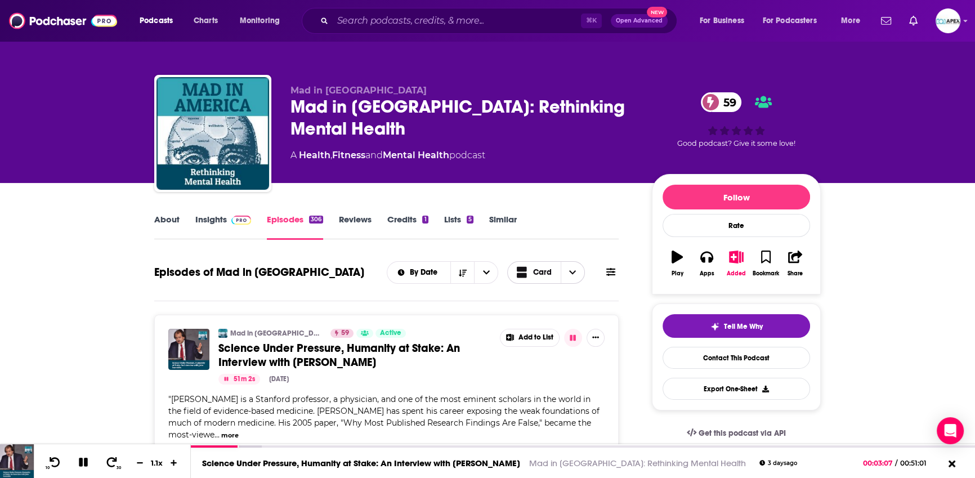
click at [568, 269] on span "Choose View" at bounding box center [573, 272] width 24 height 21
click at [560, 316] on div "Table" at bounding box center [546, 311] width 78 height 19
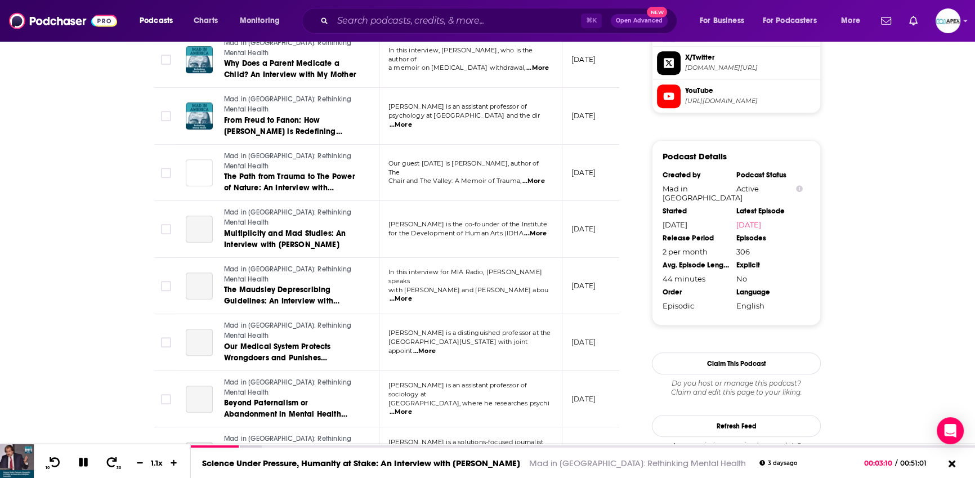
scroll to position [1213, 0]
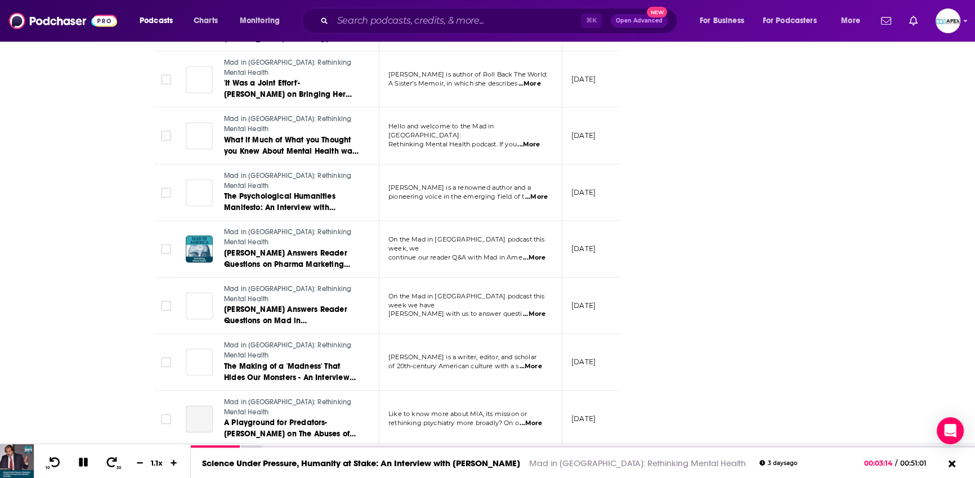
scroll to position [2233, 0]
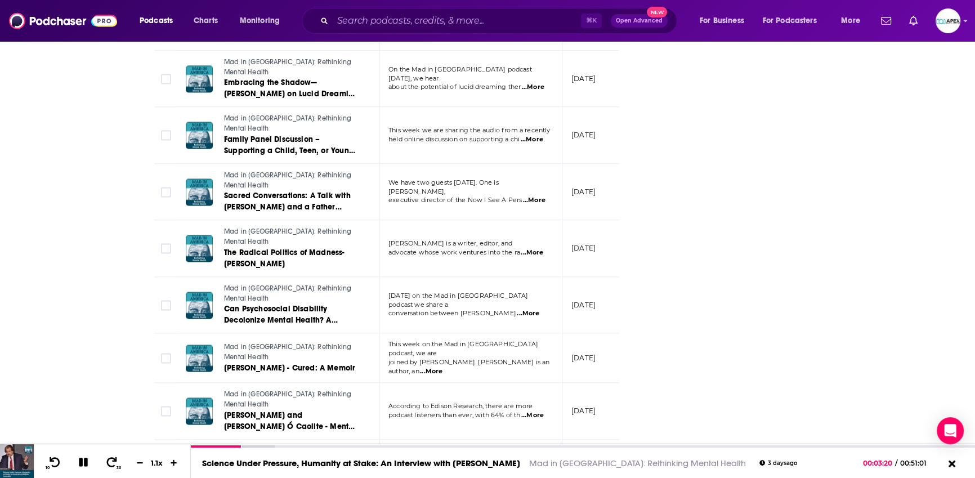
scroll to position [3396, 0]
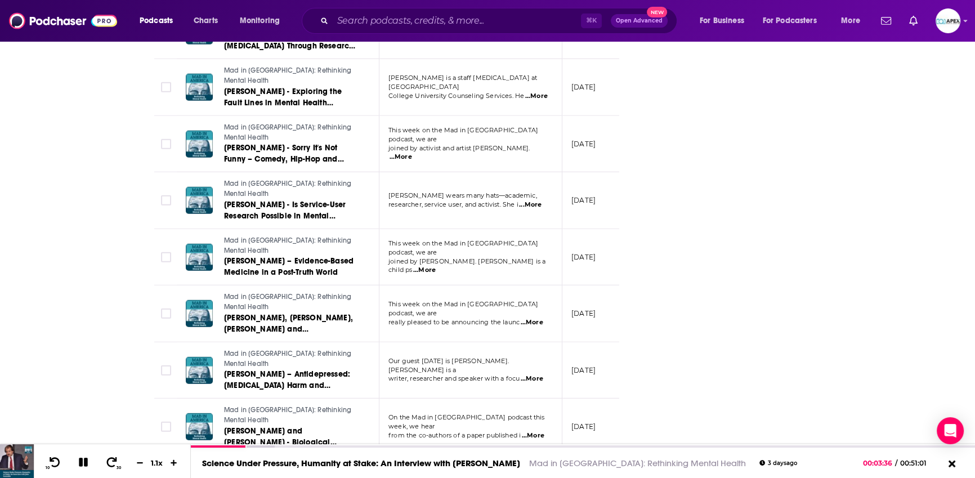
scroll to position [4559, 0]
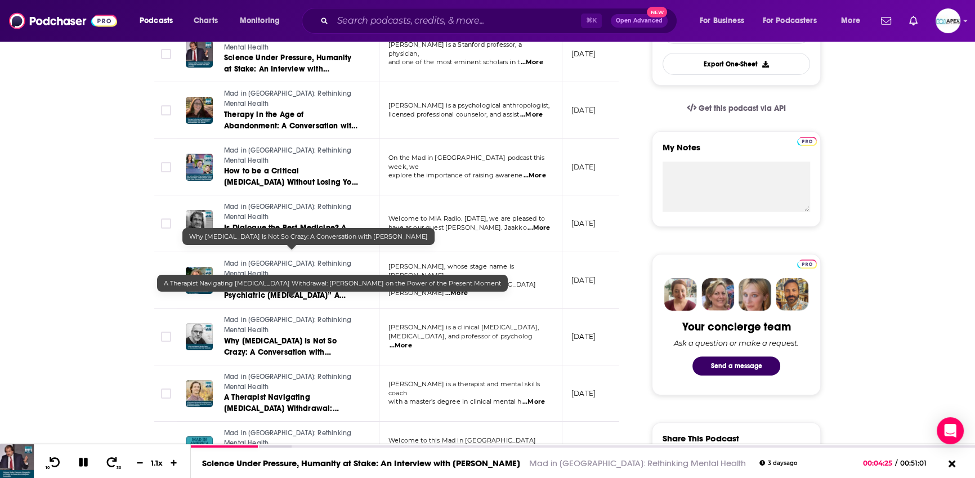
scroll to position [0, 0]
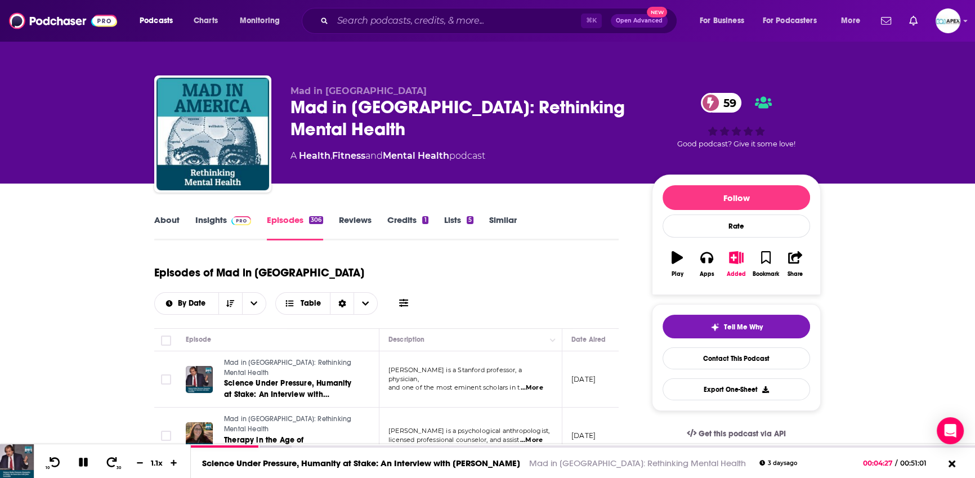
click at [278, 333] on div "Episode" at bounding box center [278, 340] width 184 height 14
click at [293, 359] on span "Mad in America: Rethinking Mental Health" at bounding box center [287, 368] width 127 height 18
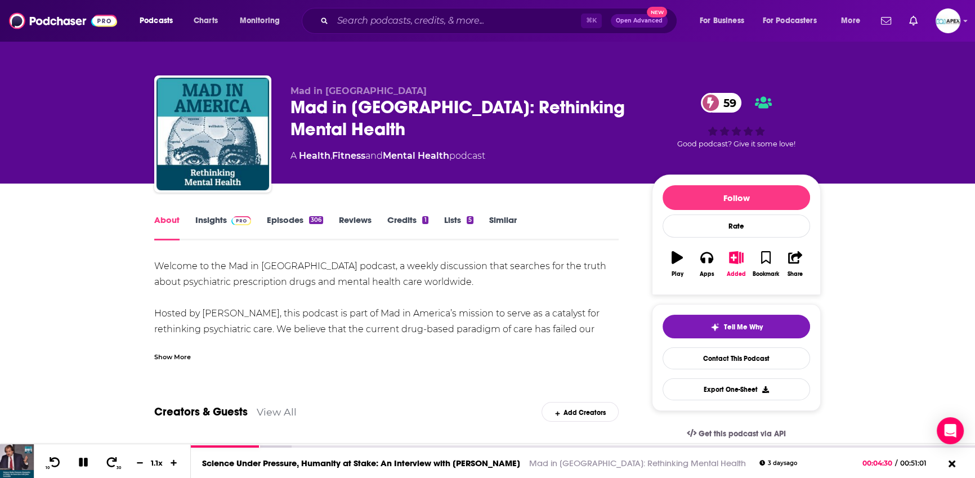
click at [295, 361] on div "Show More" at bounding box center [386, 352] width 465 height 19
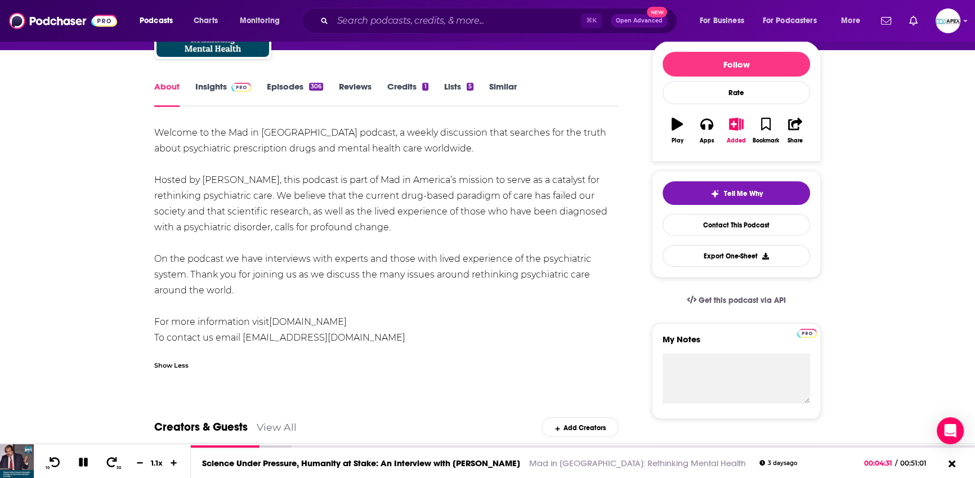
scroll to position [162, 0]
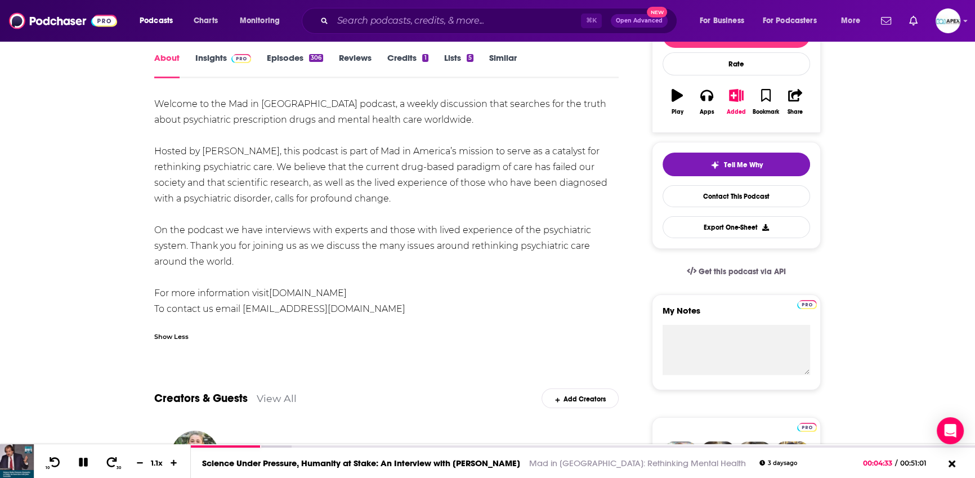
drag, startPoint x: 228, startPoint y: 260, endPoint x: 154, endPoint y: 104, distance: 172.8
click at [154, 104] on div "Welcome to the Mad in America podcast, a weekly discussion that searches for th…" at bounding box center [386, 206] width 465 height 221
copy div "Welcome to the Mad in America podcast, a weekly discussion that searches for th…"
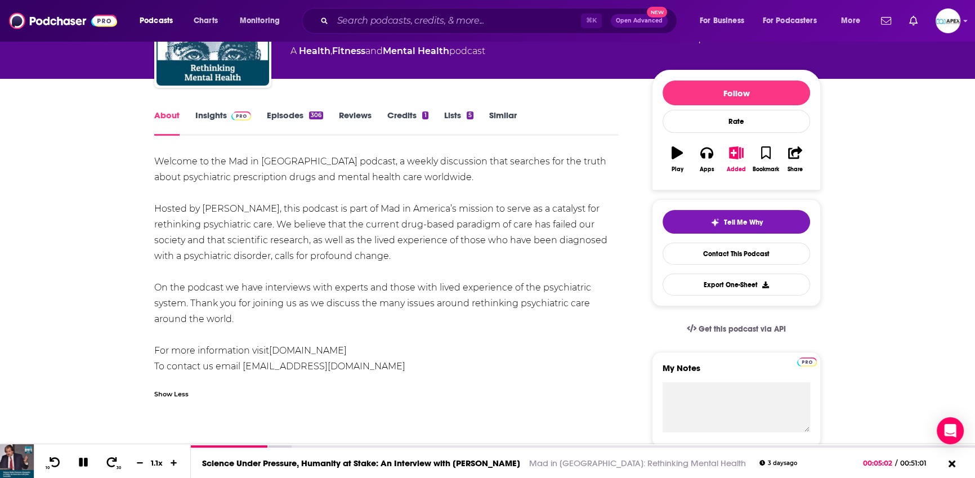
scroll to position [0, 0]
